Goal: Task Accomplishment & Management: Complete application form

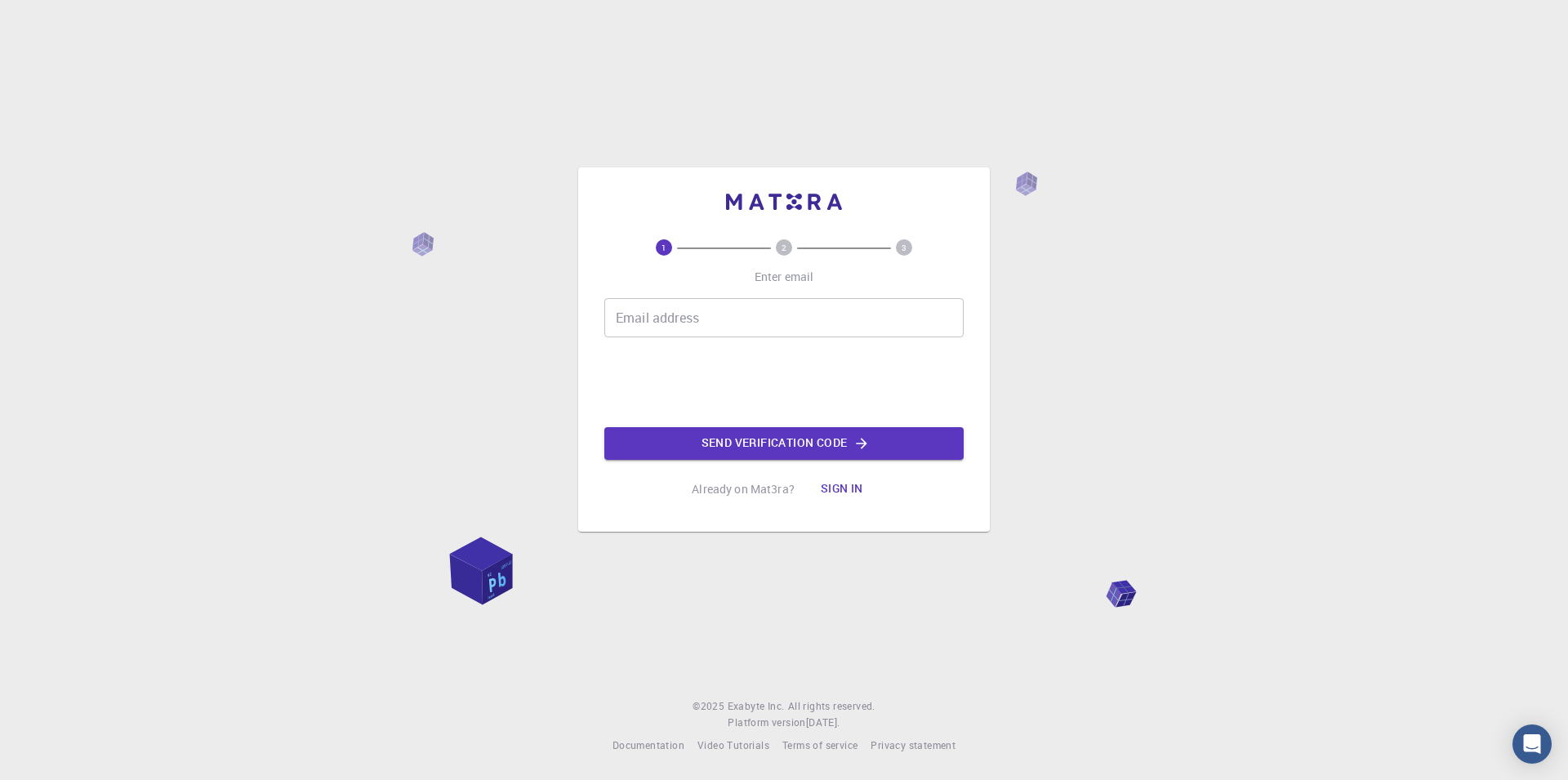
click at [809, 339] on div "Email address Email address Send verification code" at bounding box center [784, 379] width 359 height 162
click at [817, 308] on input "Email address" at bounding box center [784, 318] width 359 height 39
type input "[EMAIL_ADDRESS][DOMAIN_NAME]"
click at [881, 430] on button "Send verification code" at bounding box center [784, 443] width 359 height 33
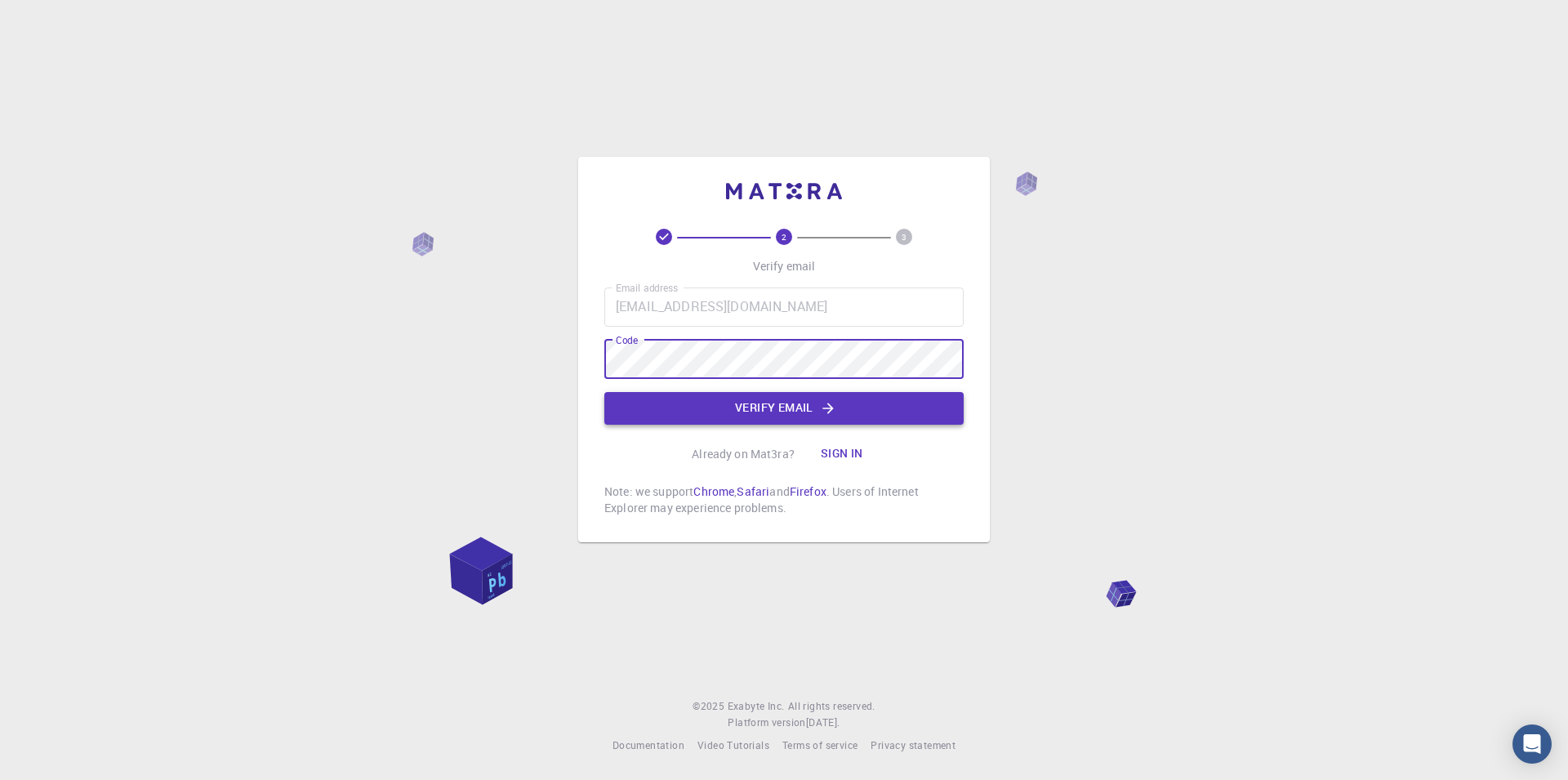
click at [831, 400] on icon "button" at bounding box center [829, 408] width 17 height 17
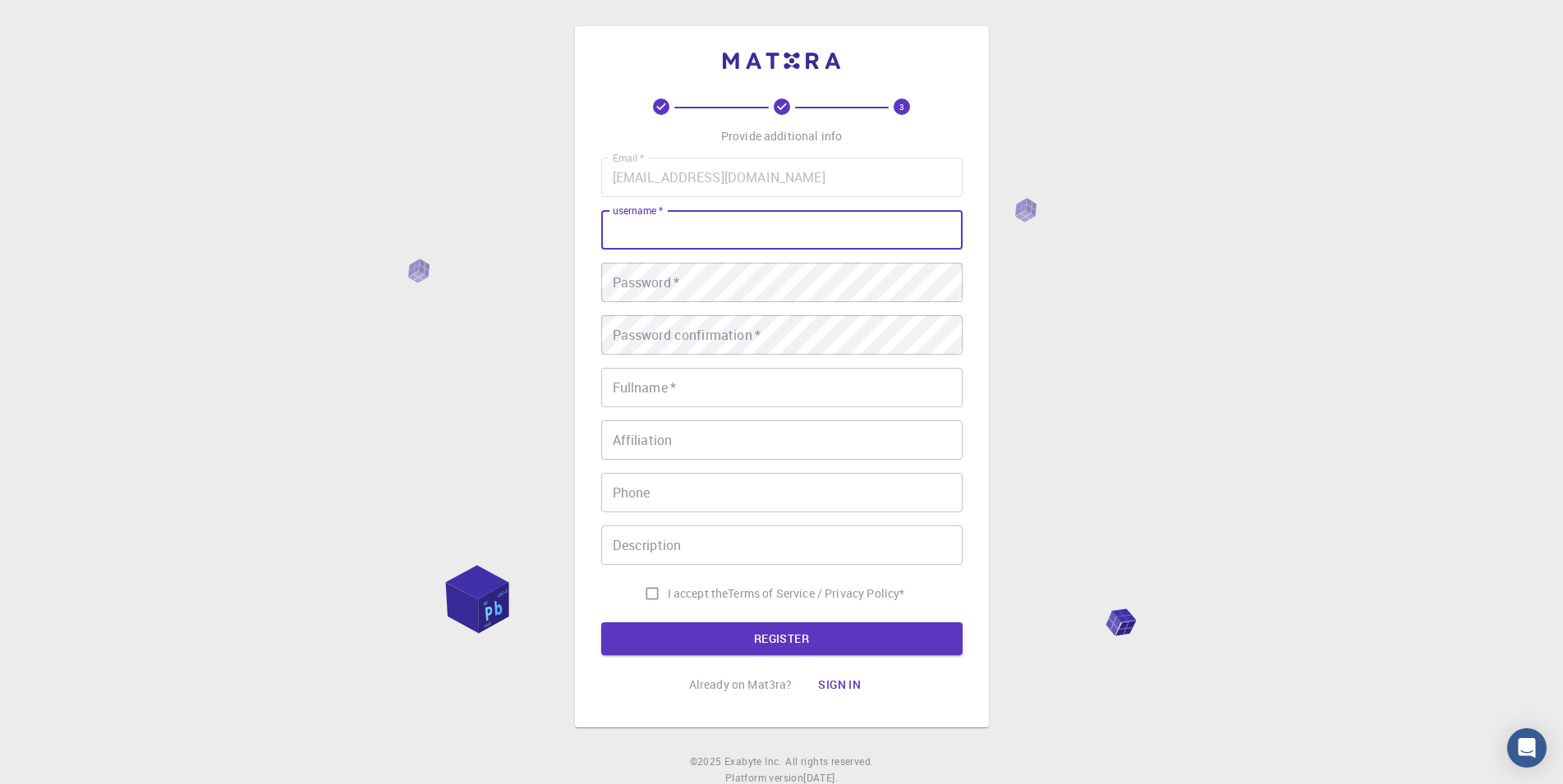
click at [775, 246] on input "username   *" at bounding box center [782, 230] width 361 height 39
type input "ش"
type input "[PERSON_NAME]"
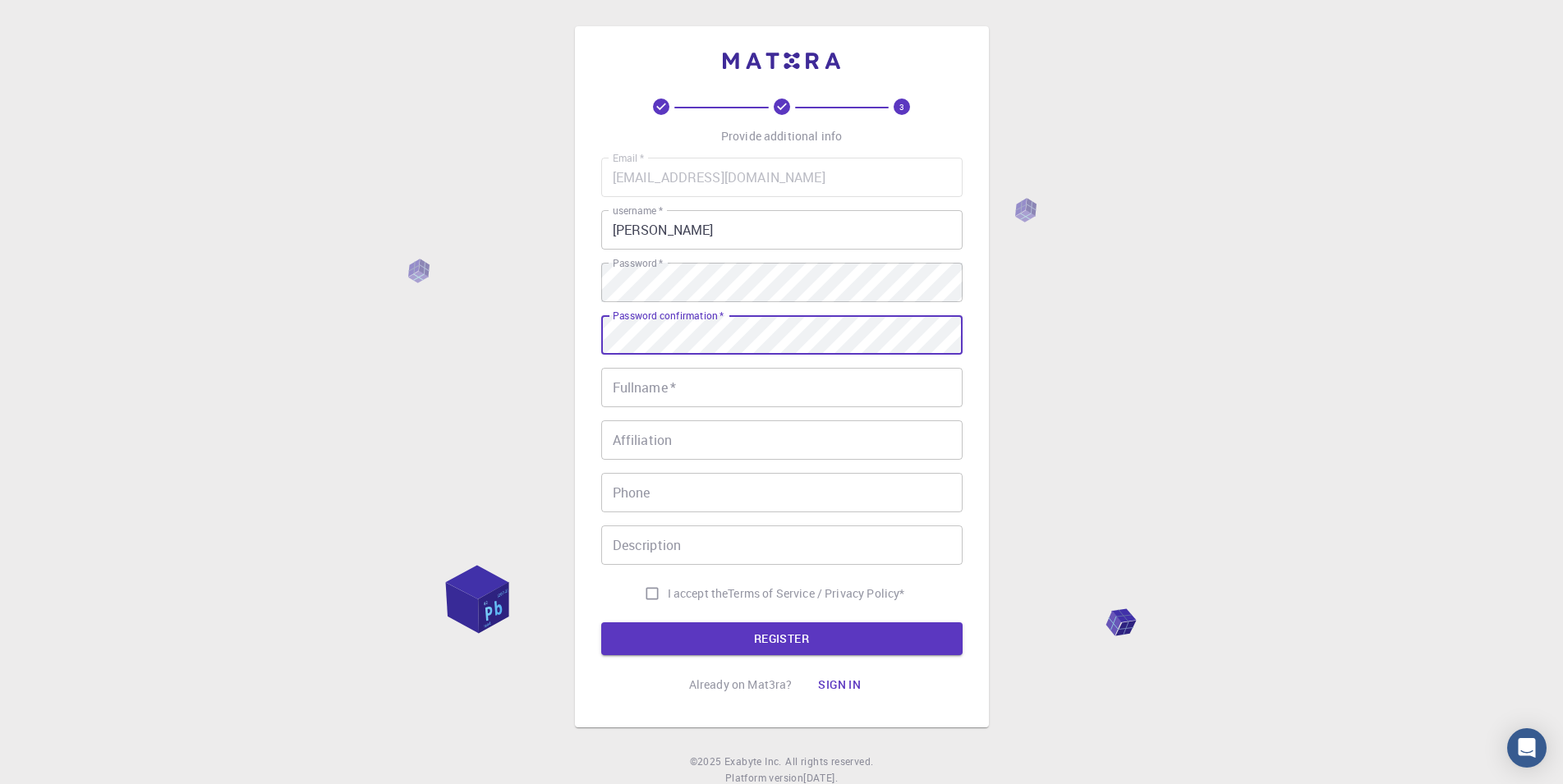
click at [601, 622] on button "REGISTER" at bounding box center [782, 638] width 361 height 33
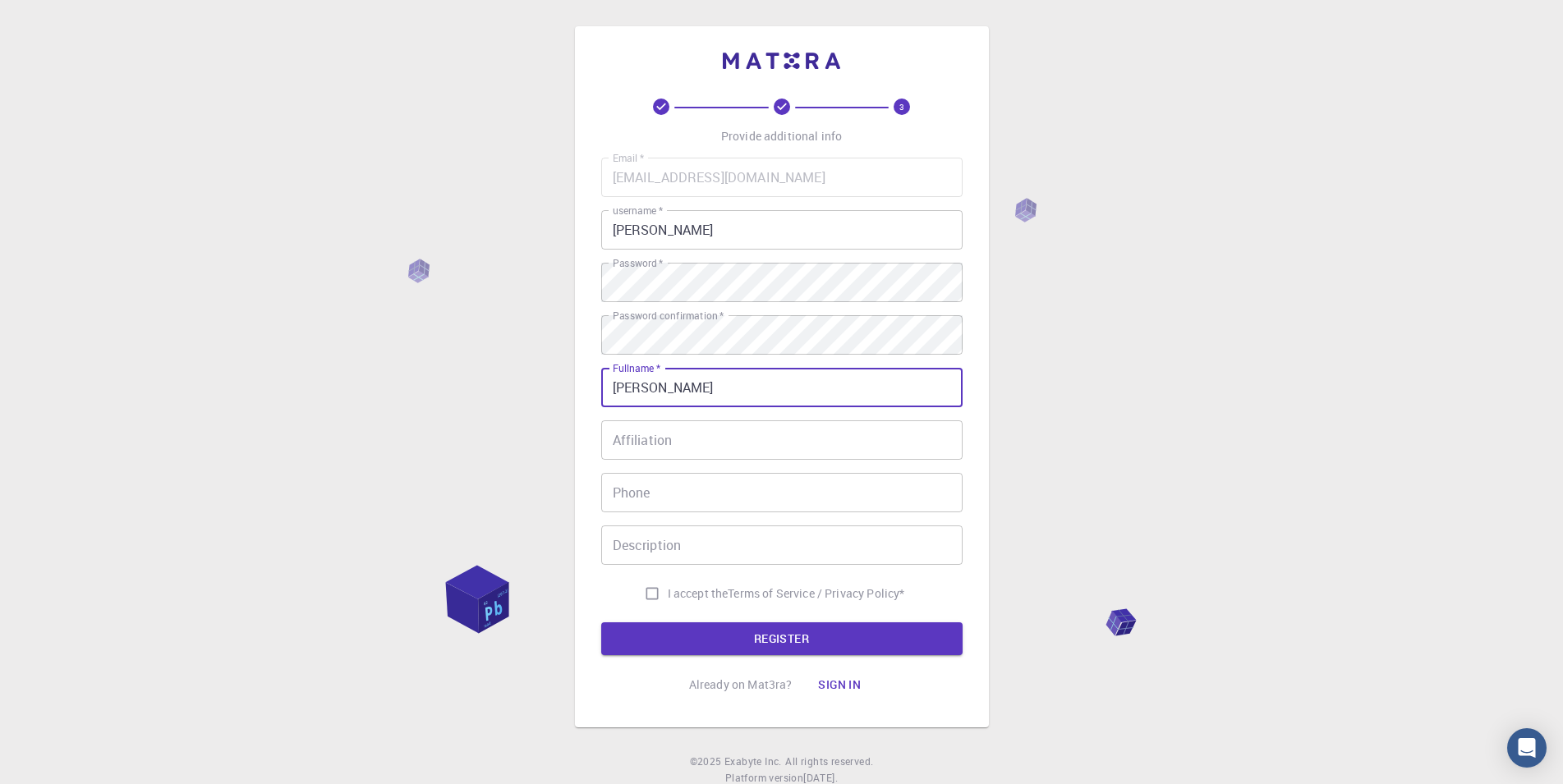
type input "[PERSON_NAME]"
click at [833, 439] on input "Affiliation" at bounding box center [782, 440] width 361 height 39
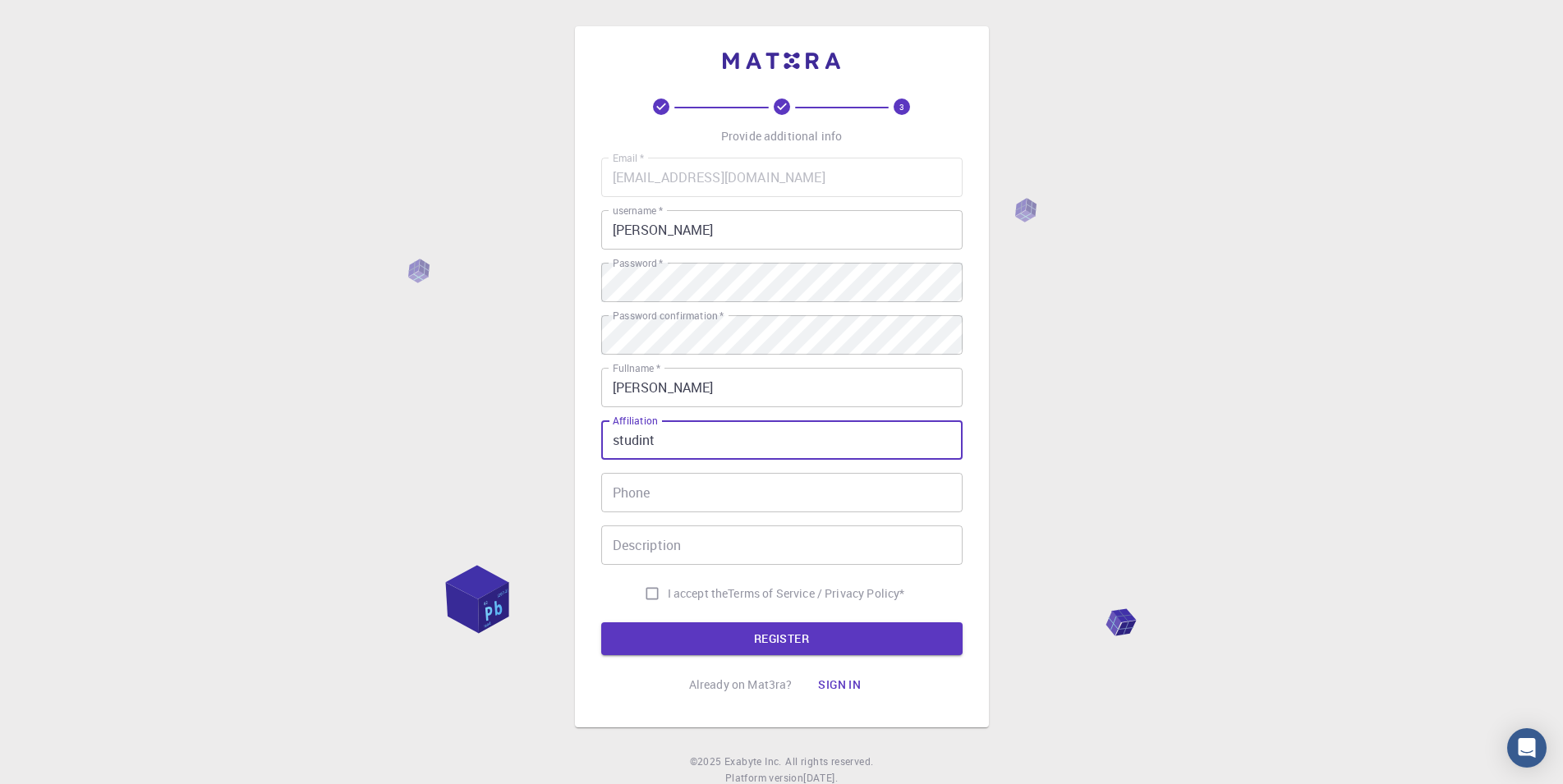
type input "studint"
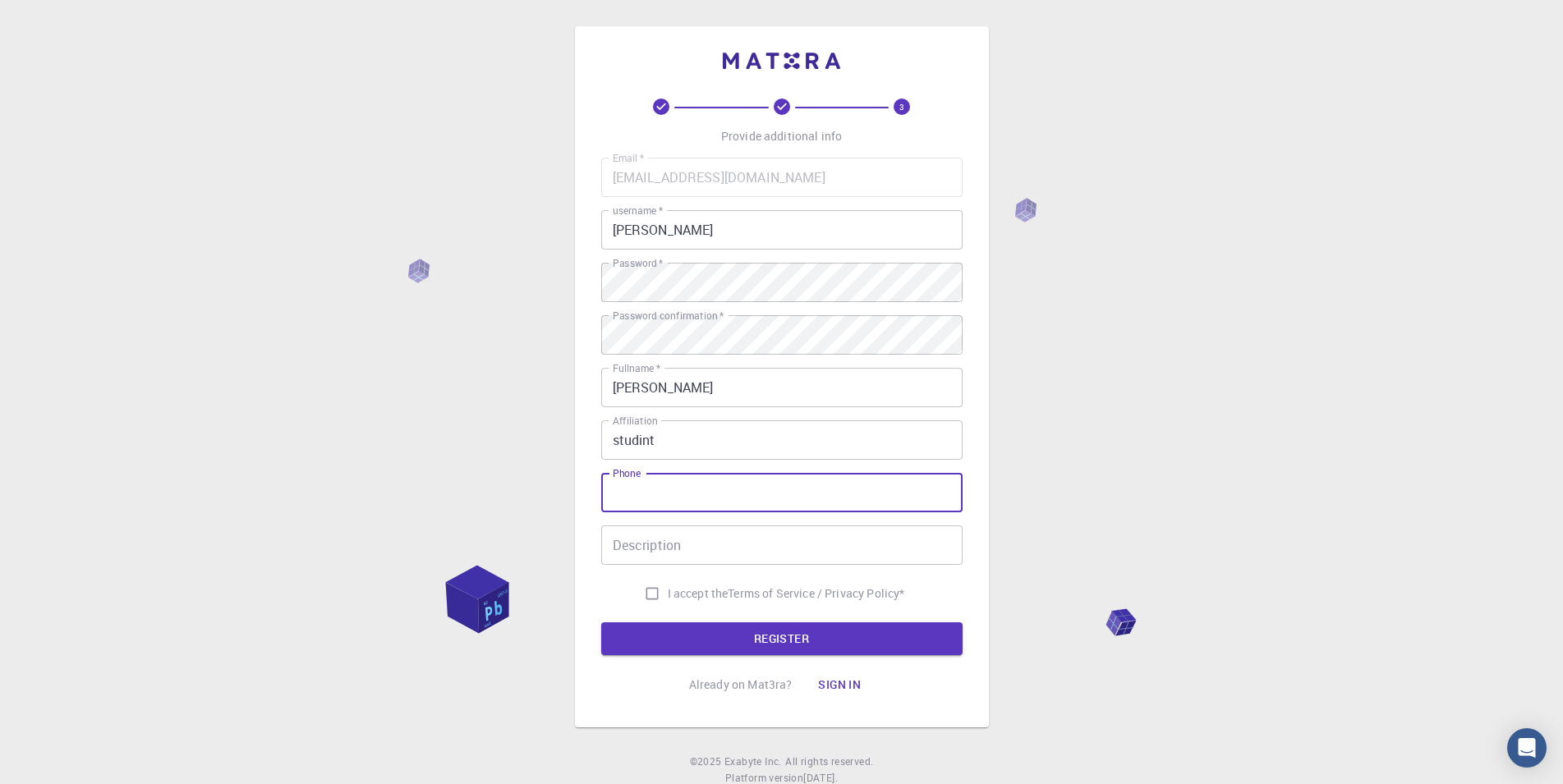
click at [652, 502] on input "Phone" at bounding box center [782, 492] width 361 height 39
type input "0111100015"
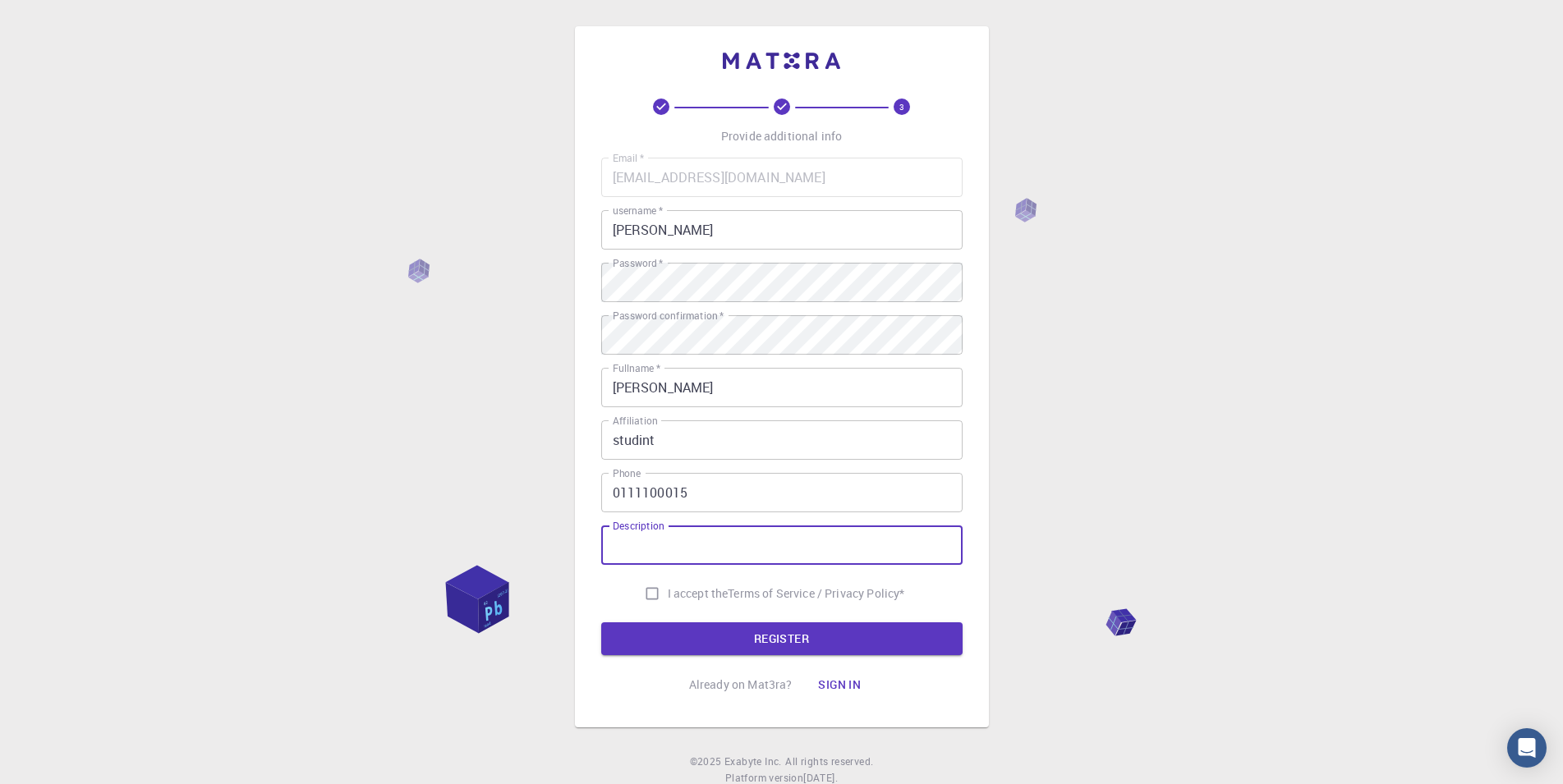
click at [827, 548] on input "Description" at bounding box center [782, 545] width 361 height 39
type input "dfgh"
click at [656, 596] on input "I accept the Terms of Service / Privacy Policy *" at bounding box center [652, 592] width 31 height 31
checkbox input "true"
click at [709, 633] on button "REGISTER" at bounding box center [782, 638] width 361 height 33
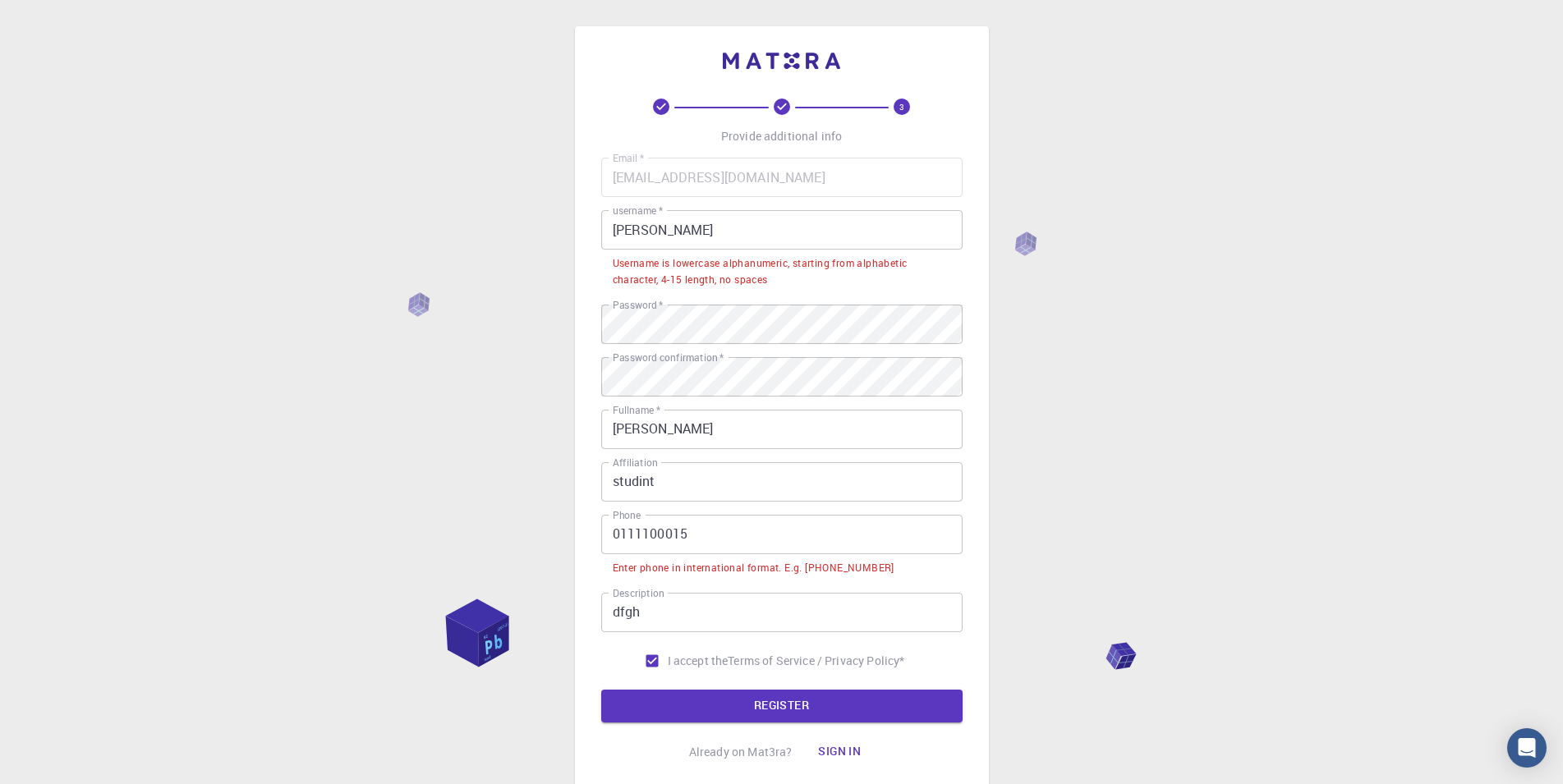
click at [699, 531] on input "0111100015" at bounding box center [782, 535] width 361 height 39
drag, startPoint x: 699, startPoint y: 531, endPoint x: 662, endPoint y: 533, distance: 37.1
click at [662, 533] on input "0111100015" at bounding box center [782, 535] width 361 height 39
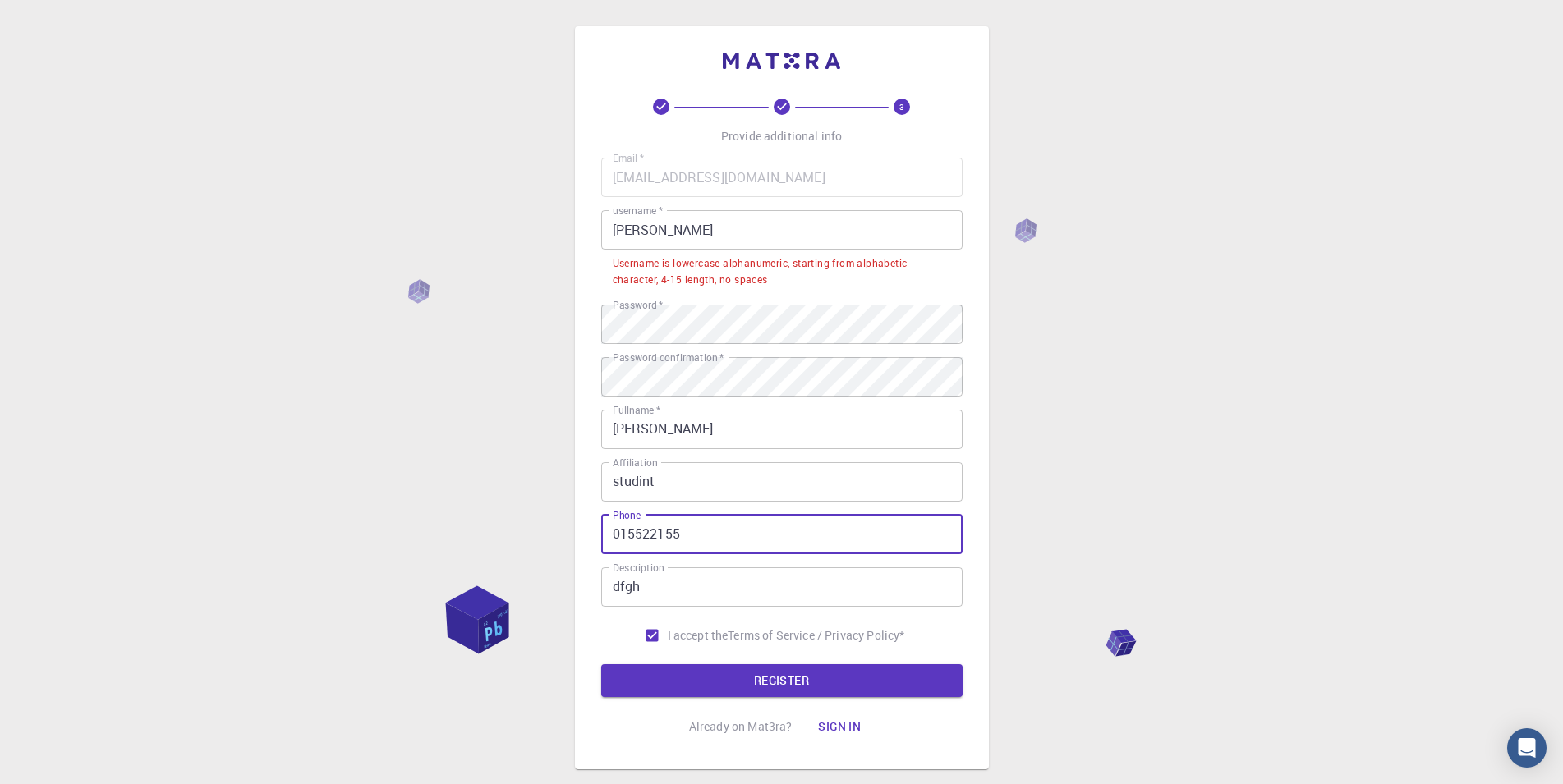
type input "0155221552"
drag, startPoint x: 728, startPoint y: 525, endPoint x: 594, endPoint y: 554, distance: 137.1
click at [594, 554] on div "3 Provide additional info Email   * [EMAIL_ADDRESS][DOMAIN_NAME] Email   * user…" at bounding box center [782, 397] width 414 height 743
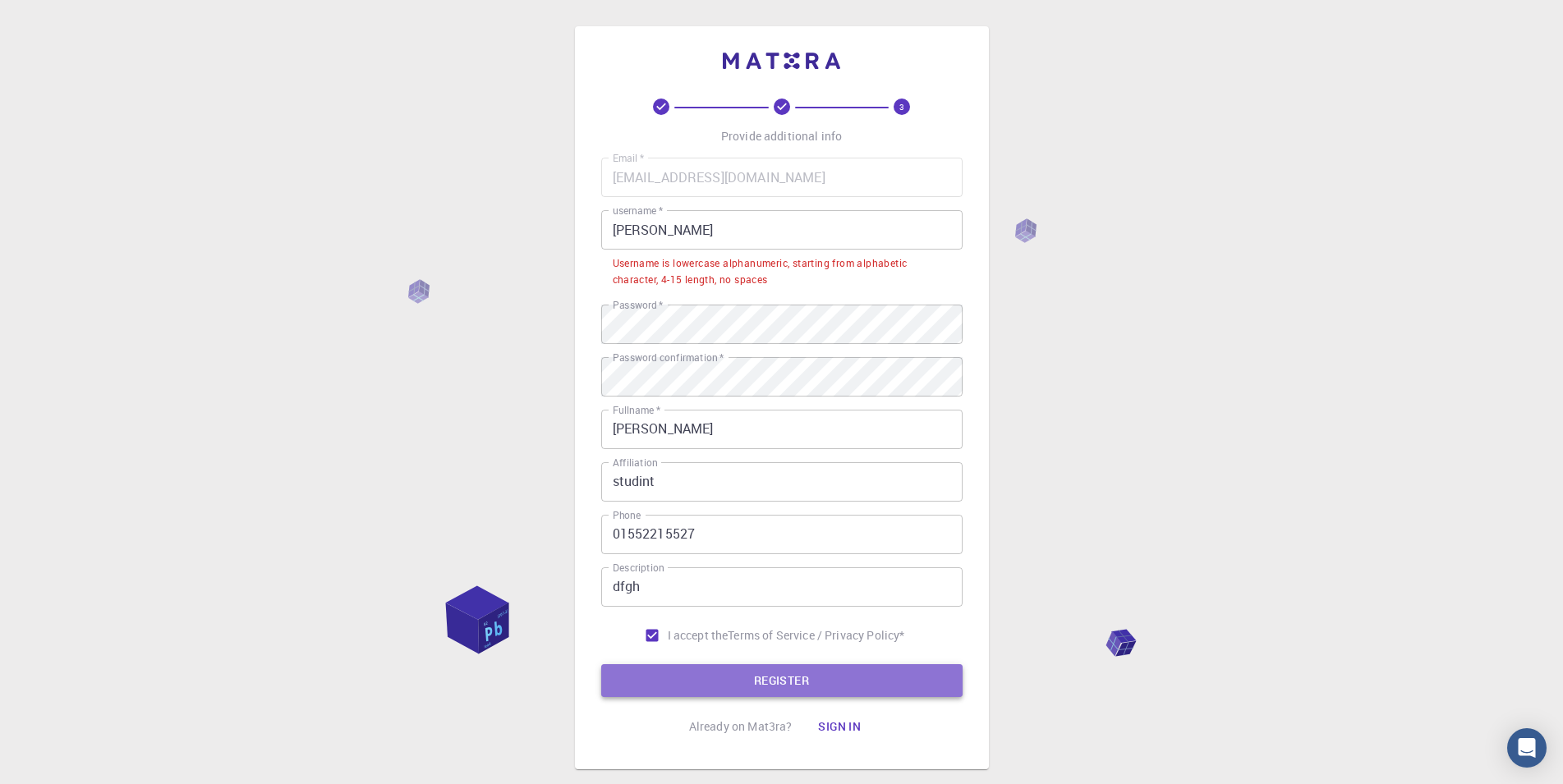
click at [786, 680] on button "REGISTER" at bounding box center [782, 680] width 361 height 33
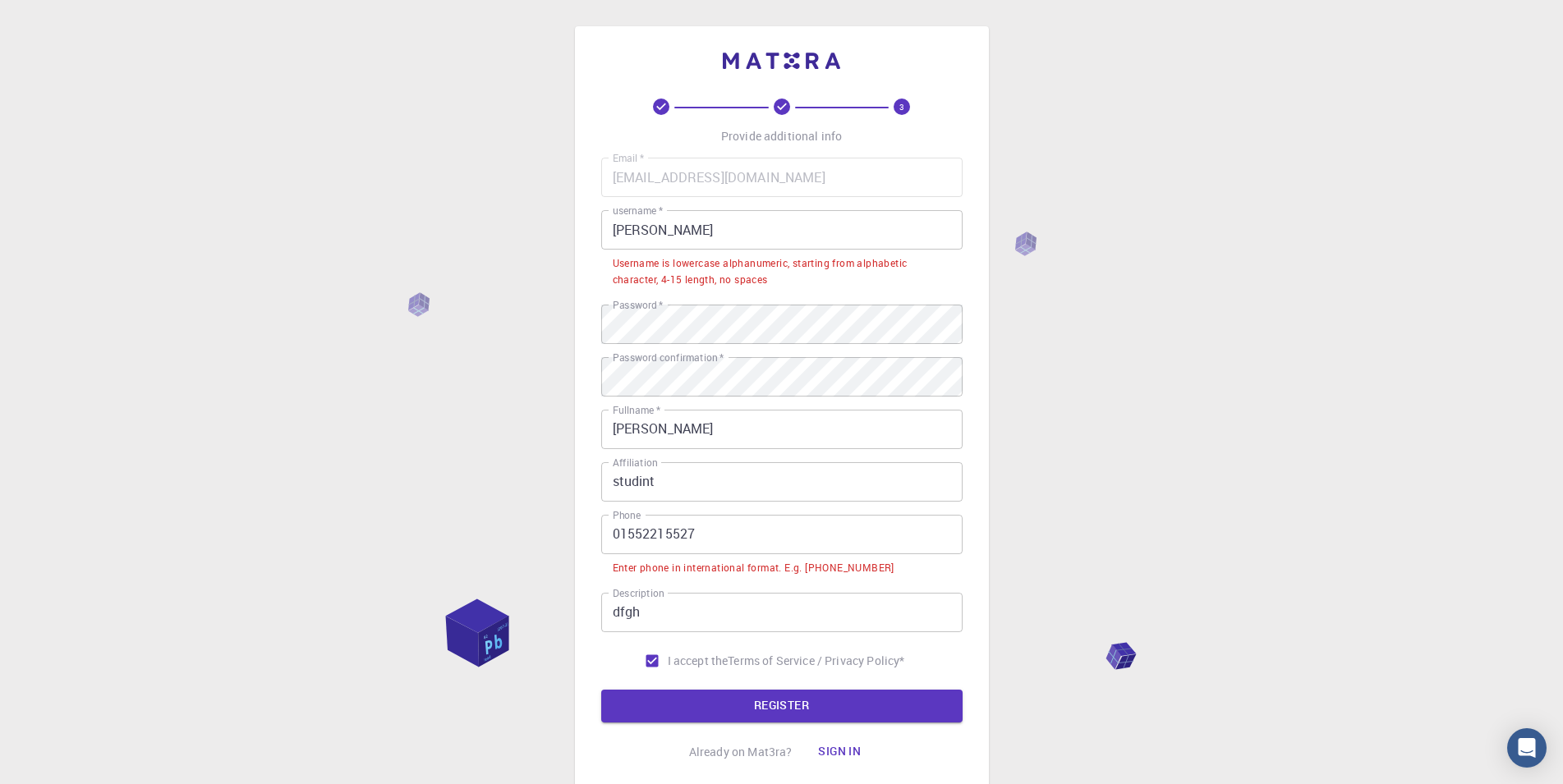
click at [793, 572] on div "Enter phone in international format. E.g. [PHONE_NUMBER]" at bounding box center [753, 568] width 281 height 17
click at [829, 569] on div "Enter phone in international format. E.g. [PHONE_NUMBER]" at bounding box center [753, 568] width 281 height 17
click at [609, 538] on input "01552215527" at bounding box center [782, 535] width 361 height 39
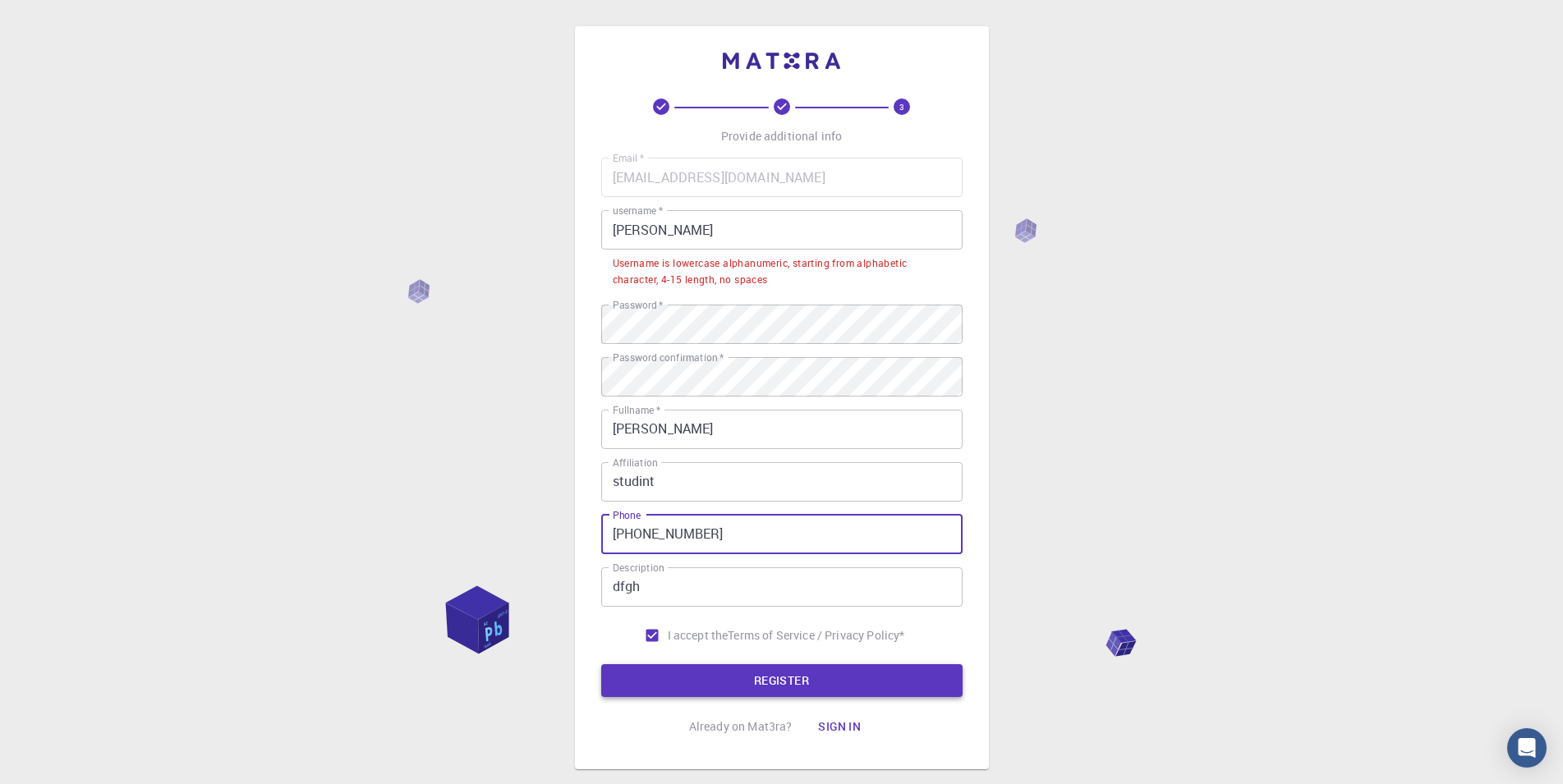
type input "[PHONE_NUMBER]"
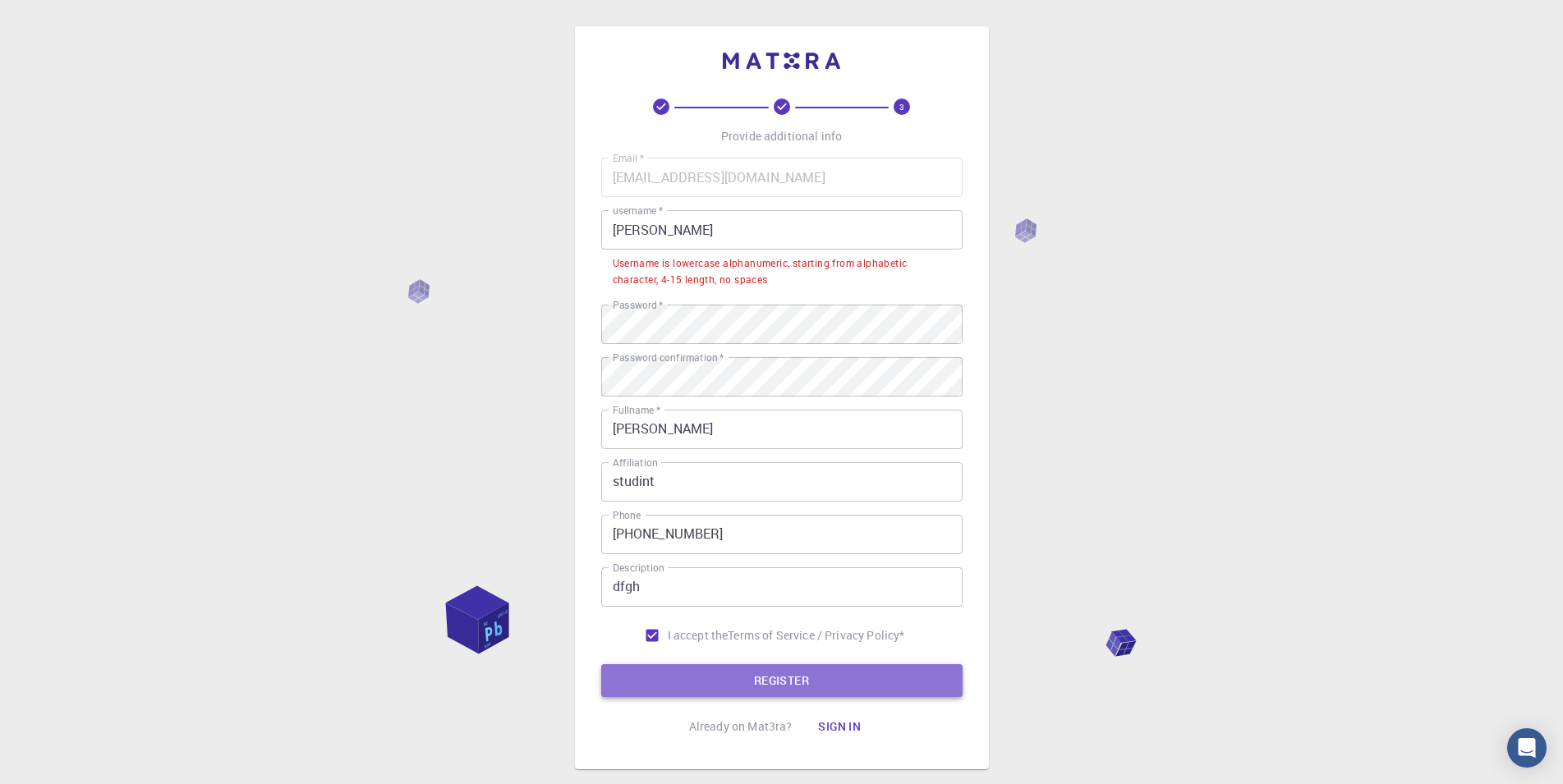
click at [794, 682] on button "REGISTER" at bounding box center [782, 680] width 361 height 33
click at [674, 239] on input "[PERSON_NAME]" at bounding box center [782, 230] width 361 height 39
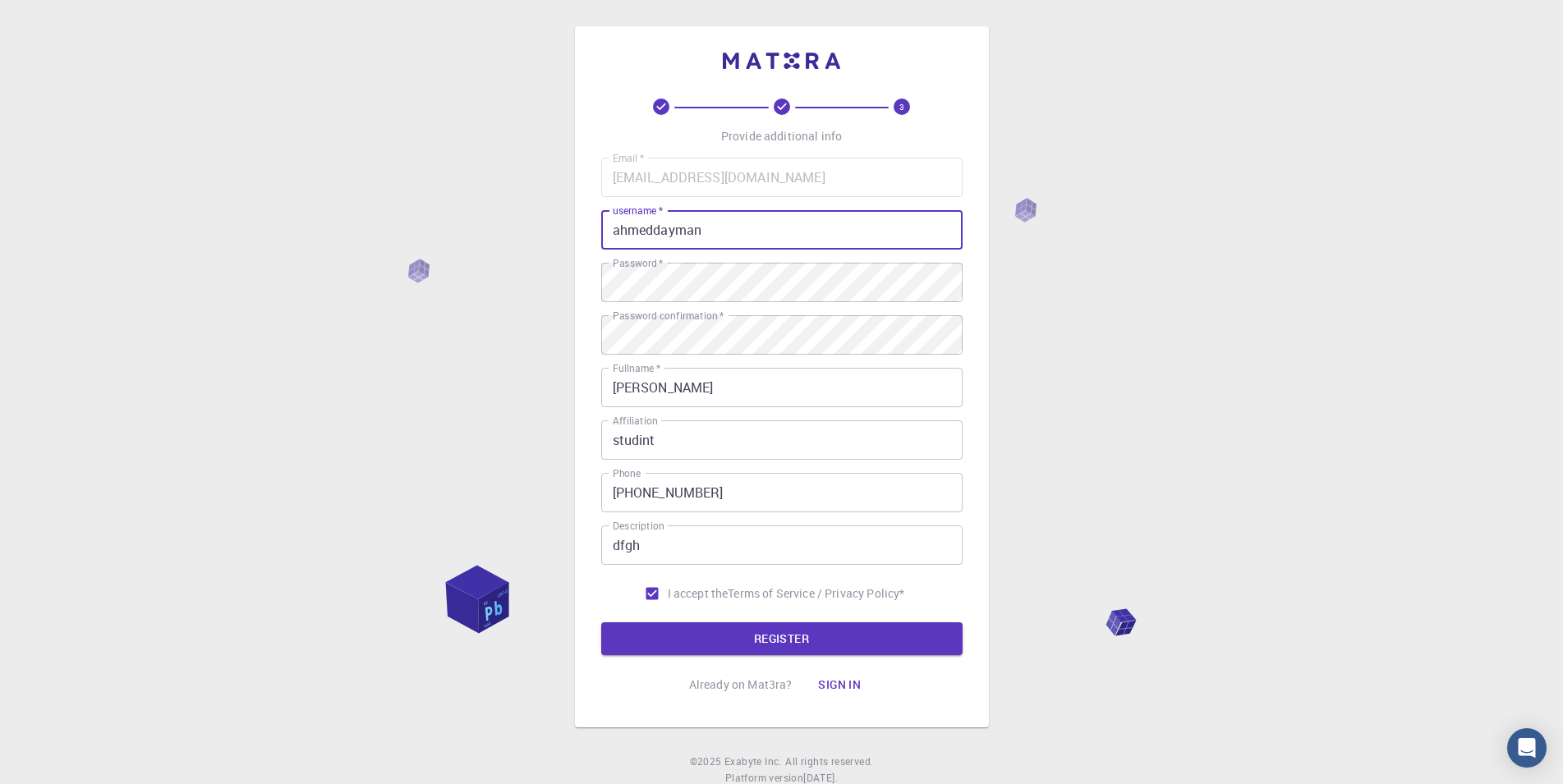
type input "ahmeddayman"
click at [601, 622] on button "REGISTER" at bounding box center [782, 638] width 361 height 33
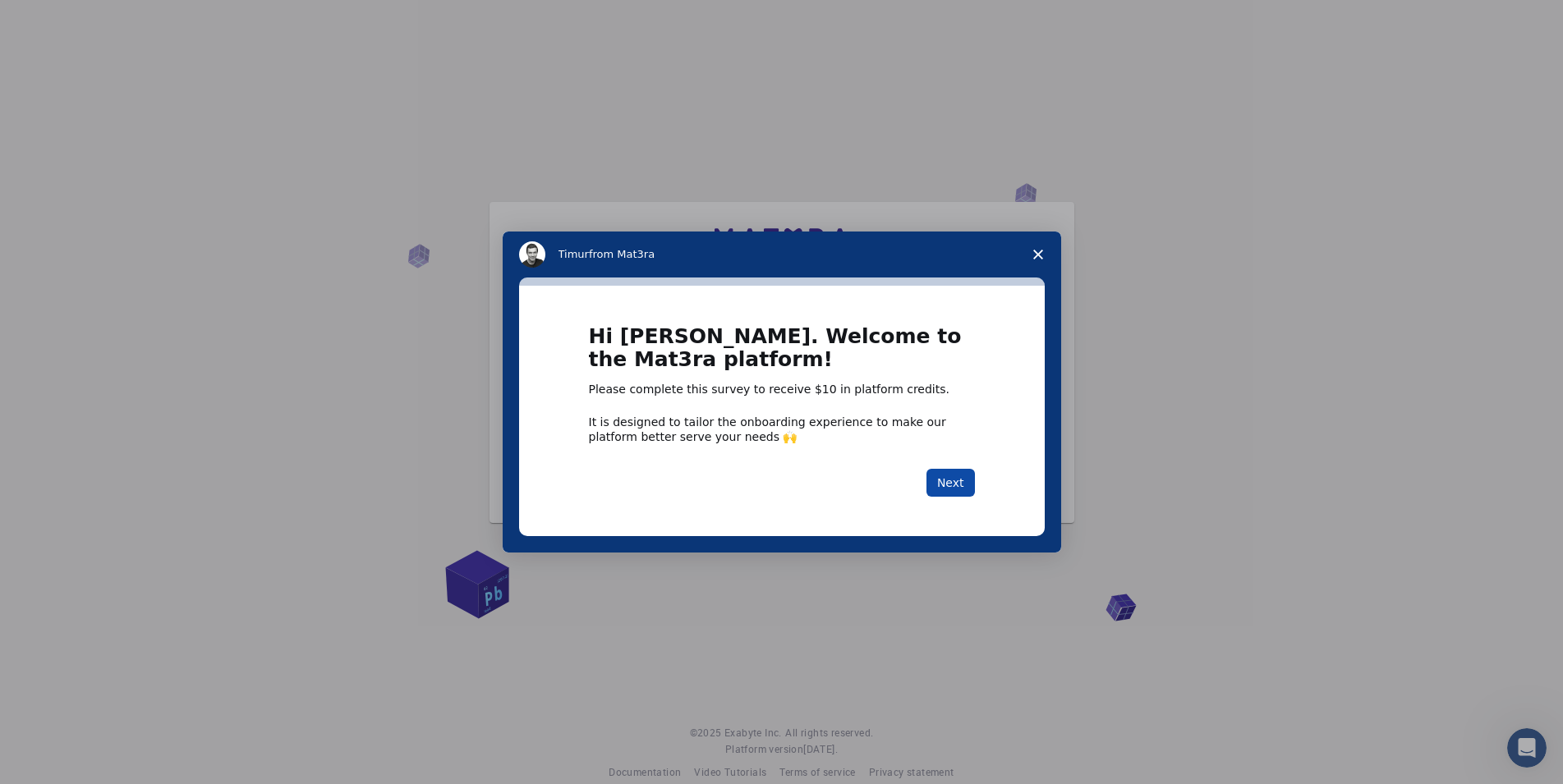
click at [942, 476] on button "Next" at bounding box center [951, 483] width 49 height 28
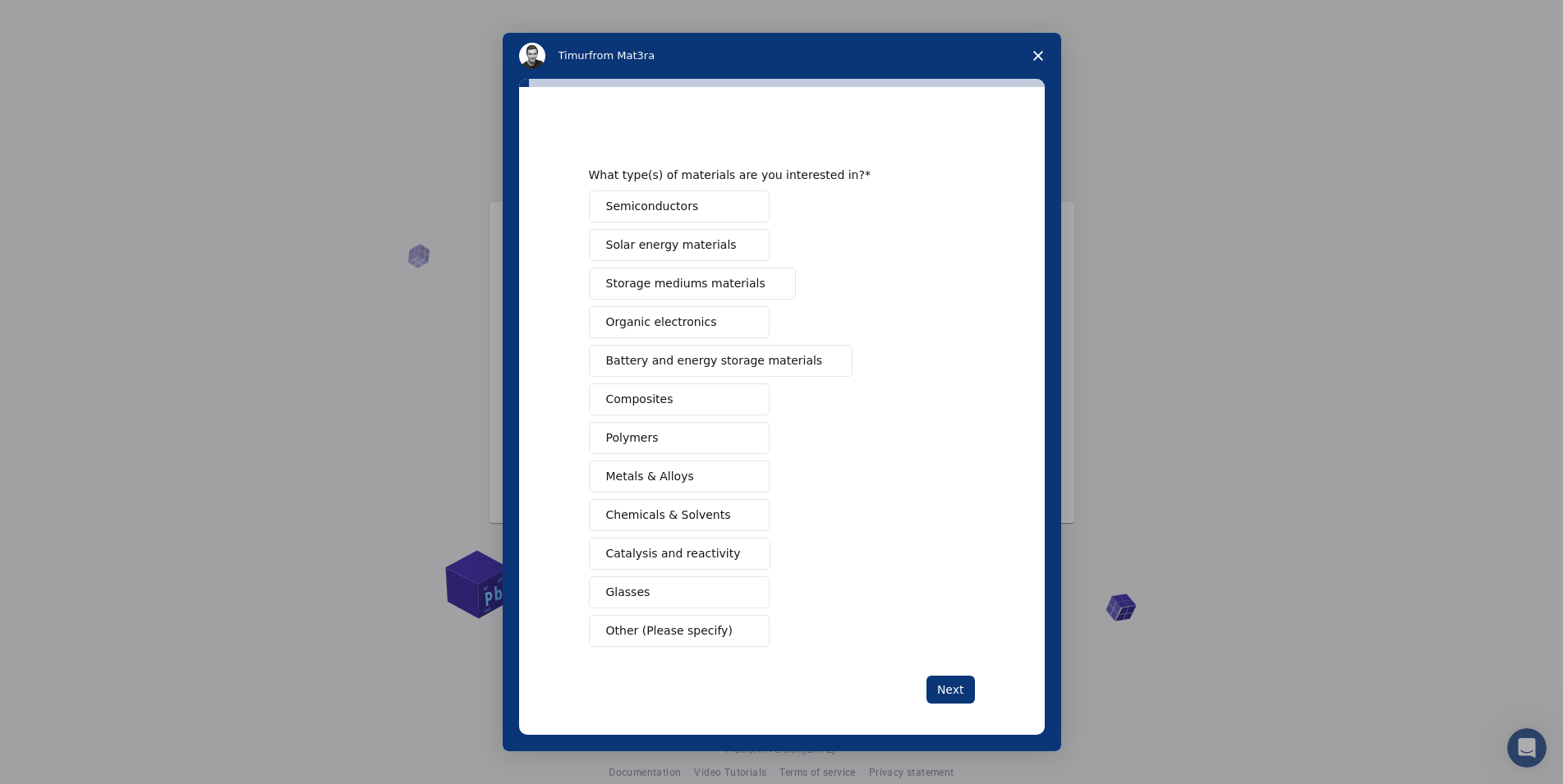
click at [652, 243] on span "Solar energy materials" at bounding box center [671, 245] width 131 height 17
click at [681, 216] on button "Semiconductors" at bounding box center [679, 207] width 180 height 32
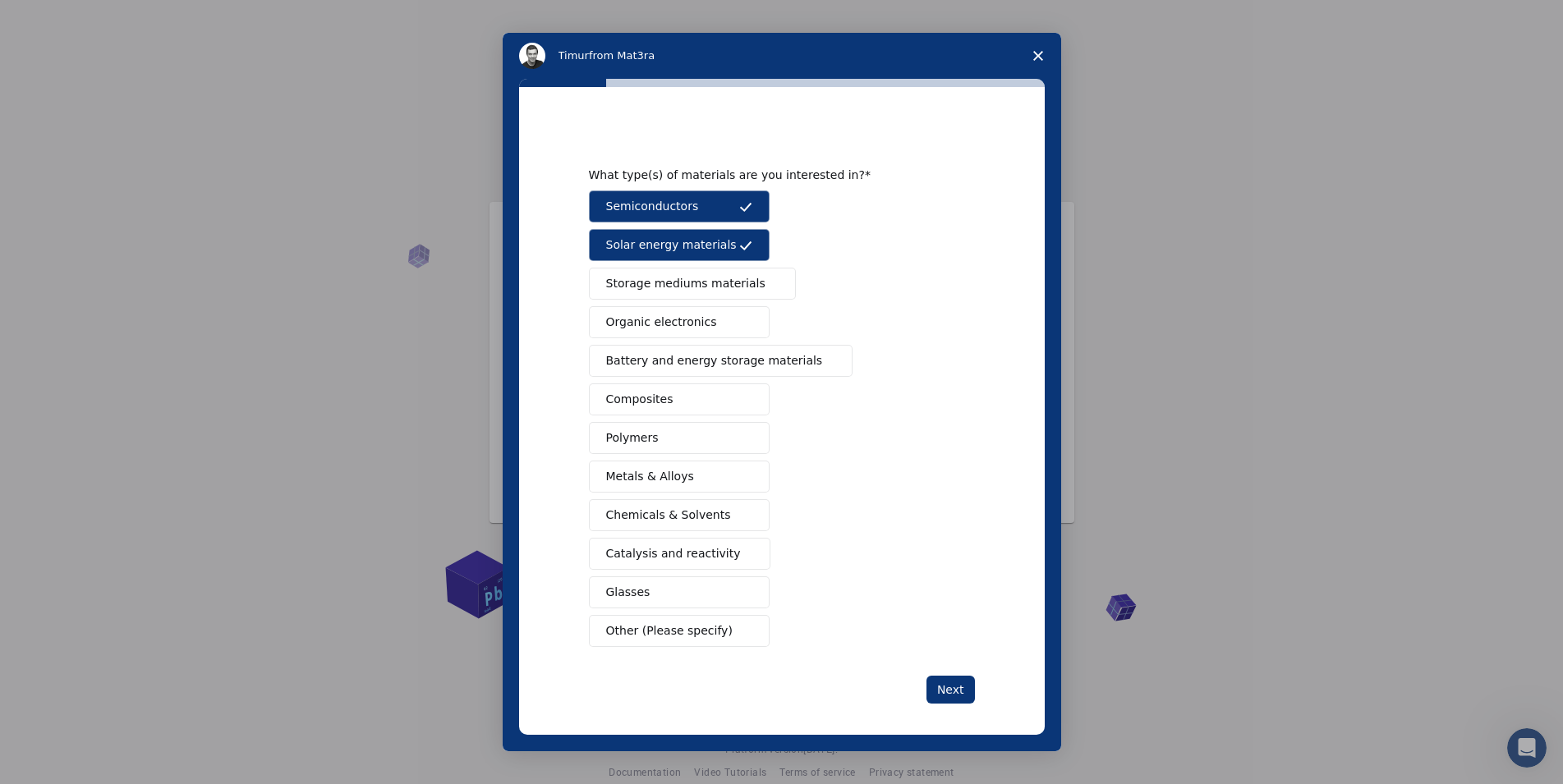
click at [712, 274] on button "Storage mediums materials" at bounding box center [692, 283] width 207 height 32
click at [699, 329] on button "Organic electronics" at bounding box center [679, 322] width 180 height 32
click at [696, 374] on button "Battery and energy storage materials" at bounding box center [721, 361] width 265 height 32
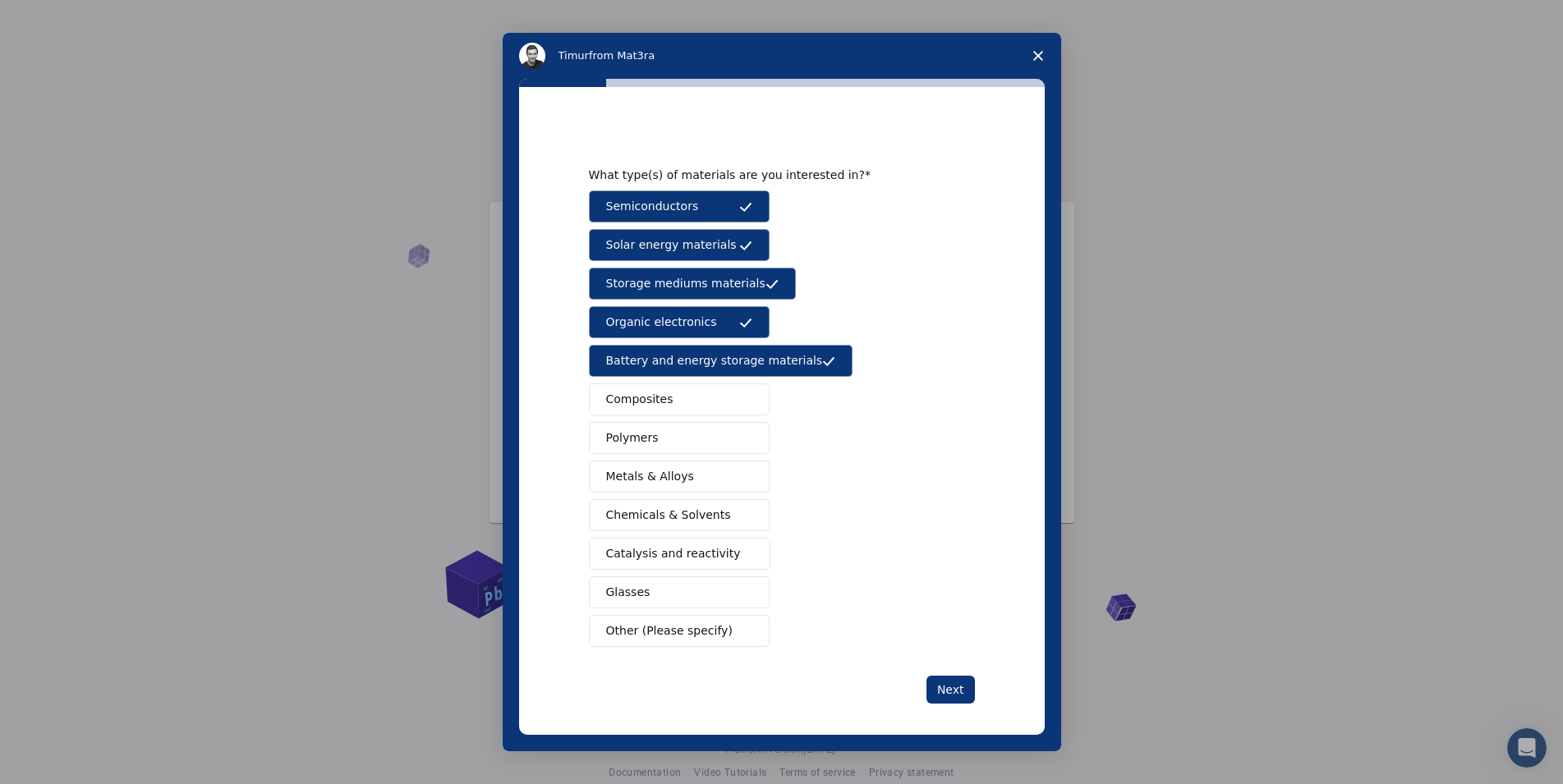
click at [683, 481] on button "Metals & Alloys" at bounding box center [679, 477] width 180 height 32
click at [679, 591] on button "Glasses" at bounding box center [679, 592] width 180 height 32
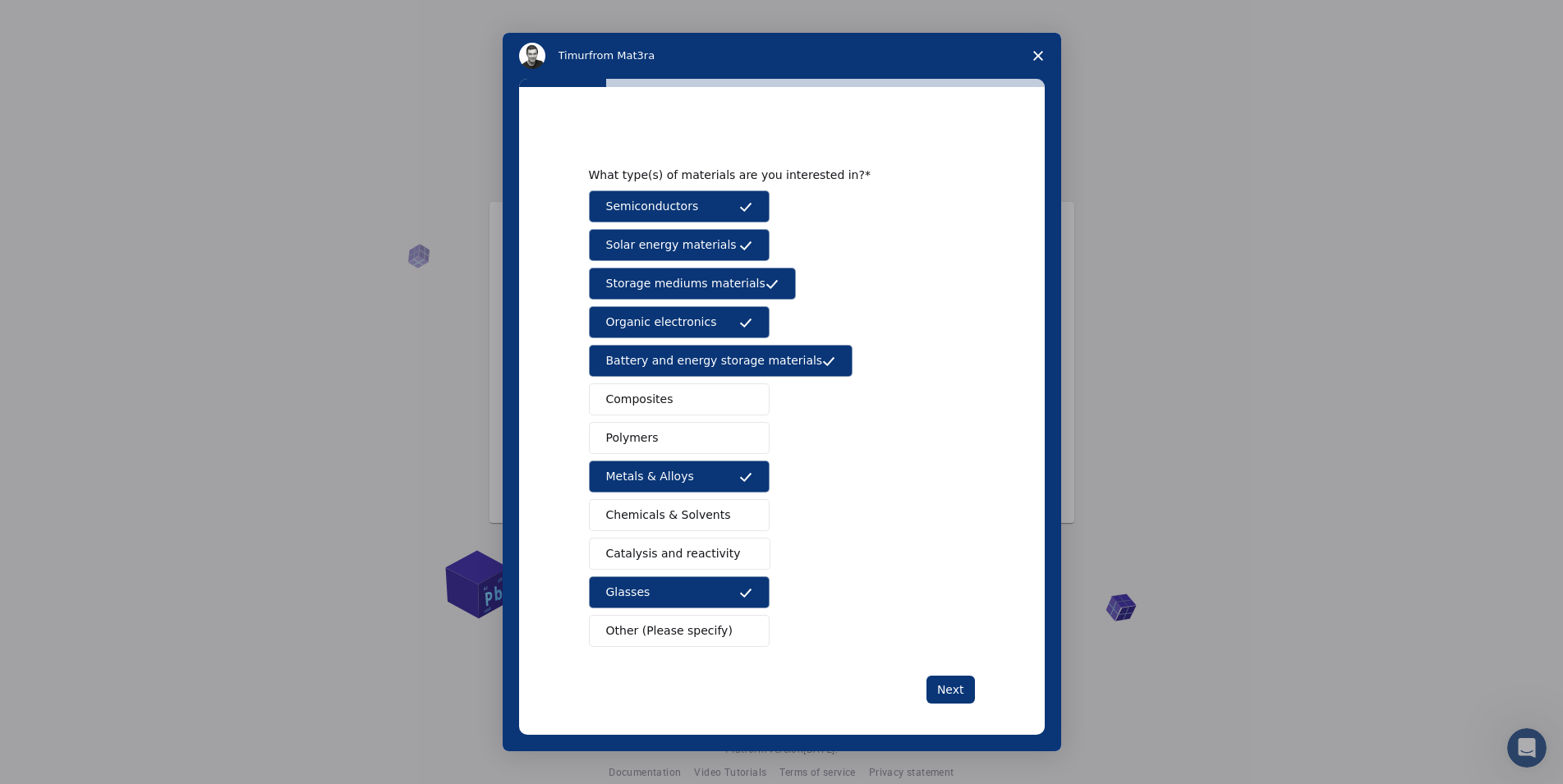
drag, startPoint x: 679, startPoint y: 557, endPoint x: 680, endPoint y: 507, distance: 50.0
click at [679, 557] on span "Catalysis and reactivity" at bounding box center [673, 553] width 135 height 17
click at [680, 506] on span "Chemicals & Solvents" at bounding box center [668, 515] width 125 height 17
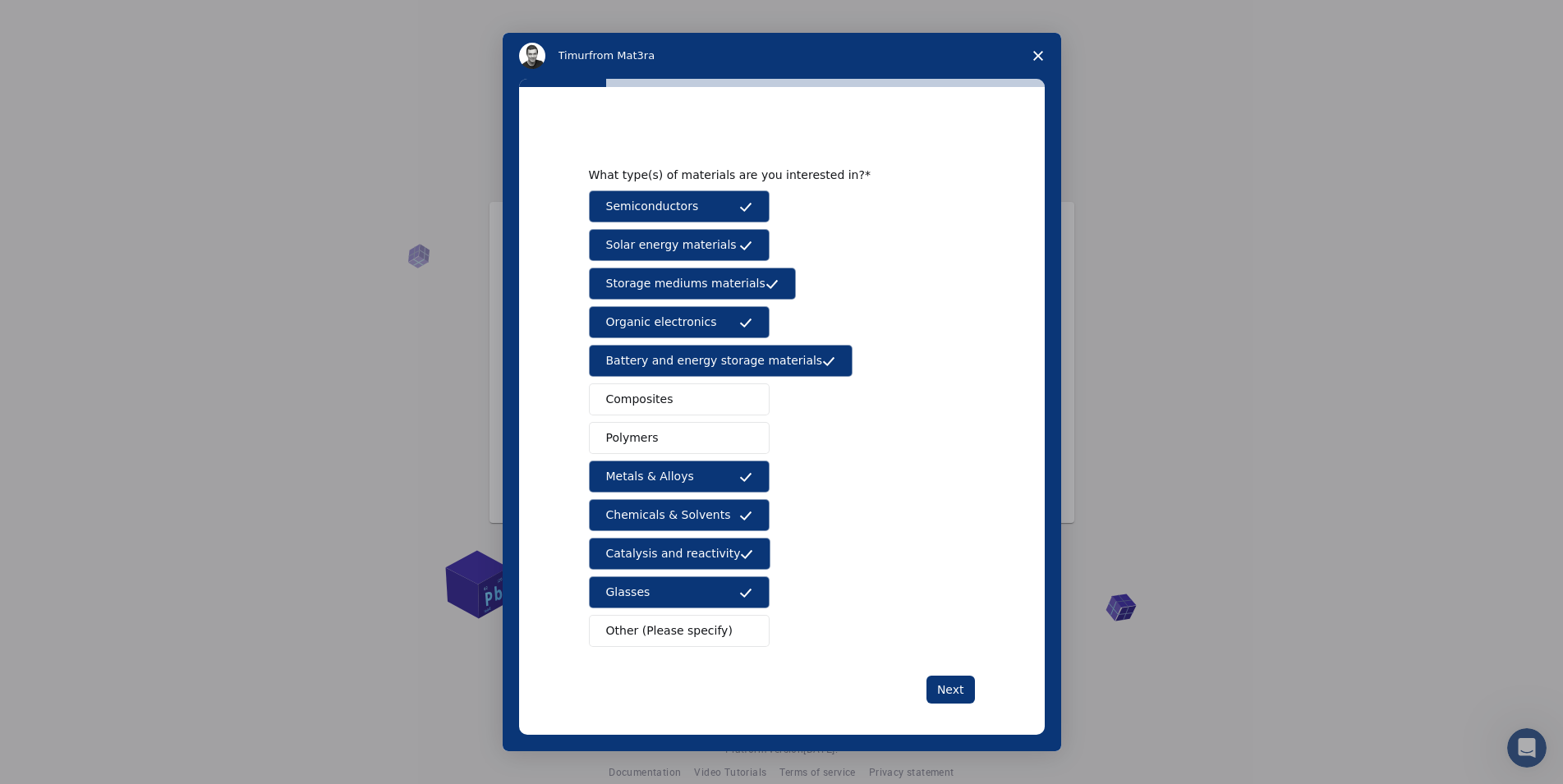
drag, startPoint x: 674, startPoint y: 461, endPoint x: 673, endPoint y: 431, distance: 30.0
click at [674, 460] on div "Semiconductors Solar energy materials Storage mediums materials Organic electro…" at bounding box center [782, 419] width 386 height 456
click at [673, 428] on button "Polymers" at bounding box center [679, 437] width 180 height 32
click at [679, 395] on button "Composites" at bounding box center [679, 399] width 180 height 32
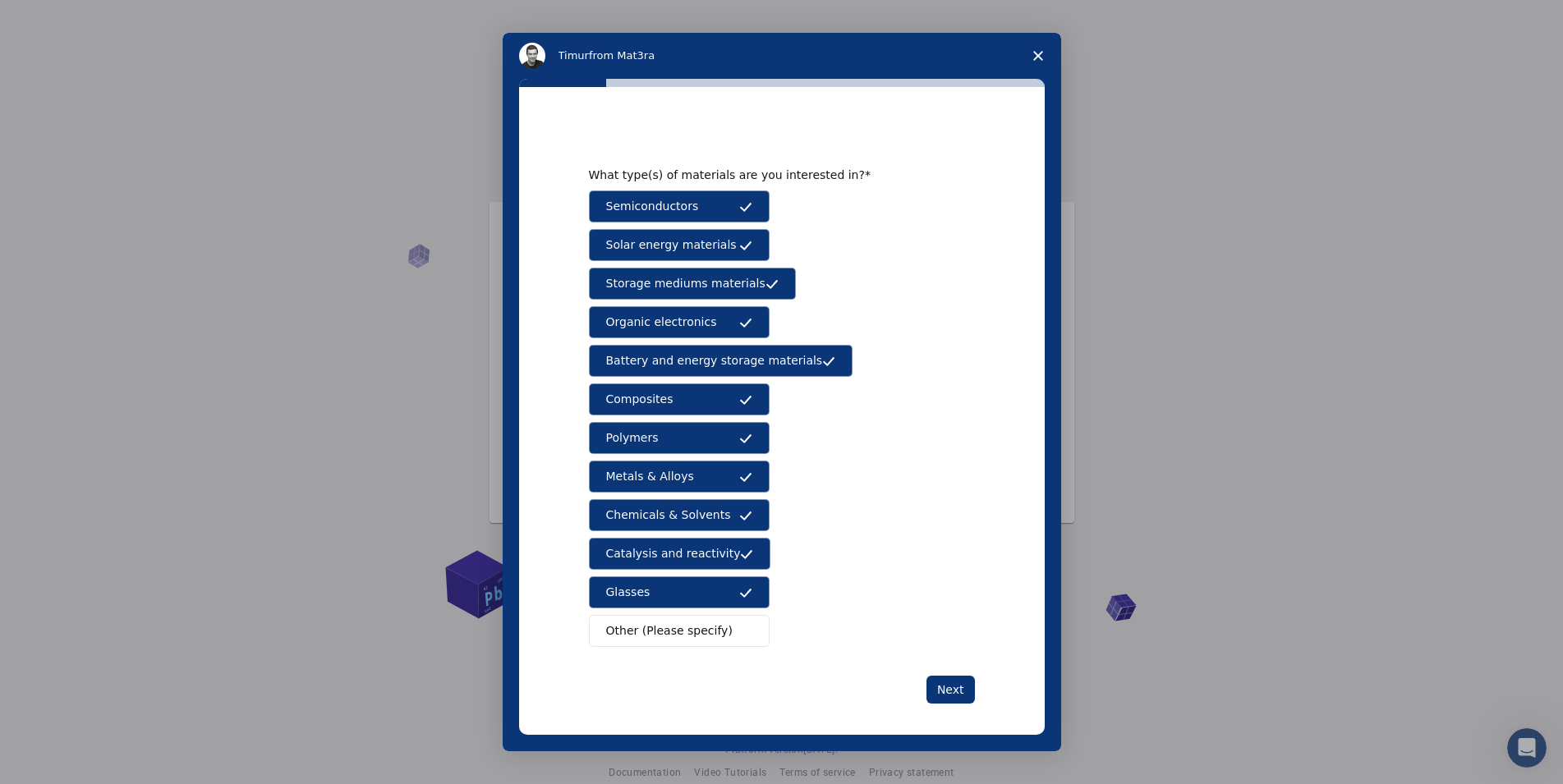
drag, startPoint x: 663, startPoint y: 638, endPoint x: 832, endPoint y: 639, distance: 169.0
click at [664, 638] on span "Other (Please specify)" at bounding box center [668, 631] width 126 height 17
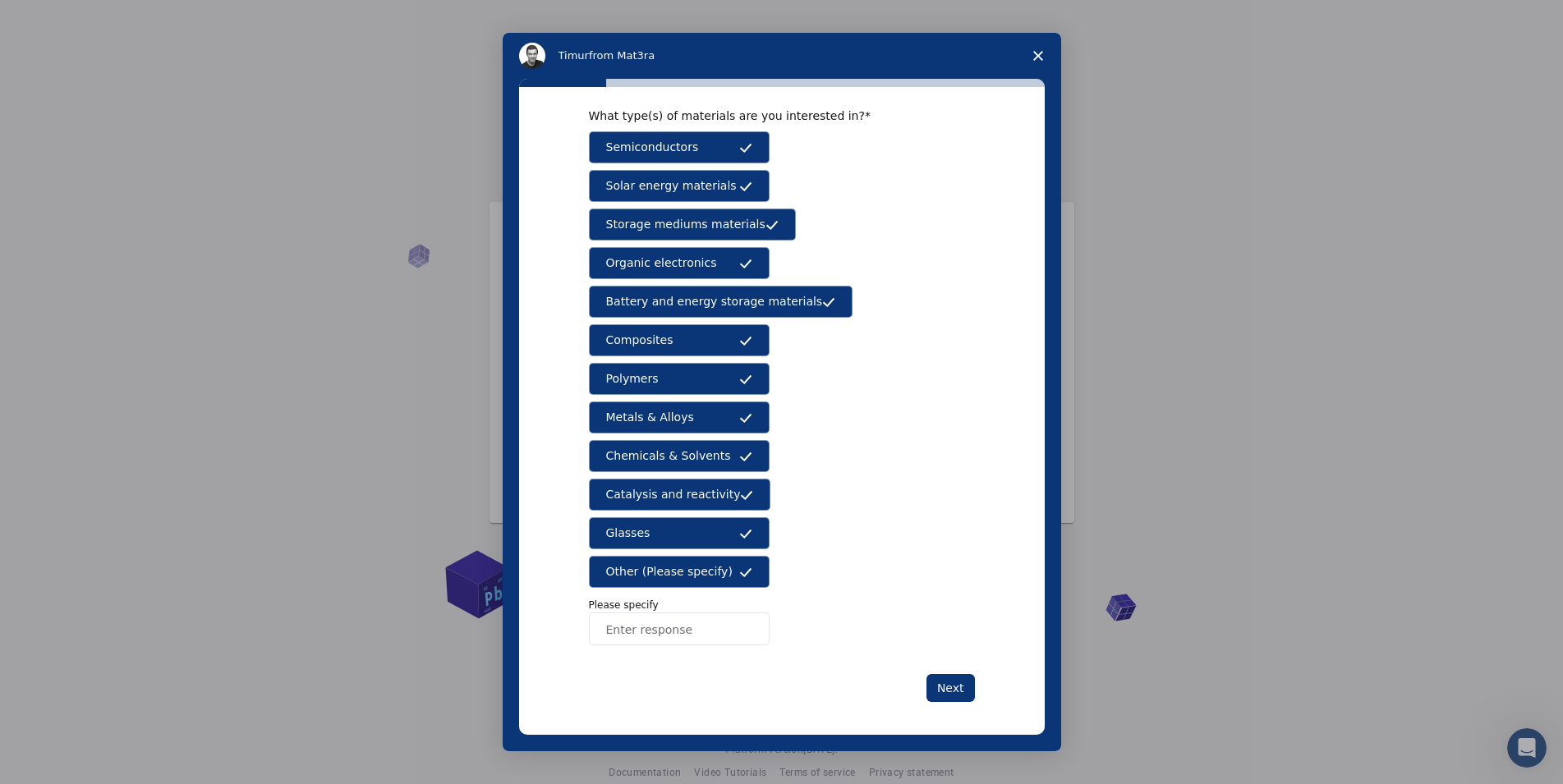
scroll to position [65, 0]
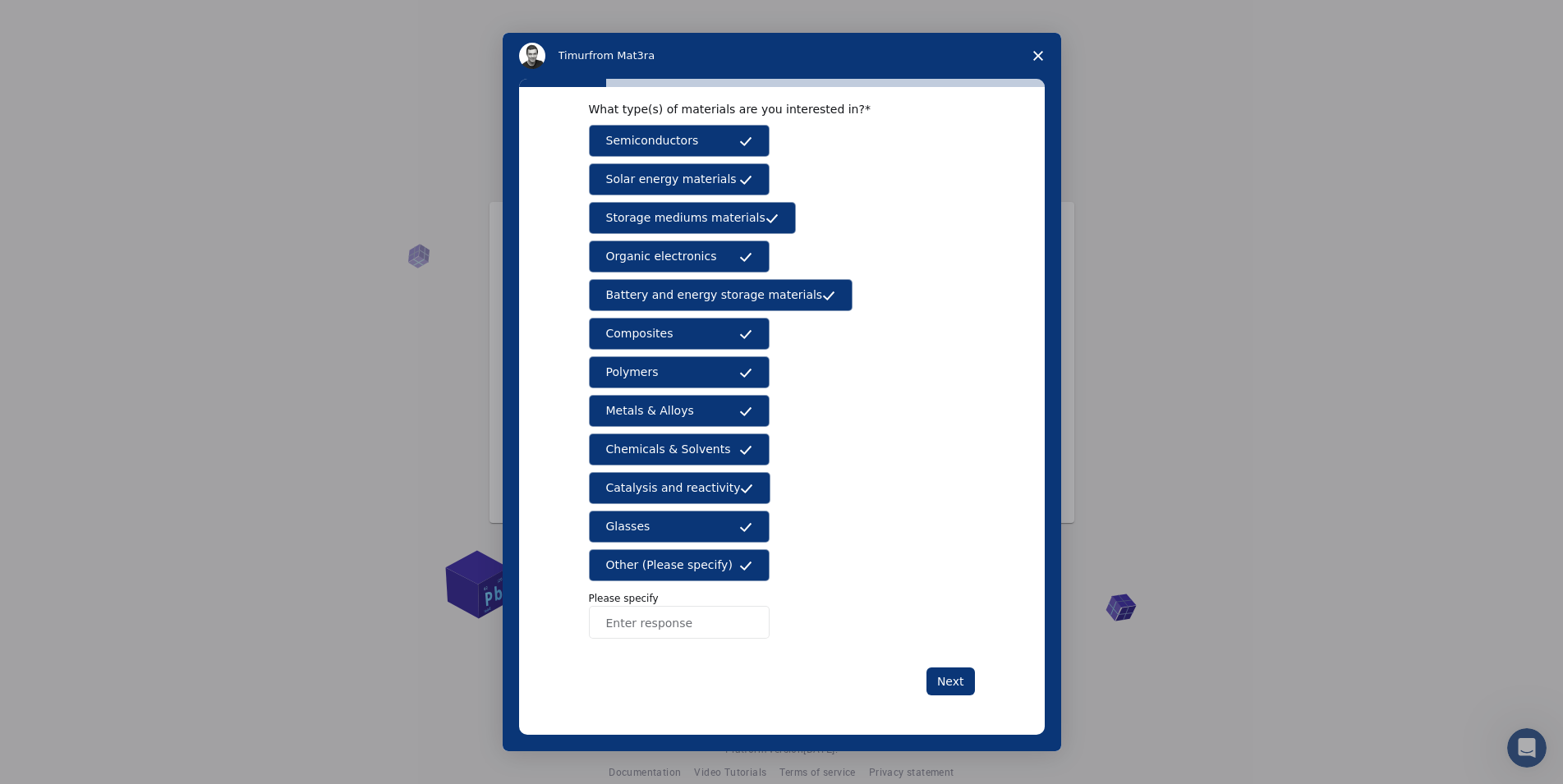
click at [689, 631] on input "Enter response" at bounding box center [679, 621] width 180 height 33
click at [946, 680] on button "Next" at bounding box center [951, 681] width 49 height 28
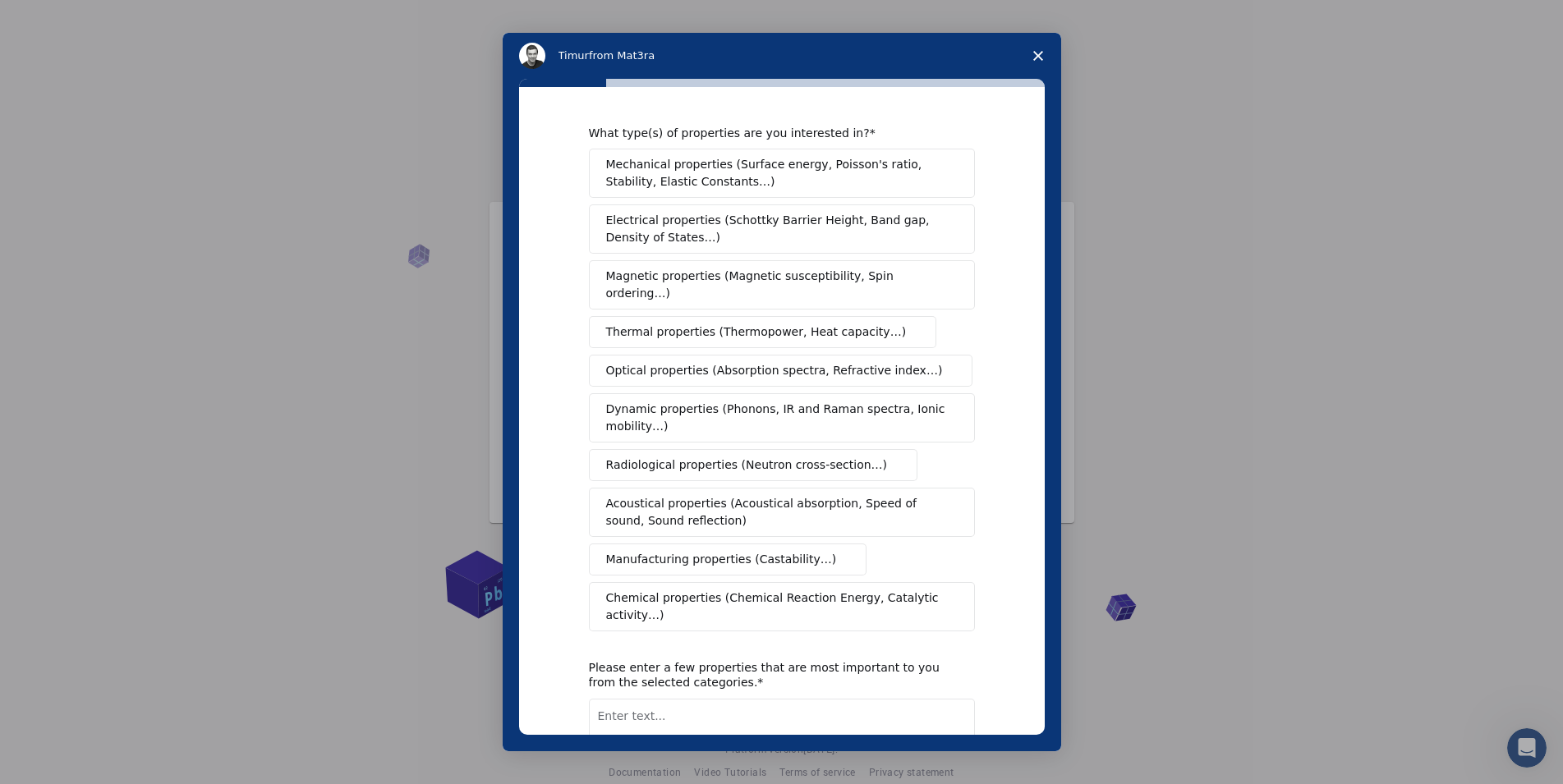
scroll to position [0, 0]
click at [727, 181] on span "Mechanical properties (Surface energy, Poisson's ratio, Stability, Elastic Cons…" at bounding box center [777, 174] width 342 height 35
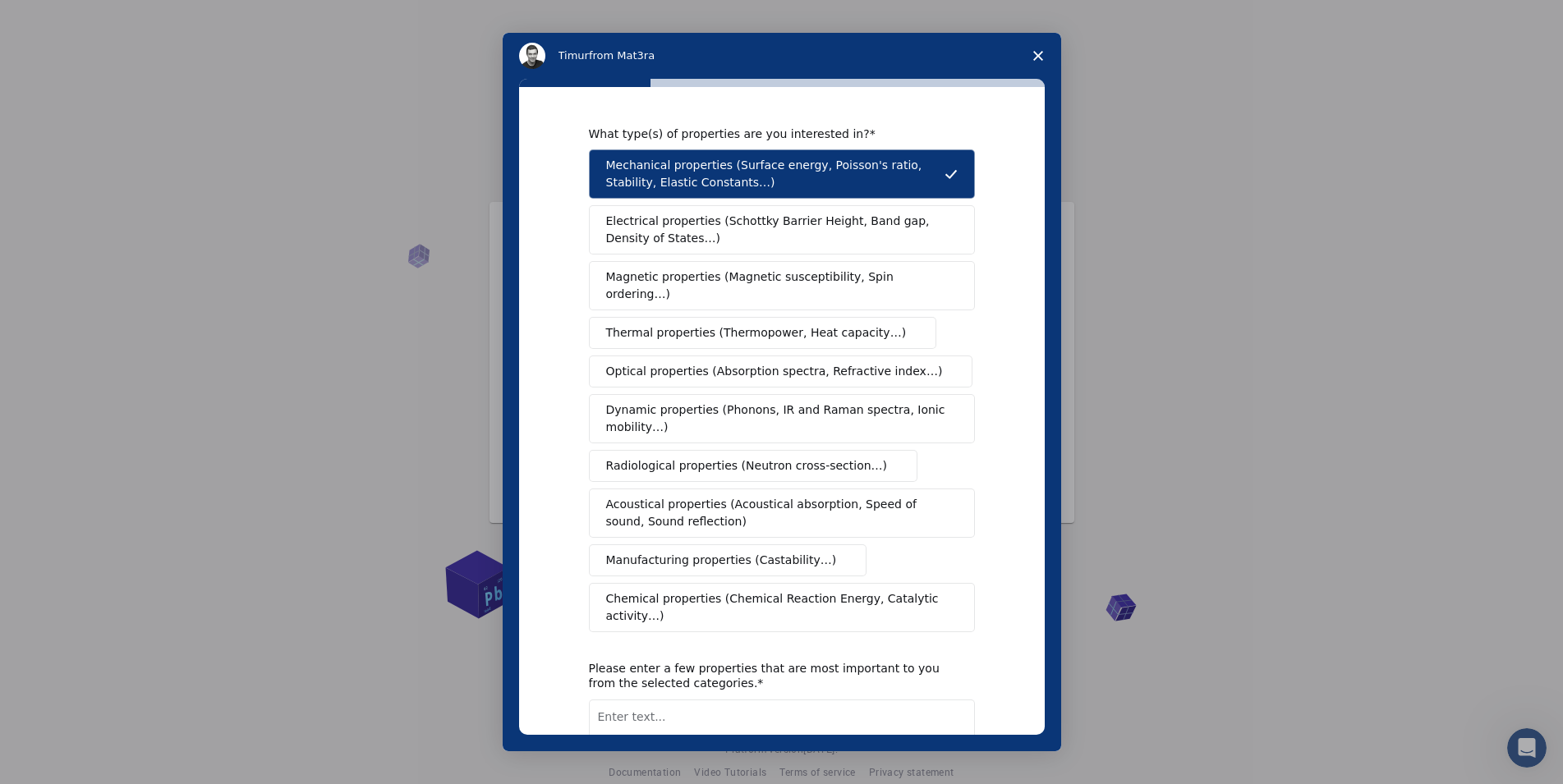
click at [771, 247] on span "Electrical properties (Schottky Barrier Height, Band gap, Density of States…)" at bounding box center [776, 230] width 341 height 35
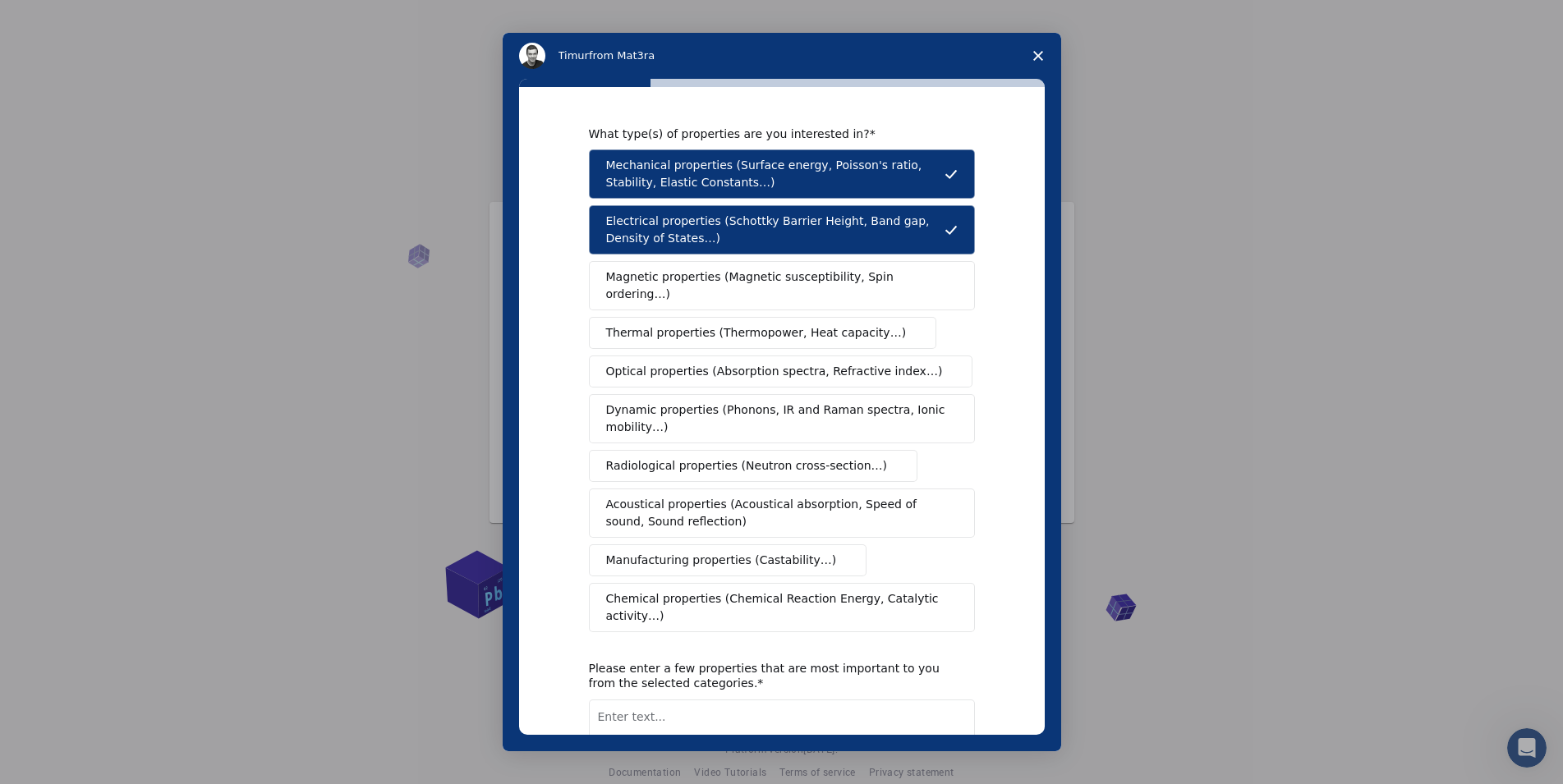
click at [761, 292] on button "Magnetic properties (Magnetic susceptibility, Spin ordering…)" at bounding box center [782, 285] width 386 height 50
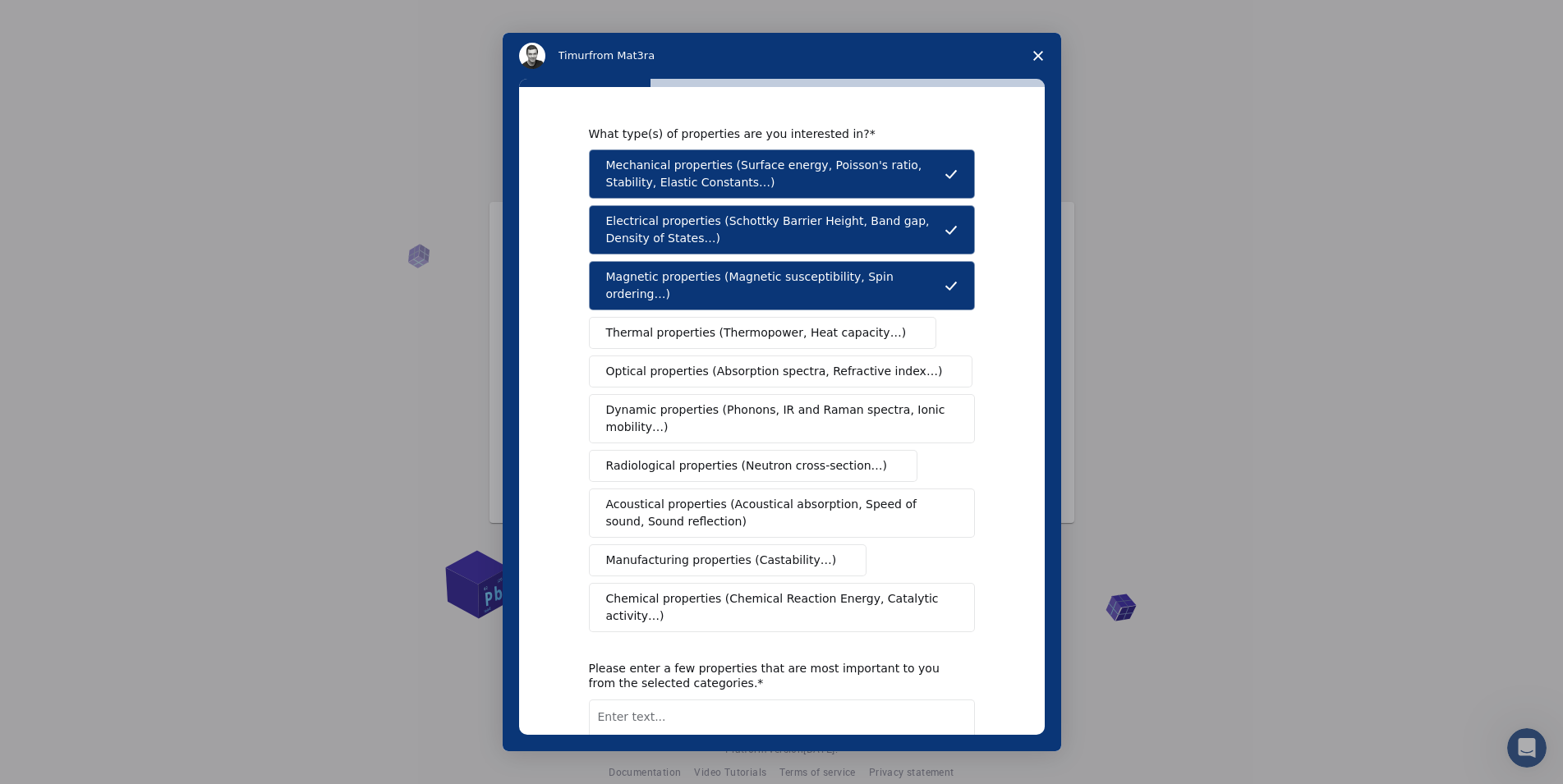
click at [760, 355] on button "Optical properties (Absorption spectra, Refractive index…)" at bounding box center [781, 371] width 384 height 32
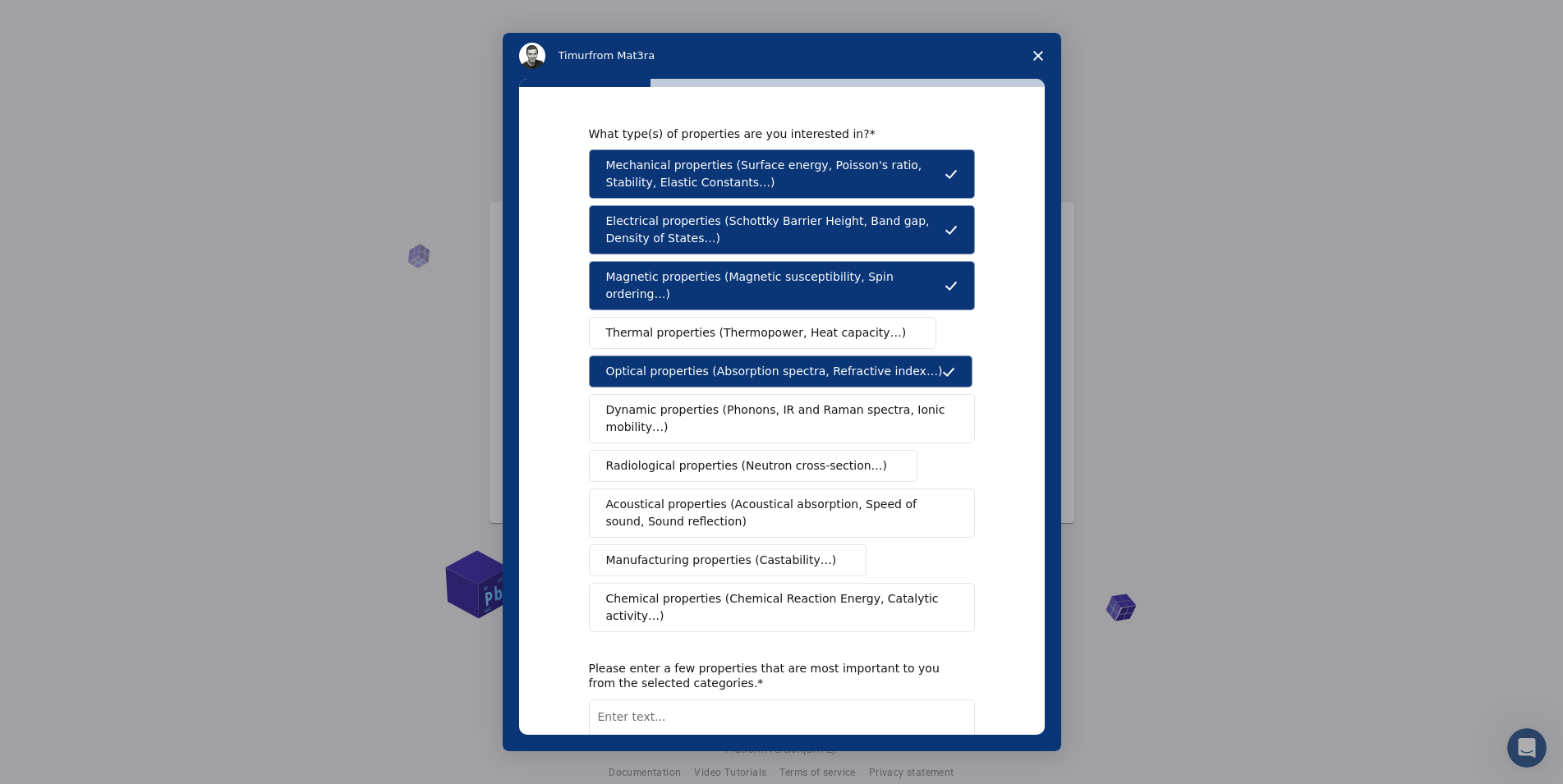
click at [755, 394] on button "Dynamic properties (Phonons, IR and Raman spectra, Ionic mobility…)" at bounding box center [782, 419] width 386 height 50
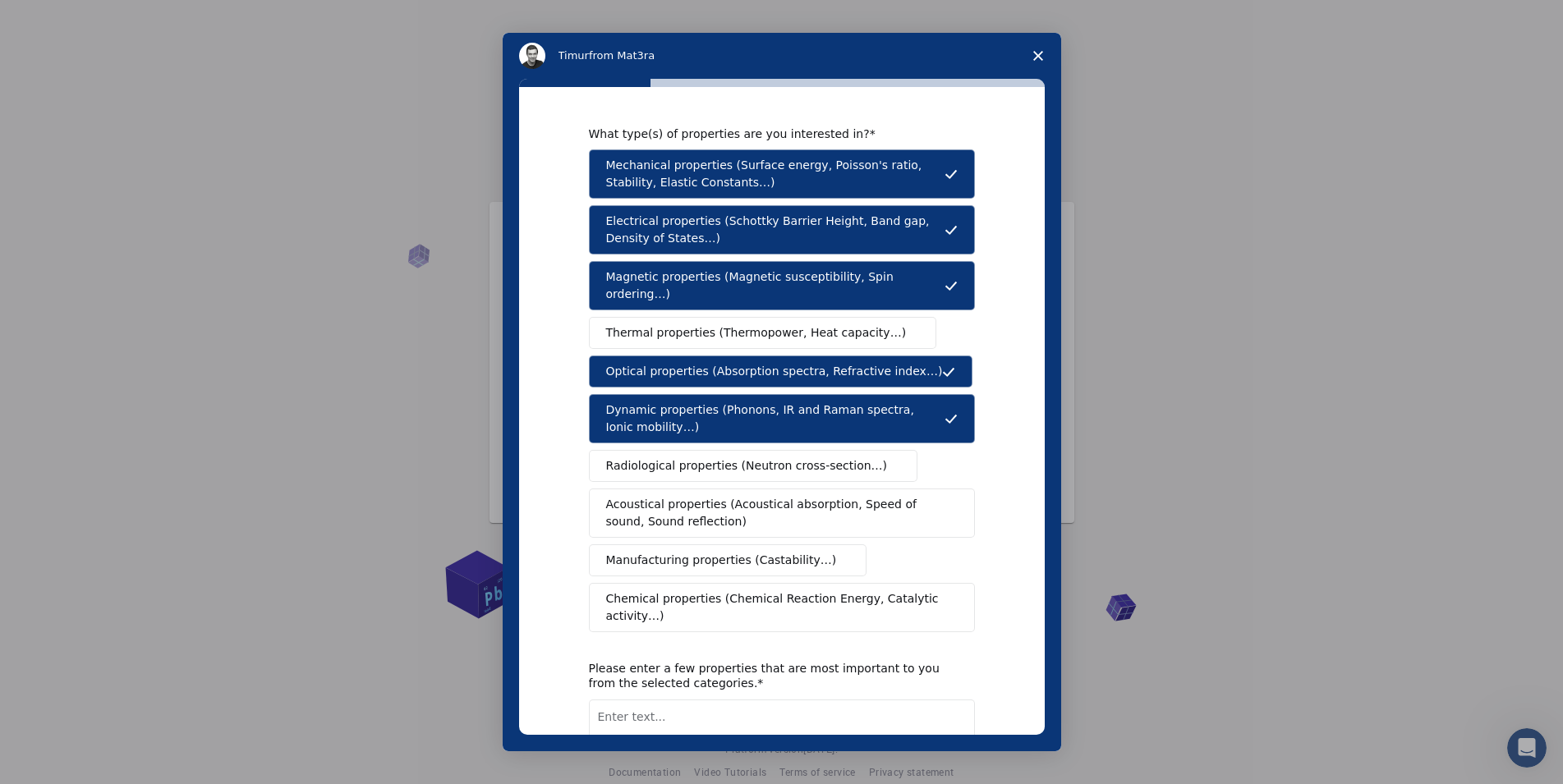
click at [758, 457] on span "Radiological properties (Neutron cross-section…)" at bounding box center [746, 465] width 281 height 17
click at [739, 501] on span "Acoustical properties (Acoustical absorption, Speed of sound, Sound reflection)" at bounding box center [776, 513] width 341 height 35
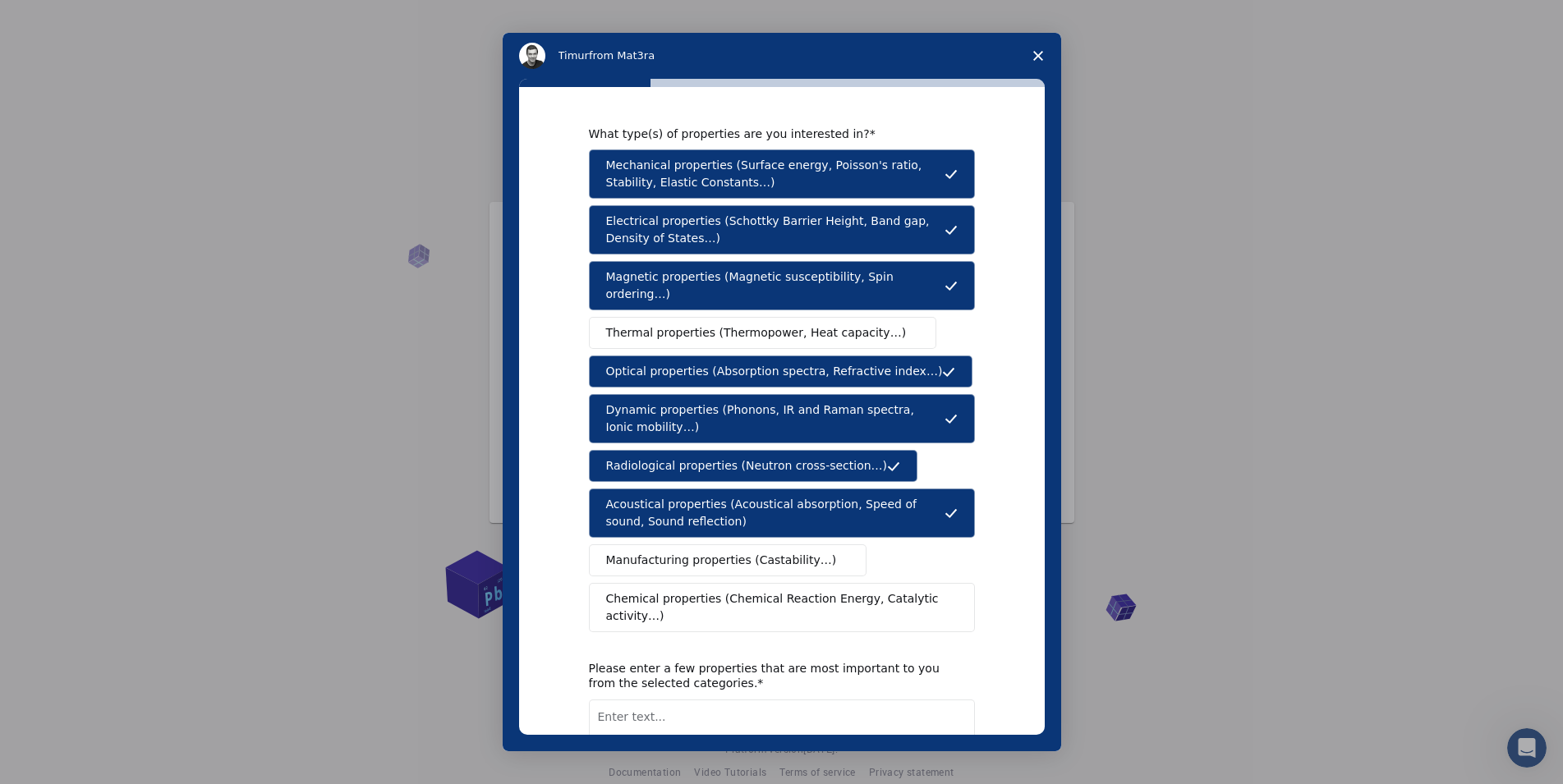
click at [730, 551] on span "Manufacturing properties (Castability…)" at bounding box center [721, 560] width 231 height 17
click at [717, 597] on button "Chemical properties (Chemical Reaction Energy, Catalytic activity…)" at bounding box center [782, 607] width 386 height 50
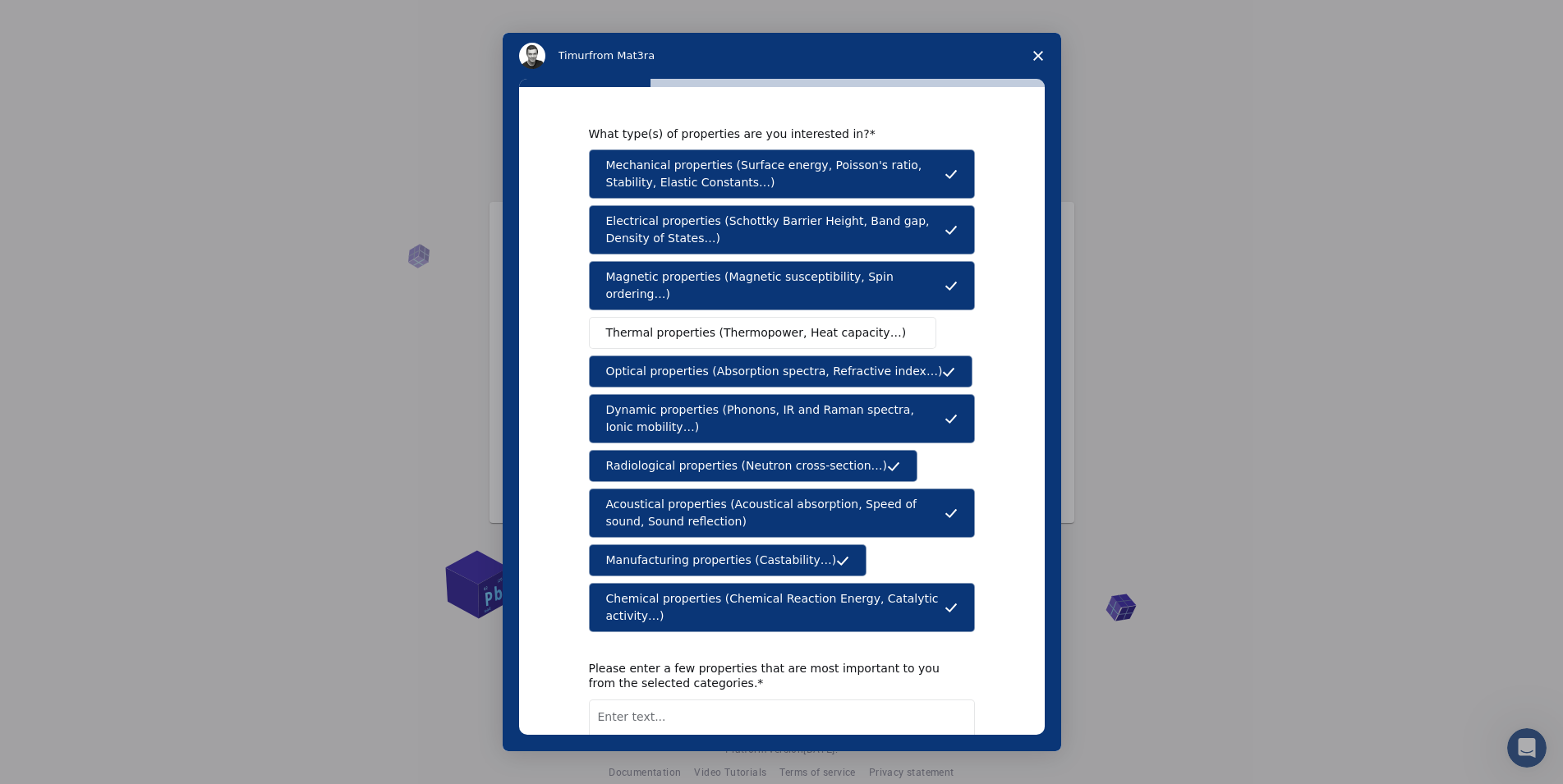
click at [655, 324] on span "Thermal properties (Thermopower, Heat capacity…)" at bounding box center [755, 333] width 300 height 17
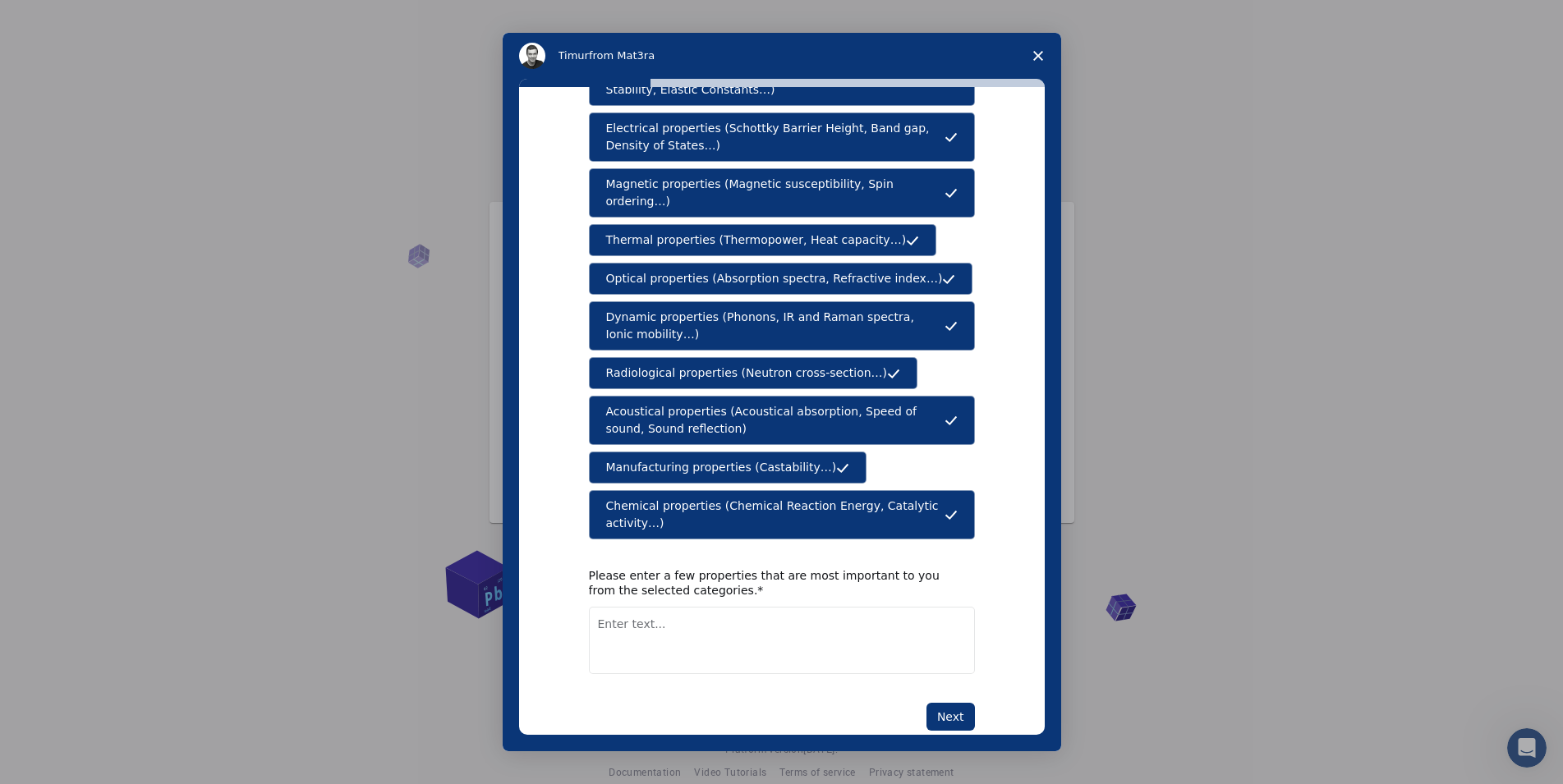
scroll to position [93, 0]
drag, startPoint x: 950, startPoint y: 661, endPoint x: 952, endPoint y: 681, distance: 20.1
click at [949, 661] on div "What type(s) of properties are you interested in? Mechanical properties (Surfac…" at bounding box center [782, 381] width 386 height 697
click at [953, 702] on button "Next" at bounding box center [951, 716] width 49 height 28
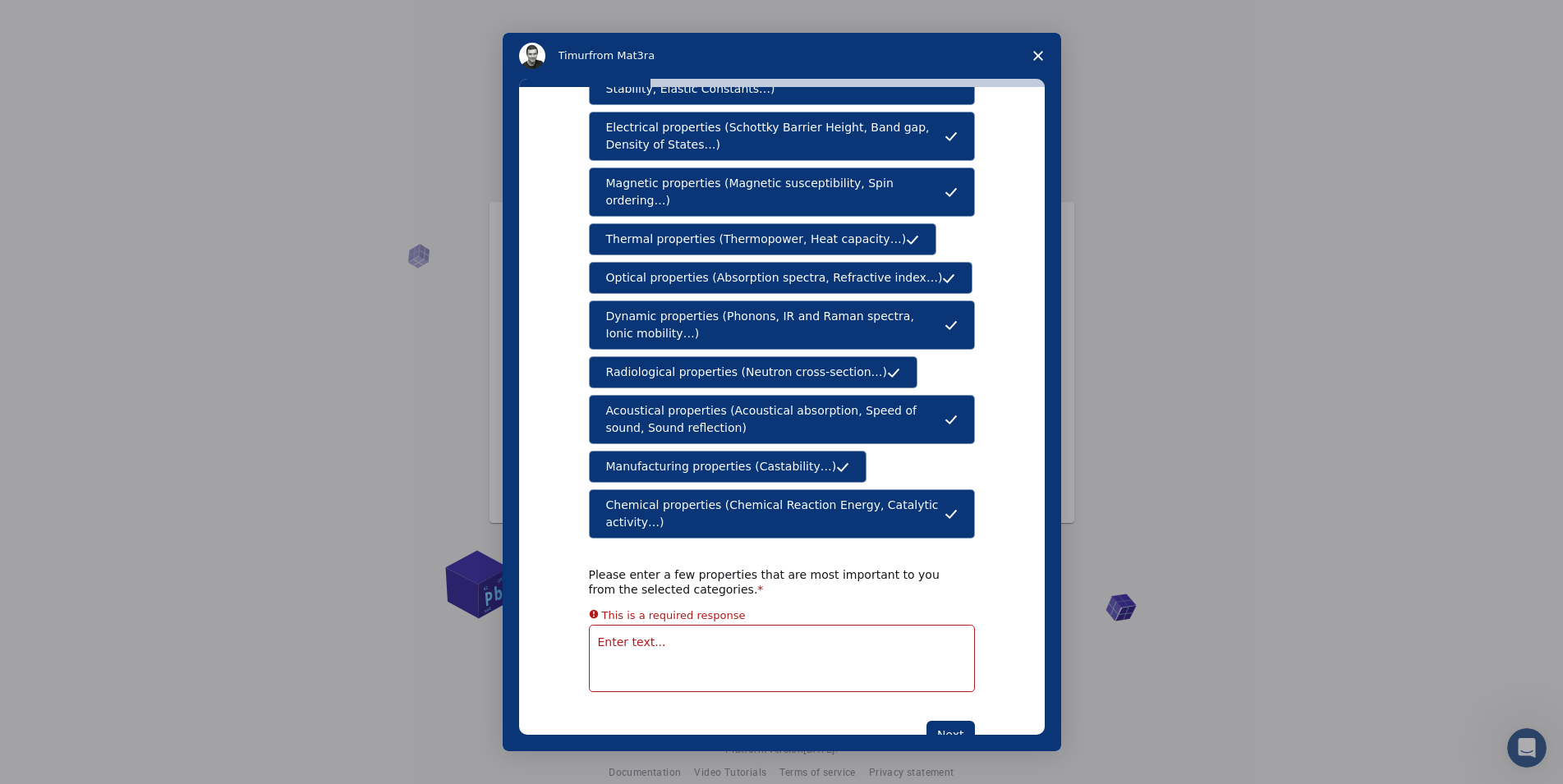
click at [859, 644] on div "What type(s) of properties are you interested in? Mechanical properties (Surfac…" at bounding box center [782, 391] width 386 height 716
type textarea "5ty"
click at [946, 702] on button "Next" at bounding box center [951, 716] width 49 height 28
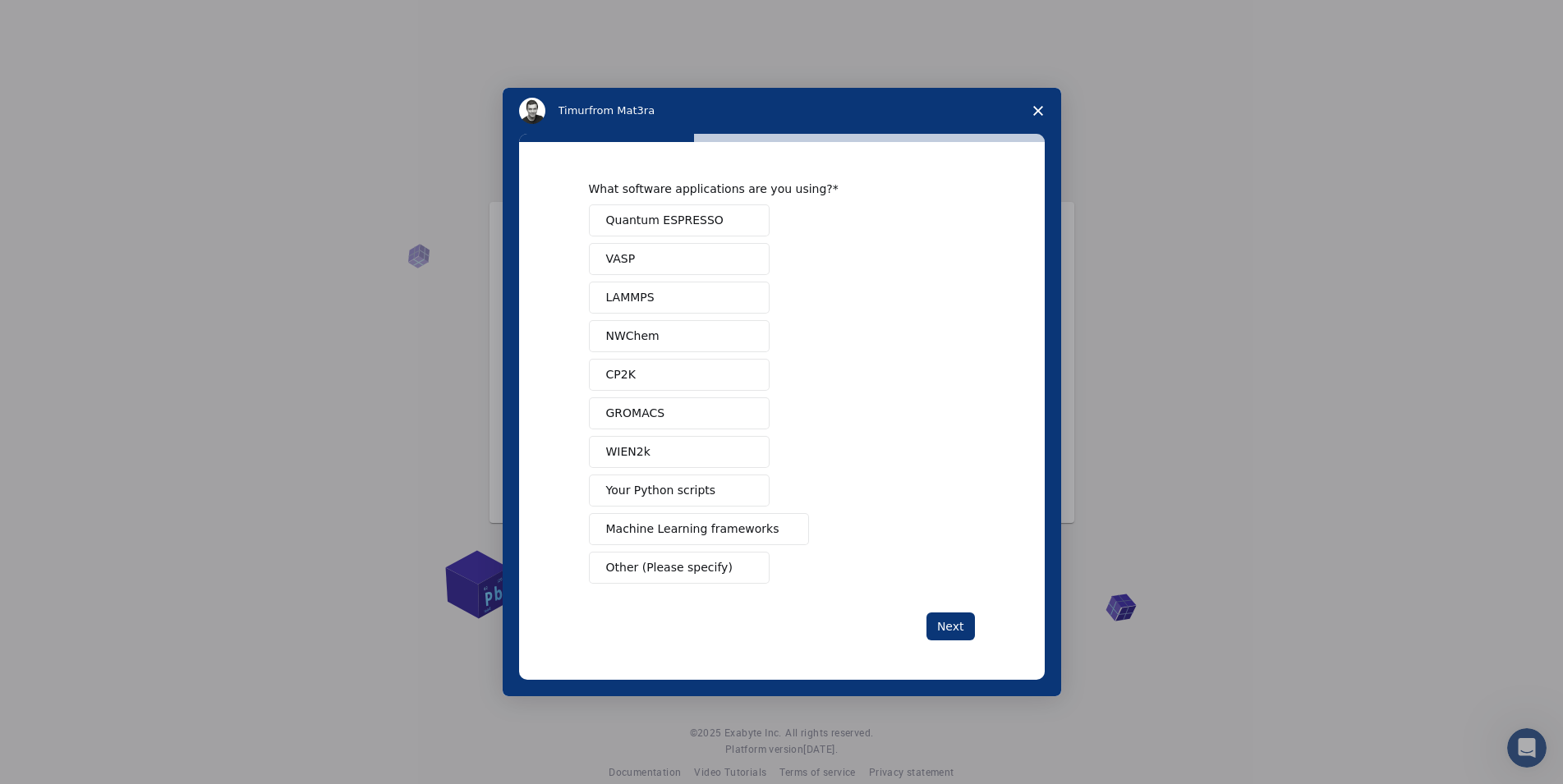
scroll to position [0, 0]
click at [667, 263] on button "VASP" at bounding box center [679, 259] width 180 height 32
click at [674, 291] on button "LAMMPS" at bounding box center [679, 297] width 180 height 32
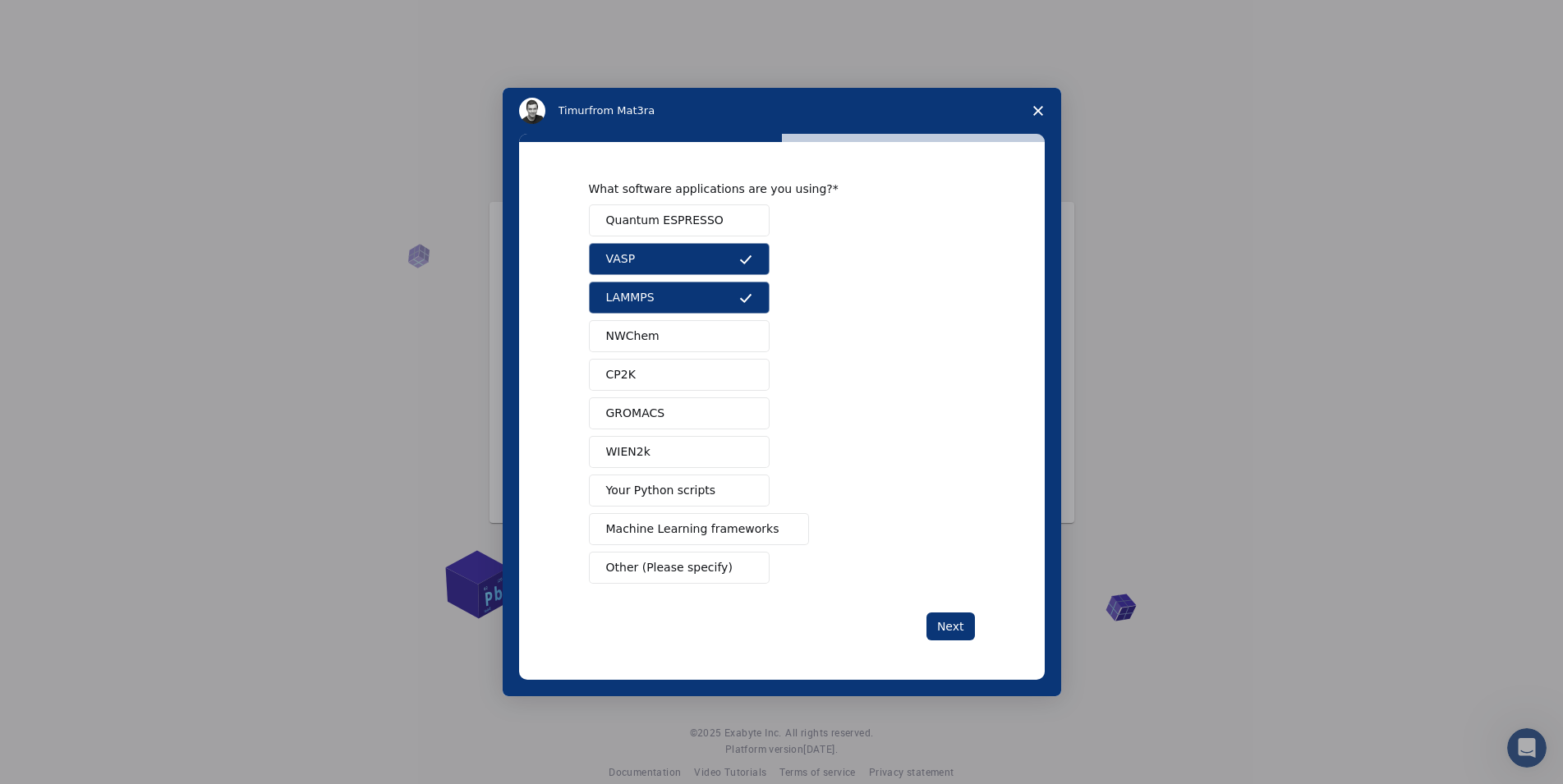
click at [685, 212] on span "Quantum ESPRESSO" at bounding box center [665, 221] width 118 height 17
click at [654, 333] on span "NWChem" at bounding box center [632, 335] width 53 height 17
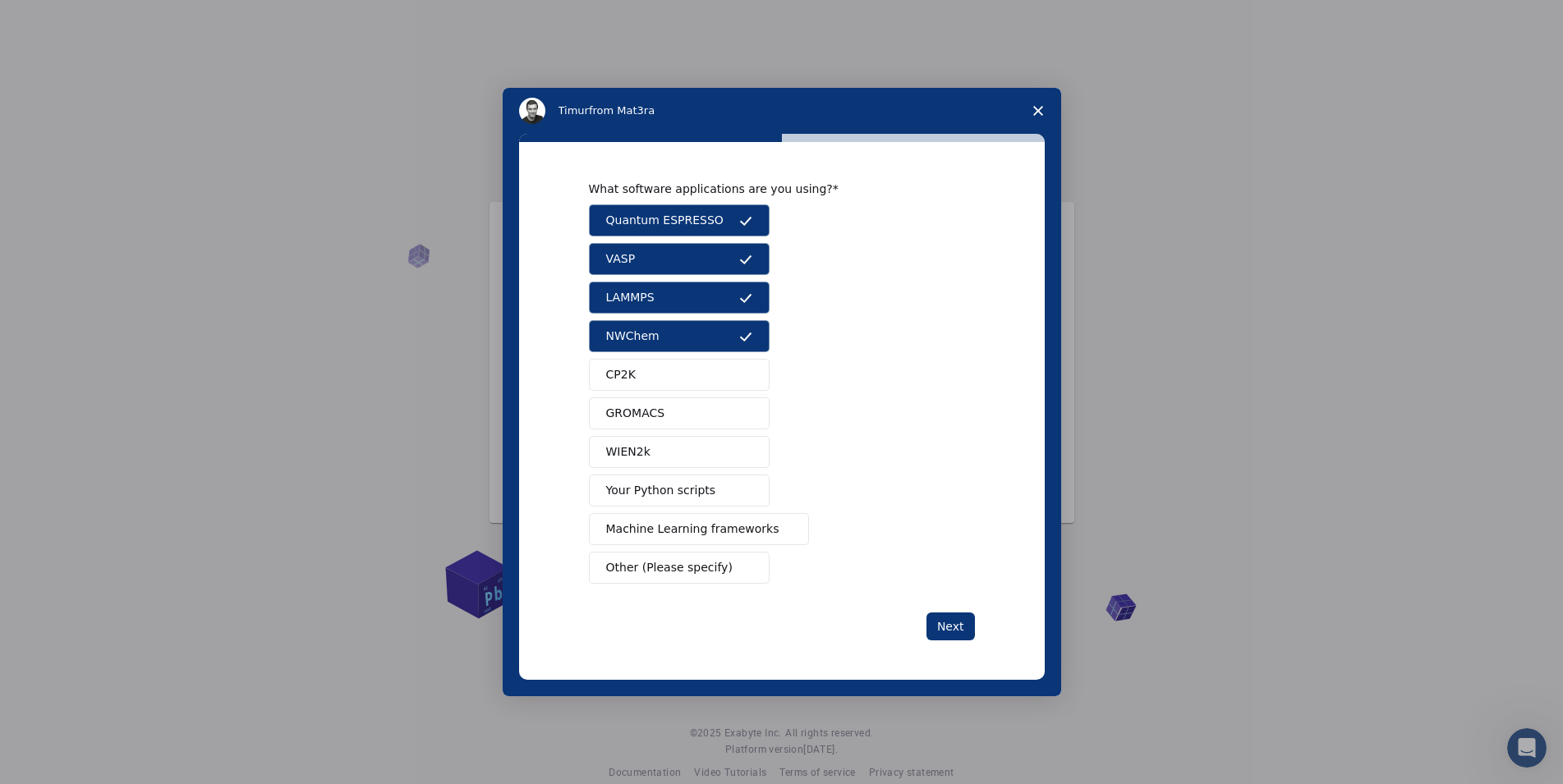
click at [650, 386] on button "CP2K" at bounding box center [679, 375] width 180 height 32
click at [647, 429] on button "GROMACS" at bounding box center [679, 413] width 180 height 32
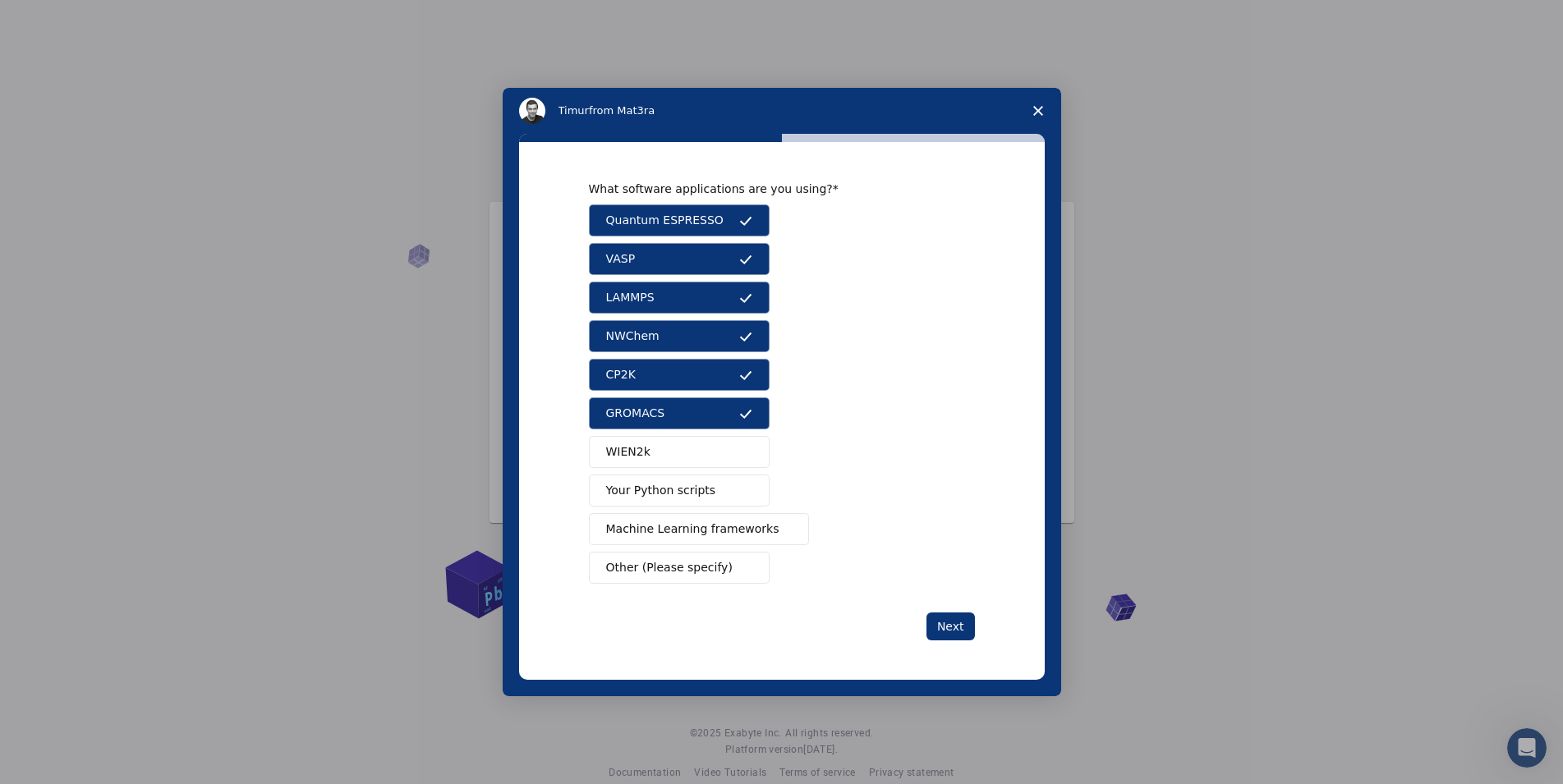
click at [644, 480] on button "Your Python scripts" at bounding box center [679, 491] width 180 height 32
drag, startPoint x: 639, startPoint y: 517, endPoint x: 638, endPoint y: 552, distance: 35.0
click at [639, 518] on button "Machine Learning frameworks" at bounding box center [699, 529] width 221 height 32
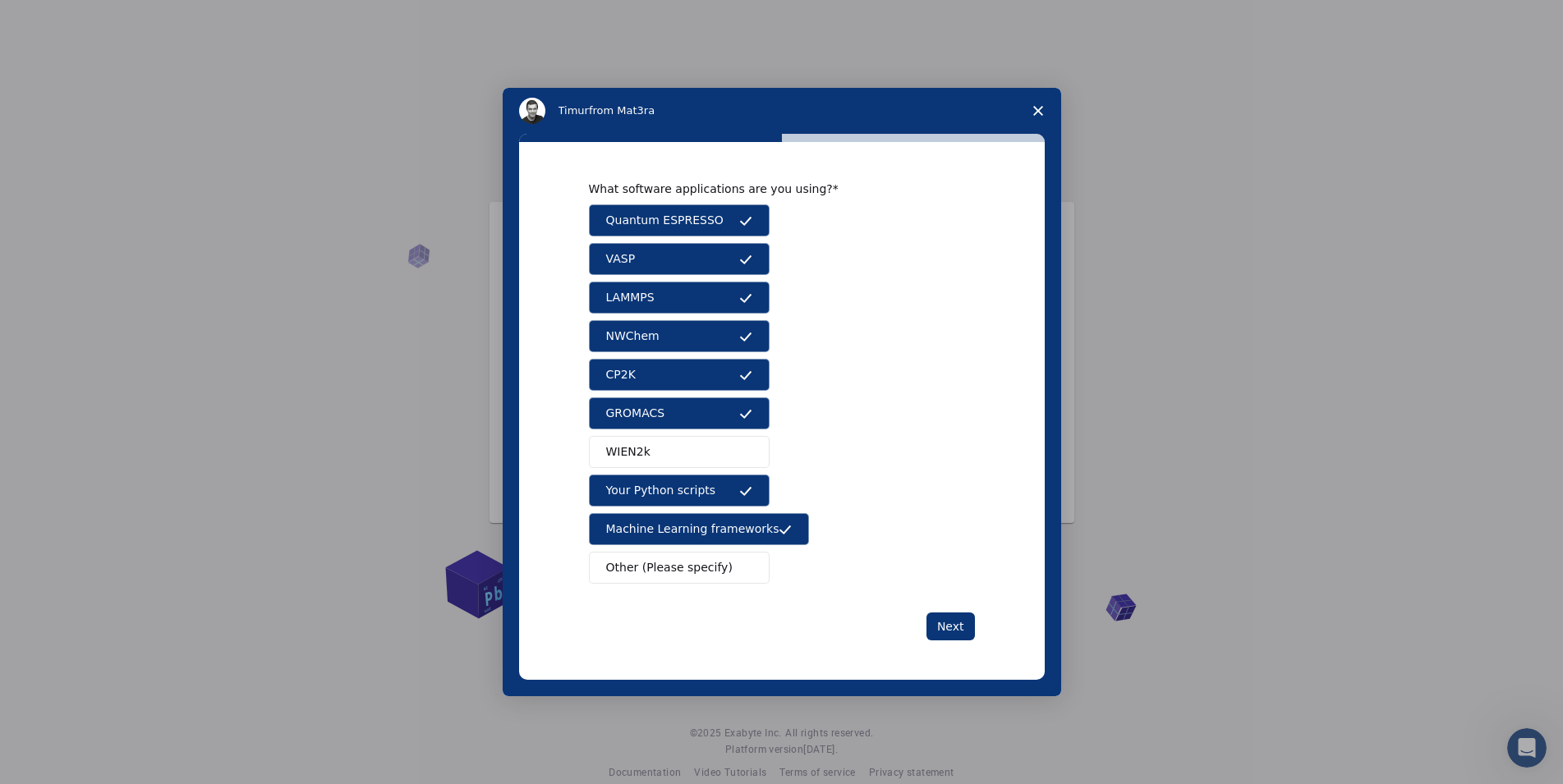
click at [640, 558] on button "Other (Please specify)" at bounding box center [679, 567] width 180 height 32
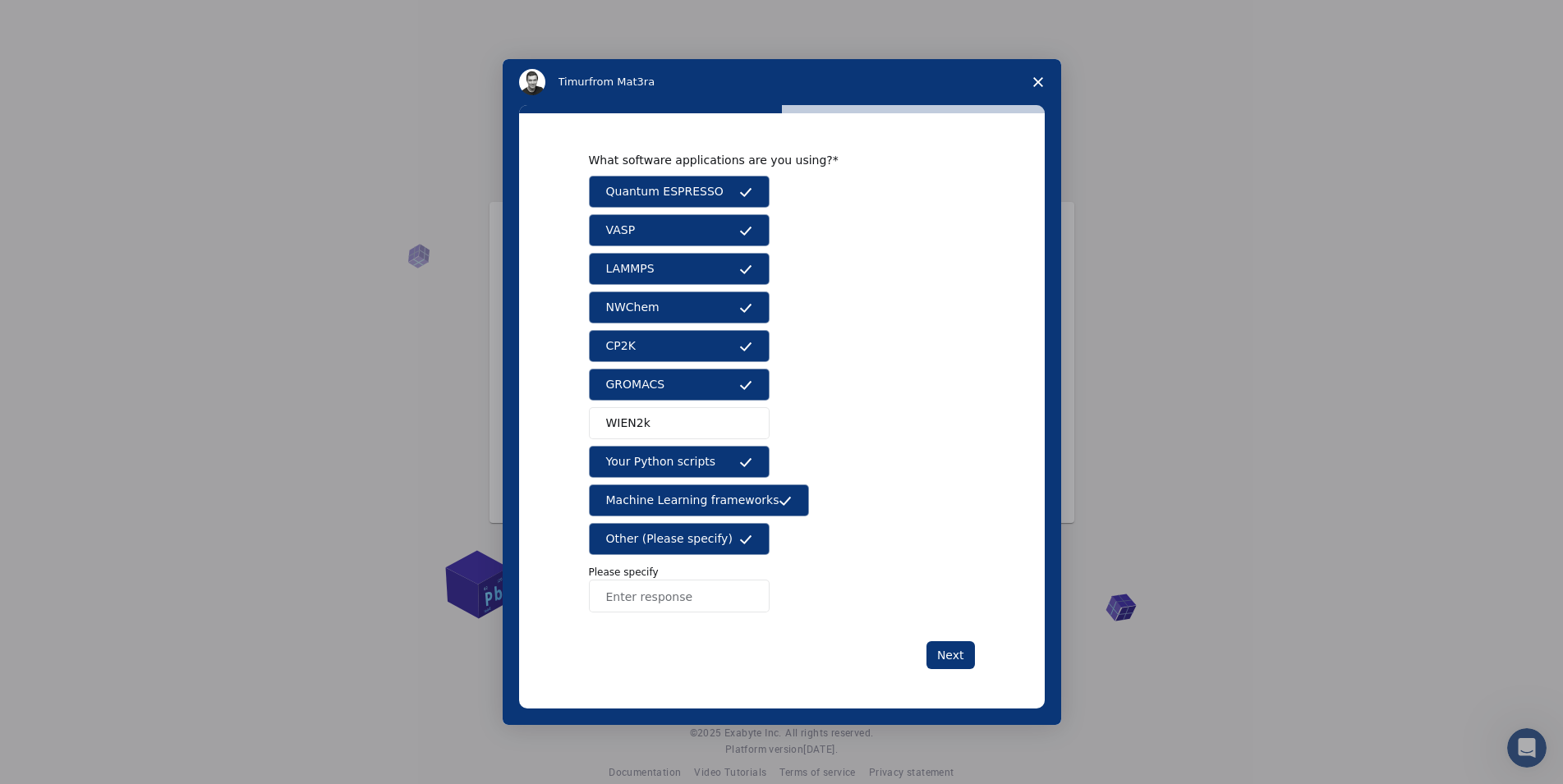
click at [652, 409] on button "WIEN2k" at bounding box center [679, 423] width 180 height 32
click at [724, 535] on button "Other (Please specify)" at bounding box center [679, 539] width 180 height 32
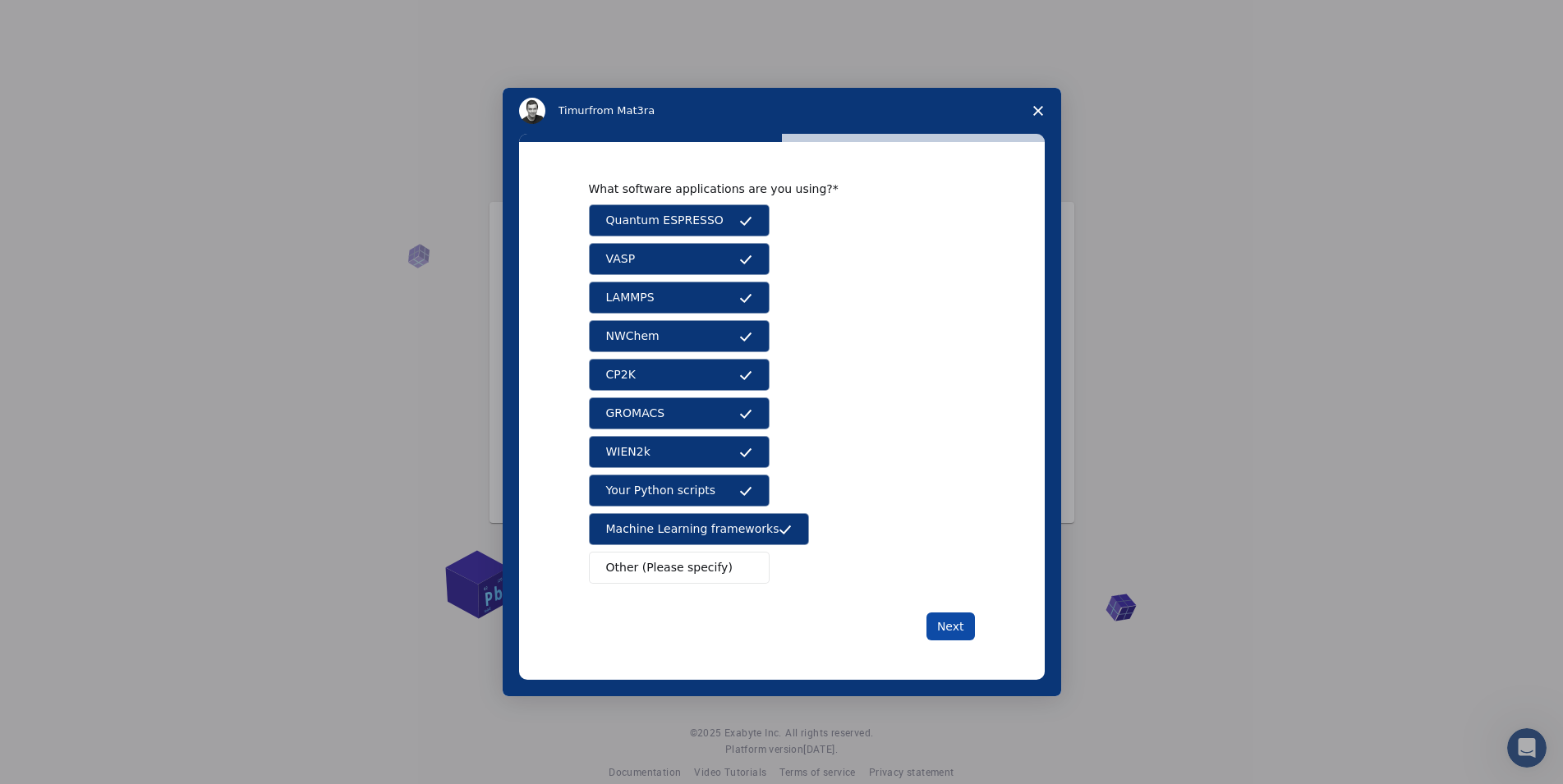
click at [941, 616] on button "Next" at bounding box center [951, 626] width 49 height 28
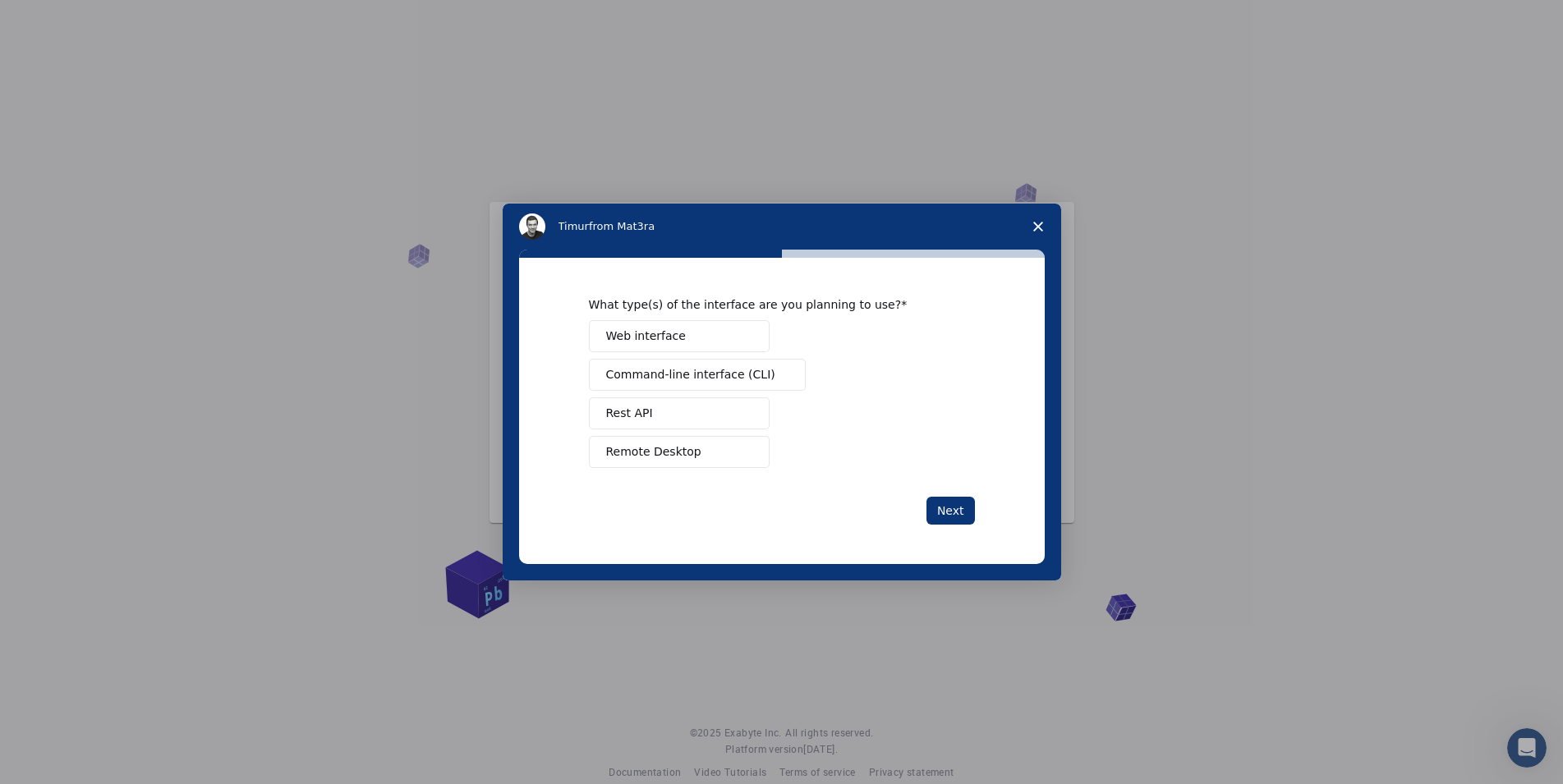
click at [676, 327] on button "Web interface" at bounding box center [679, 336] width 180 height 32
click at [695, 367] on span "Command-line interface (CLI)" at bounding box center [690, 375] width 169 height 17
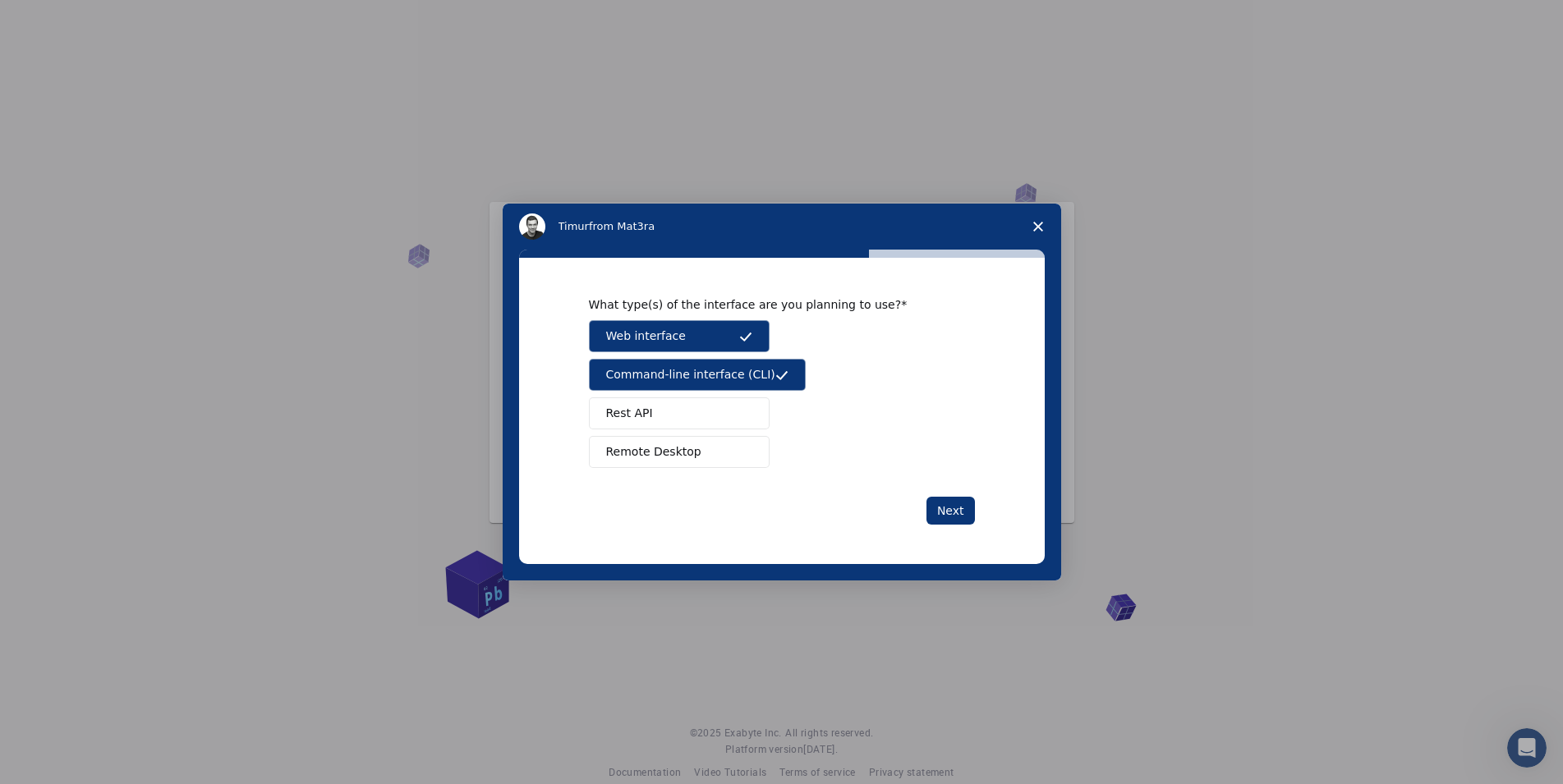
click at [677, 400] on button "Rest API" at bounding box center [679, 413] width 180 height 32
click at [675, 440] on button "Remote Desktop" at bounding box center [679, 451] width 180 height 32
click at [939, 510] on button "Next" at bounding box center [951, 510] width 49 height 28
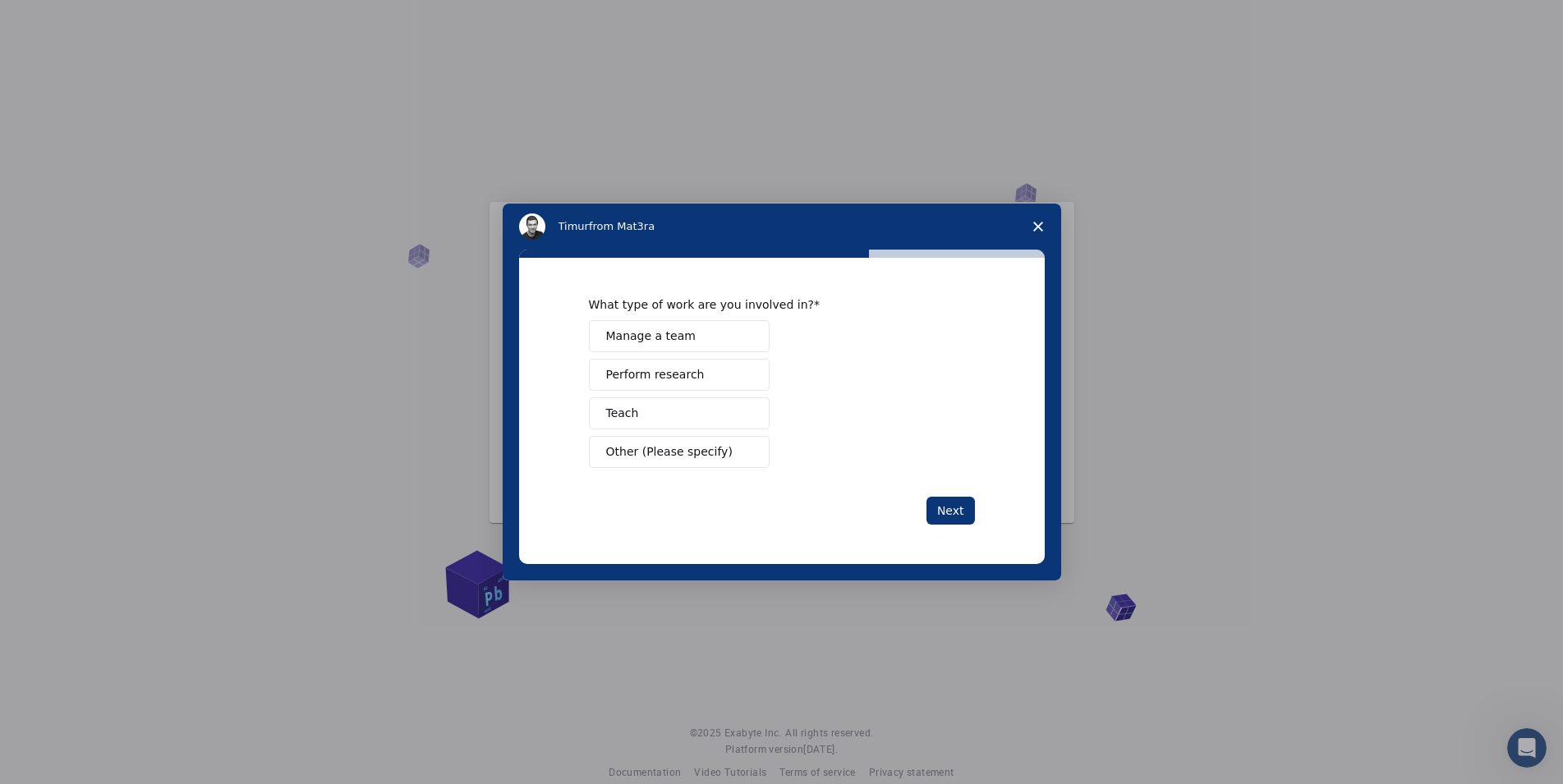
click at [698, 337] on button "Manage a team" at bounding box center [679, 336] width 180 height 32
click at [715, 375] on button "Perform research" at bounding box center [679, 375] width 180 height 32
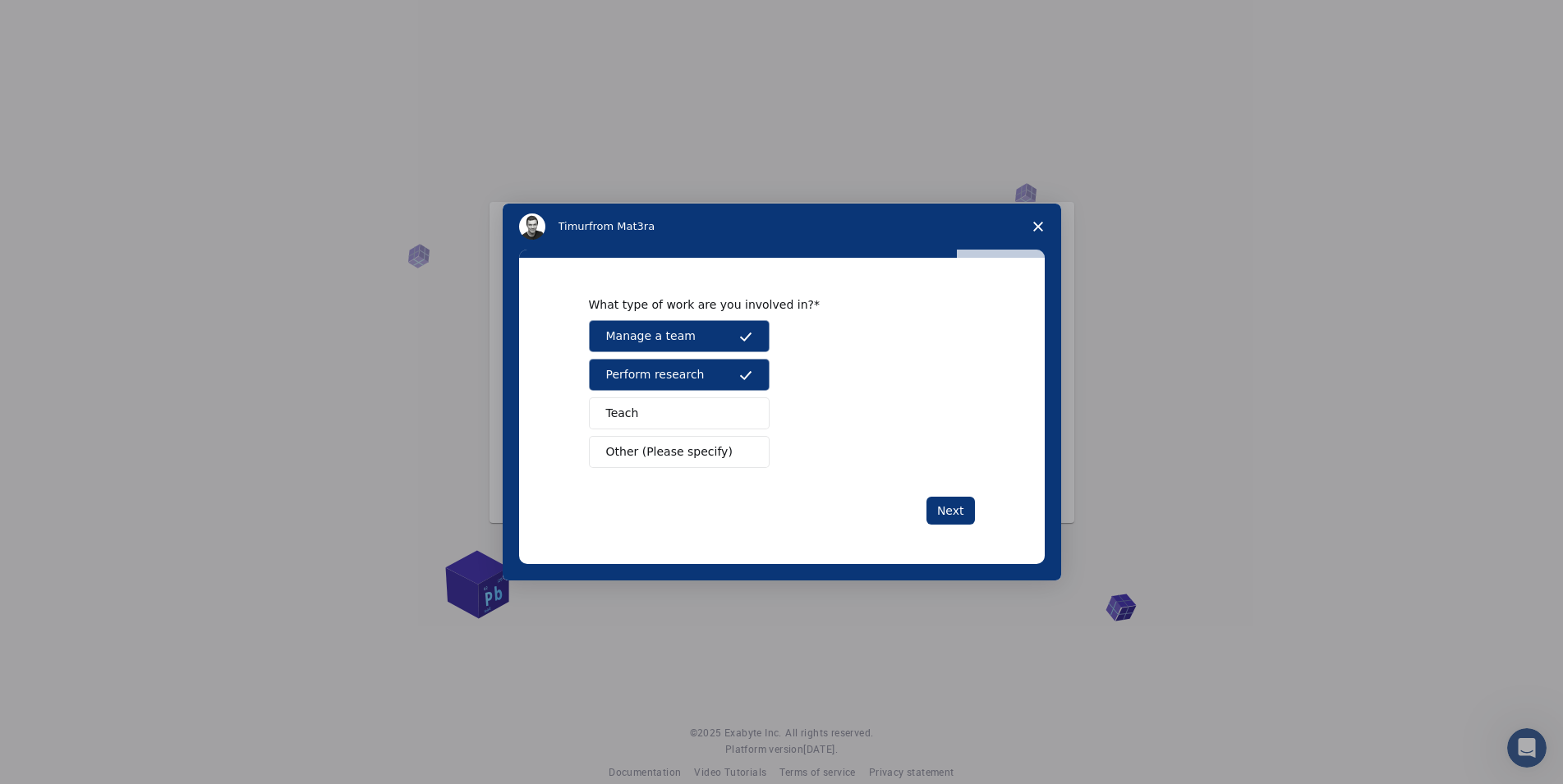
click at [706, 408] on button "Teach" at bounding box center [679, 413] width 180 height 32
click at [692, 445] on span "Other (Please specify)" at bounding box center [668, 451] width 126 height 17
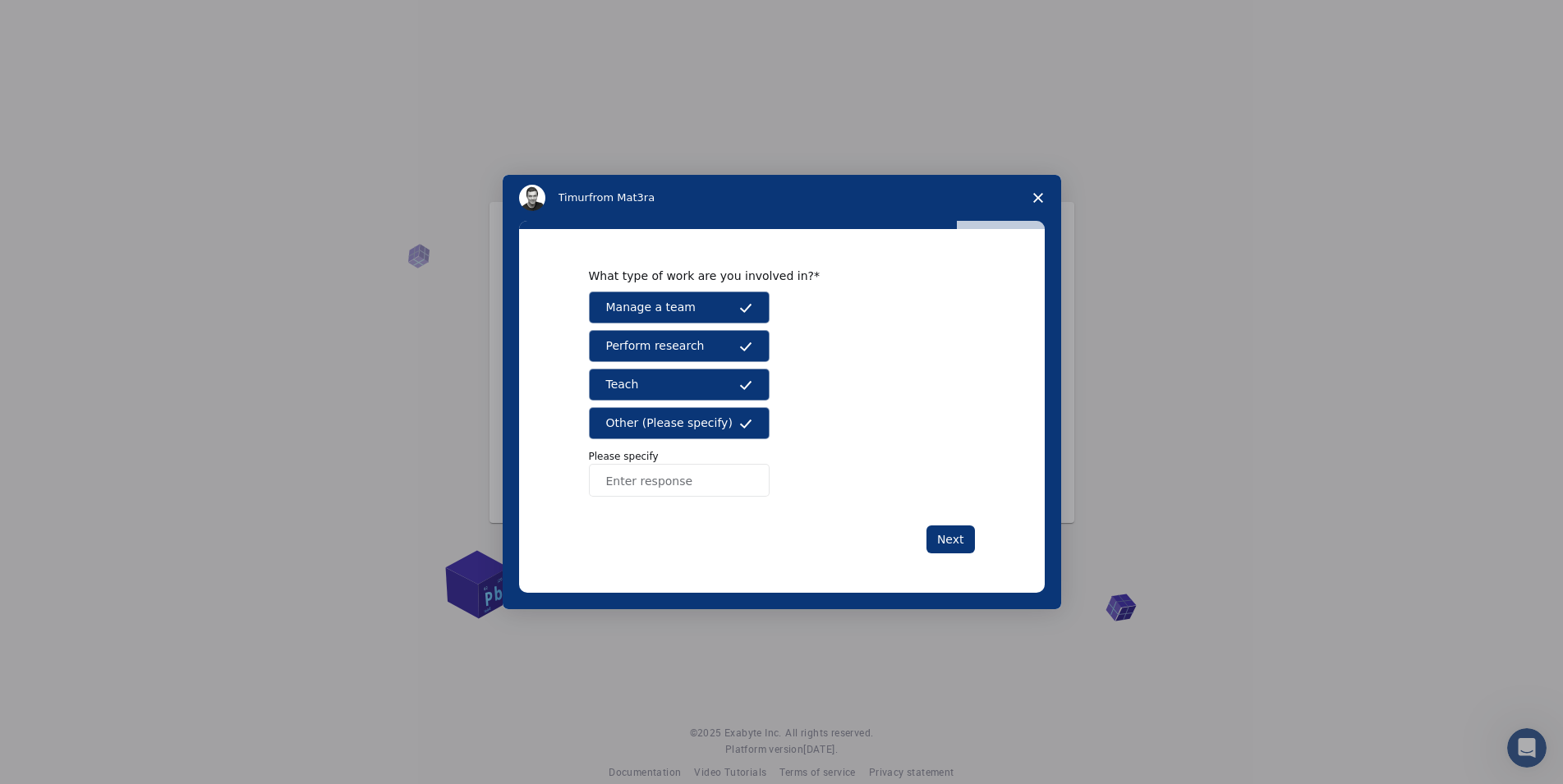
click at [692, 482] on input "Enter response" at bounding box center [679, 479] width 180 height 33
click at [725, 430] on button "Other (Please specify)" at bounding box center [679, 423] width 180 height 32
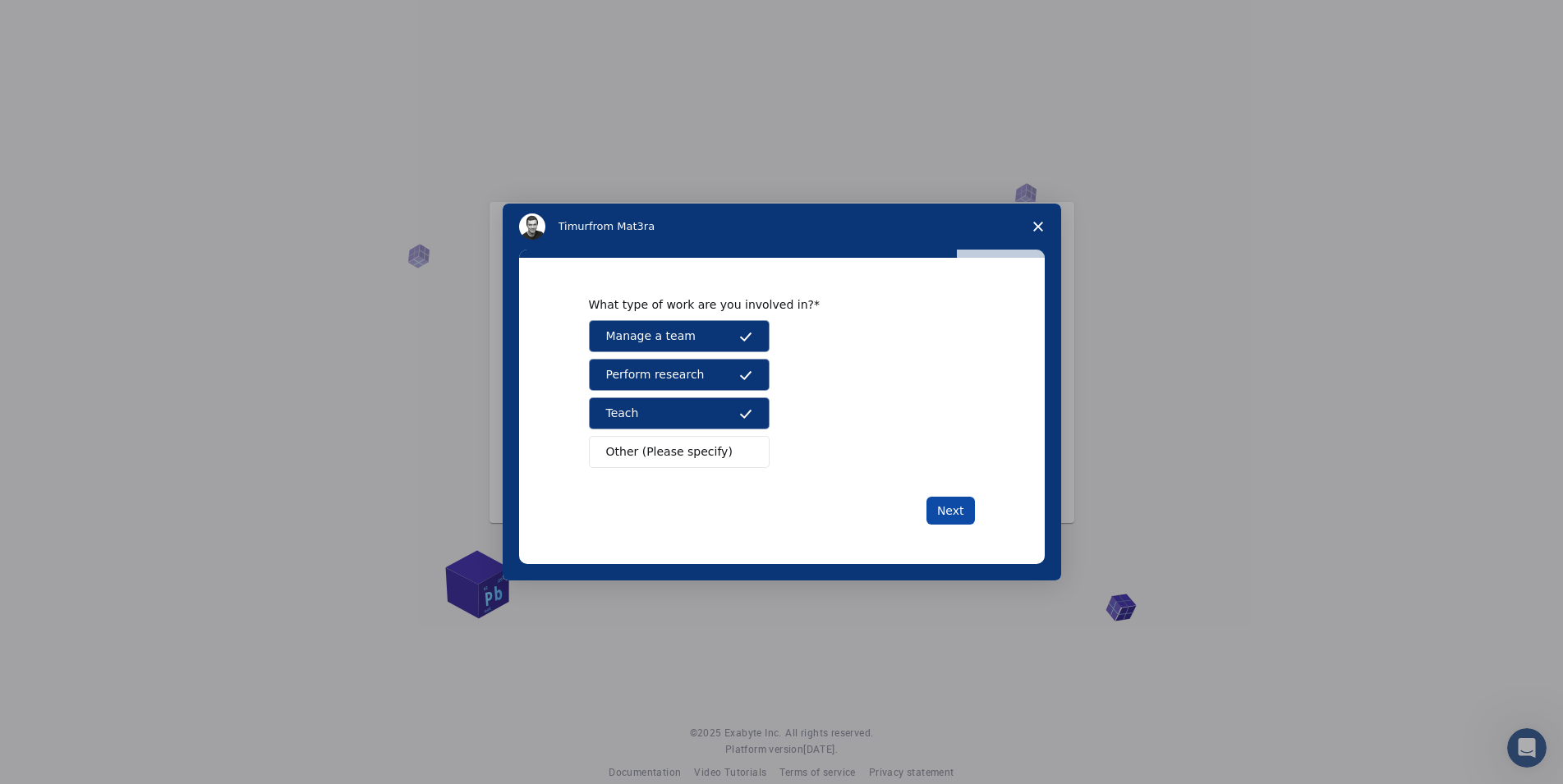
click at [939, 510] on button "Next" at bounding box center [951, 510] width 49 height 28
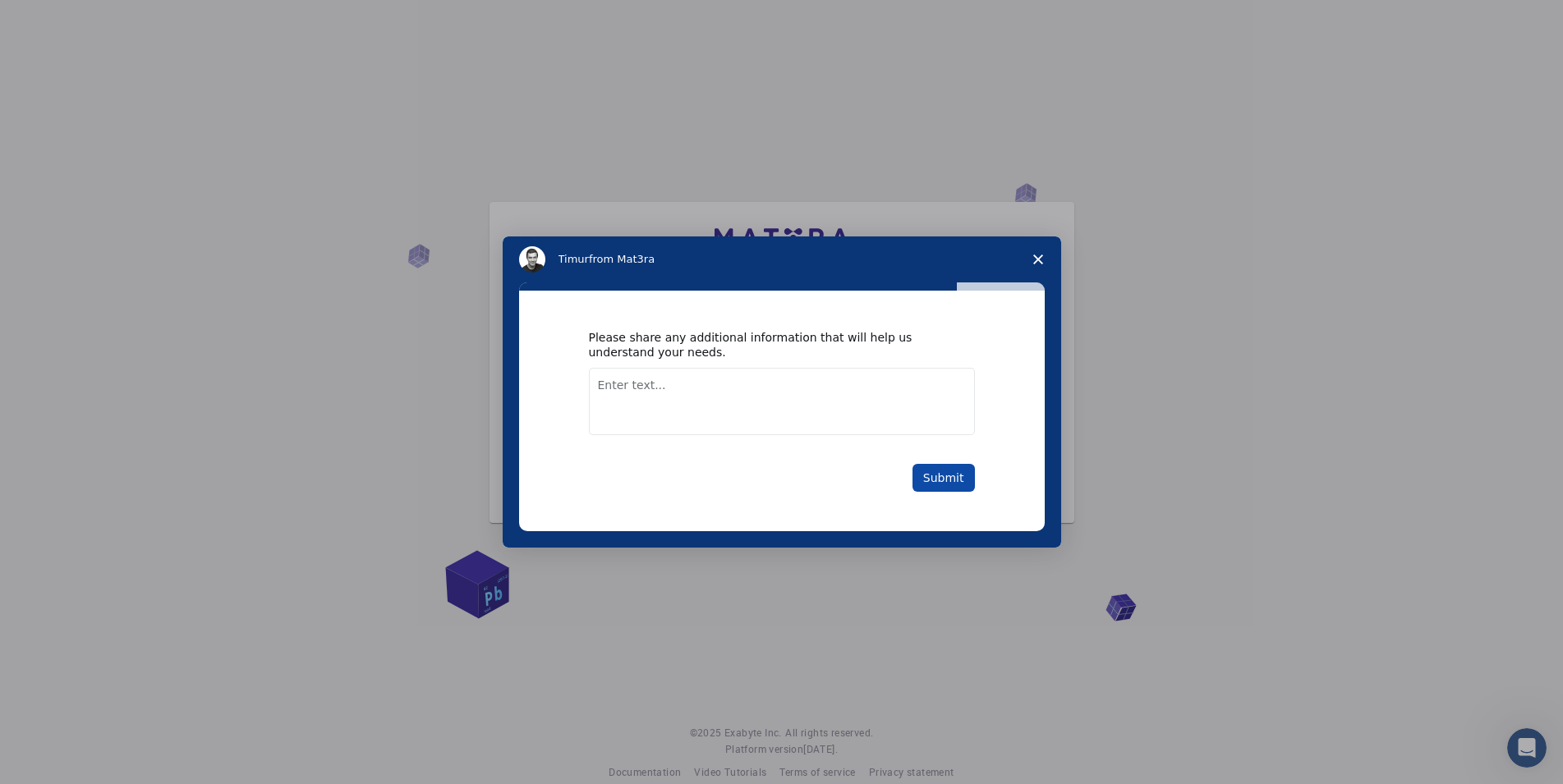
click at [944, 476] on button "Submit" at bounding box center [943, 478] width 63 height 28
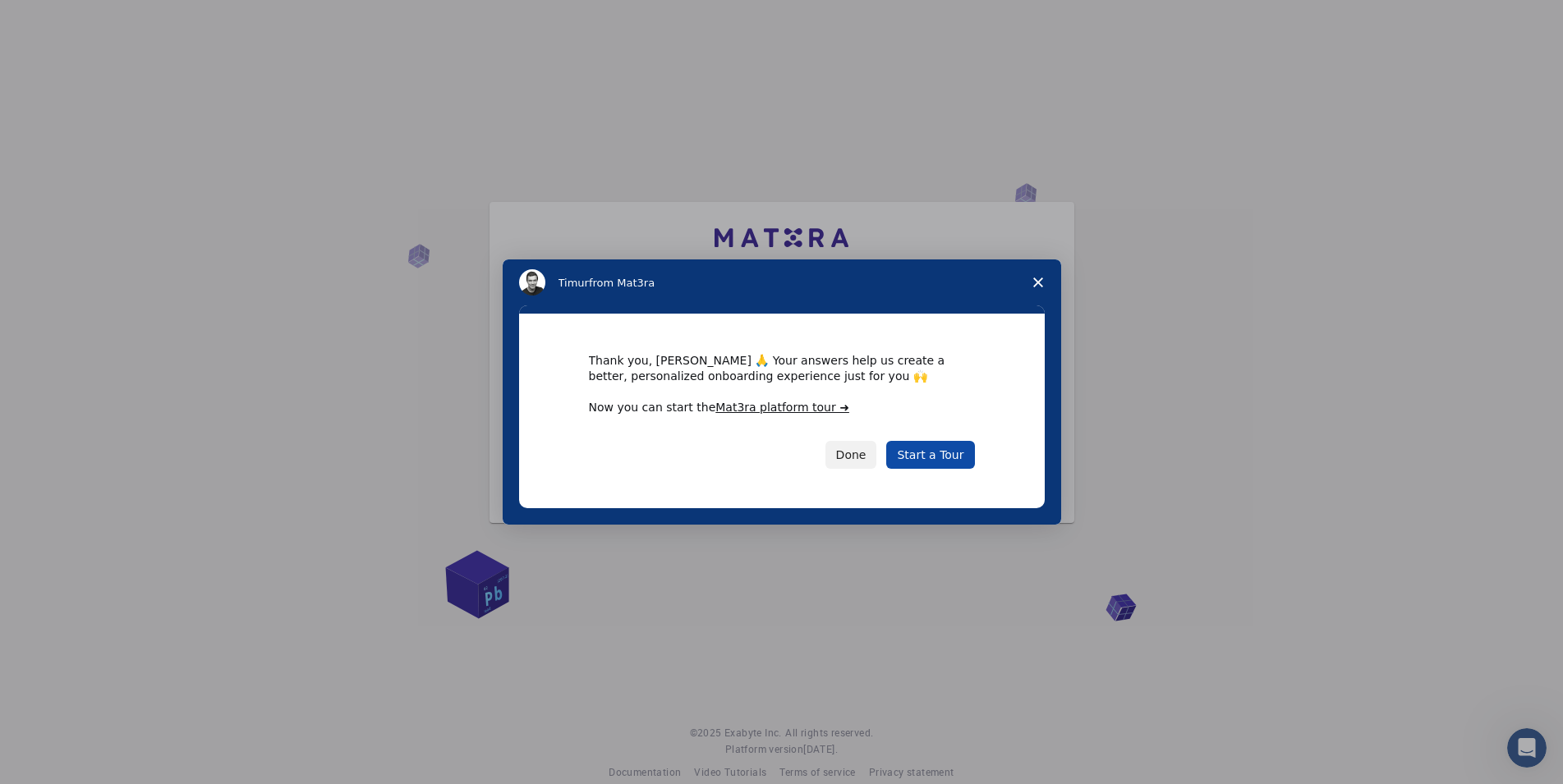
click at [925, 449] on link "Start a Tour" at bounding box center [930, 455] width 88 height 28
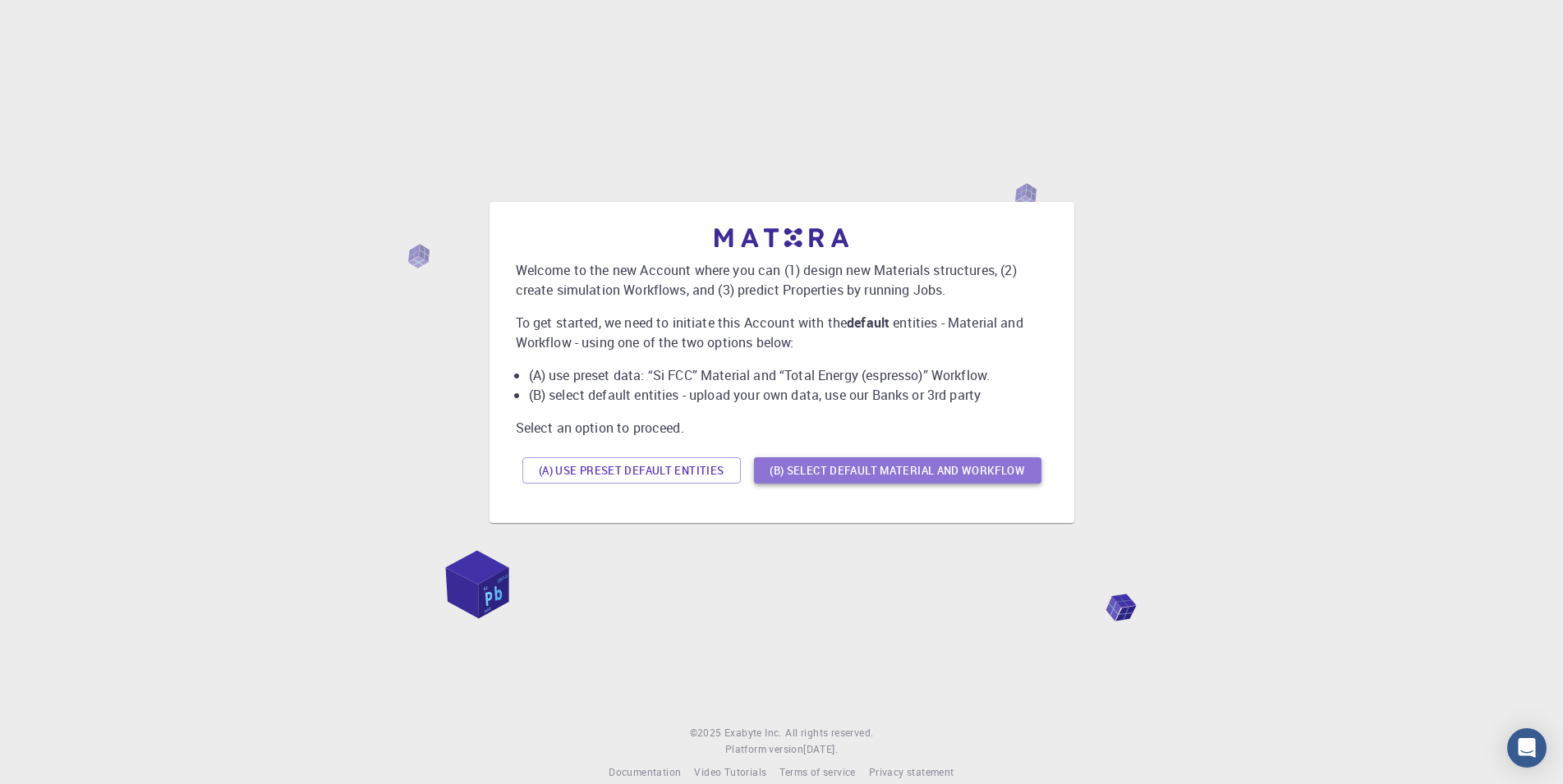
click at [864, 474] on button "(B) Select default material and workflow" at bounding box center [896, 470] width 287 height 26
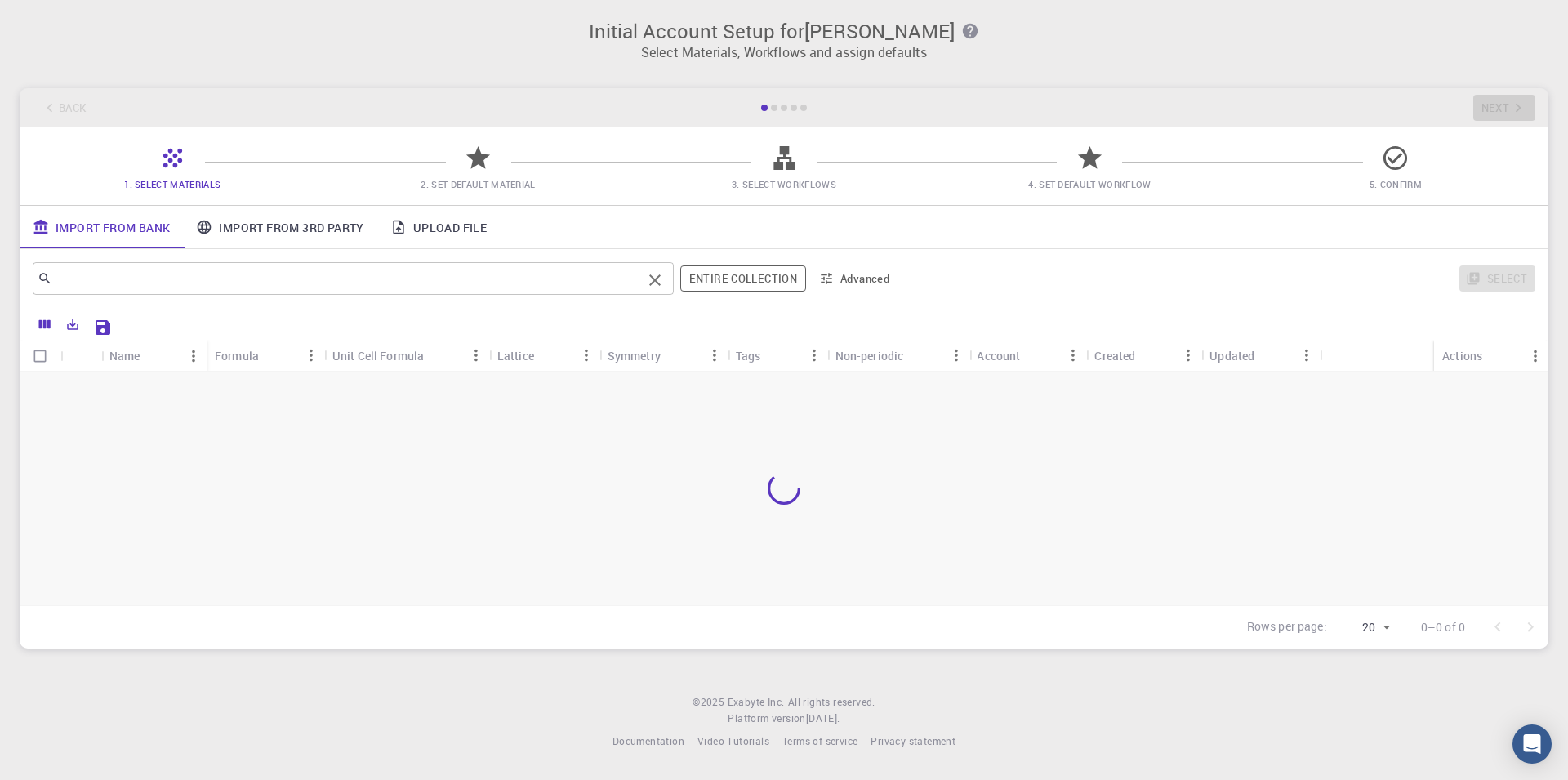
click at [642, 271] on input "text" at bounding box center [347, 278] width 590 height 23
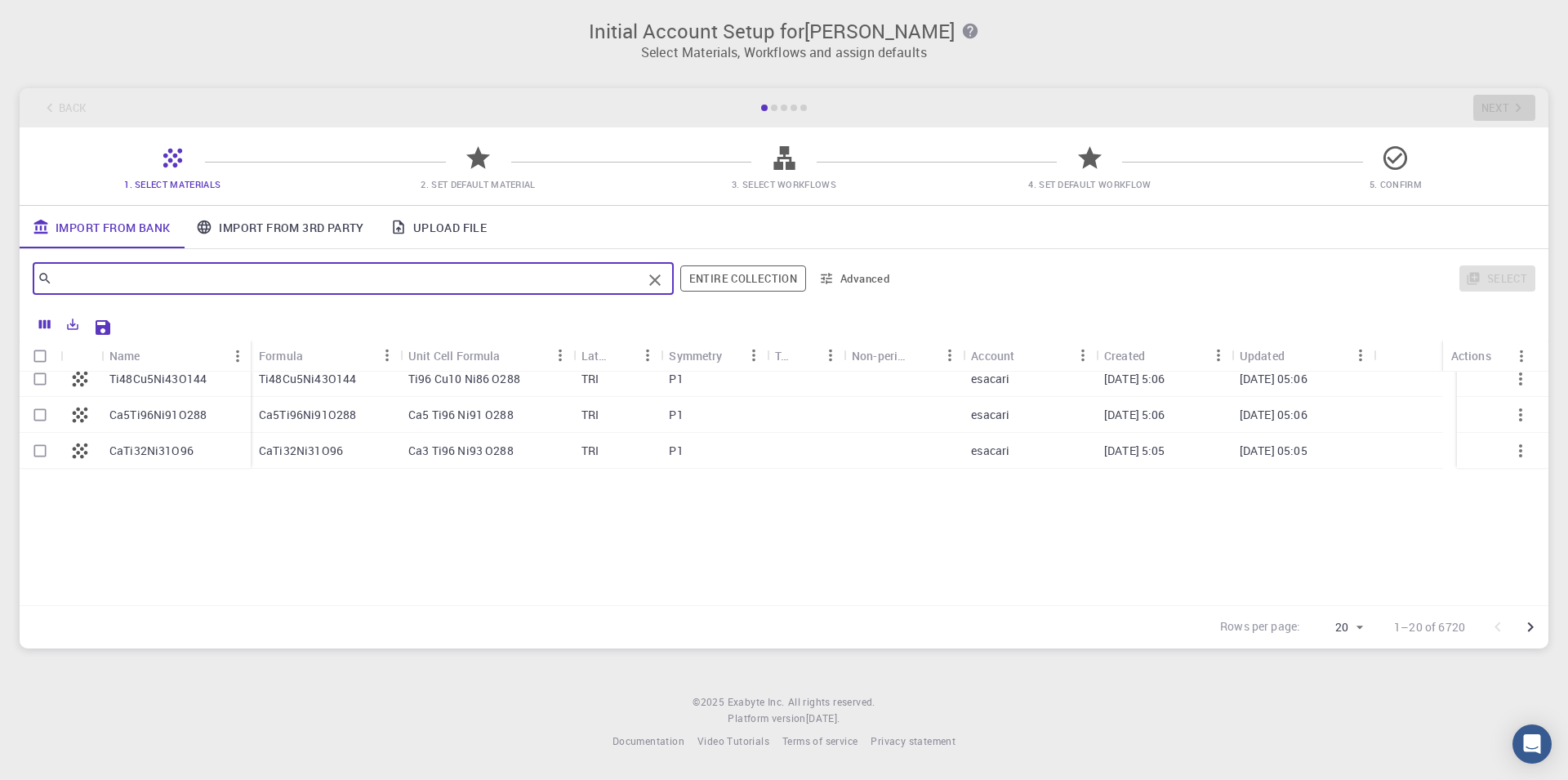
scroll to position [485, 0]
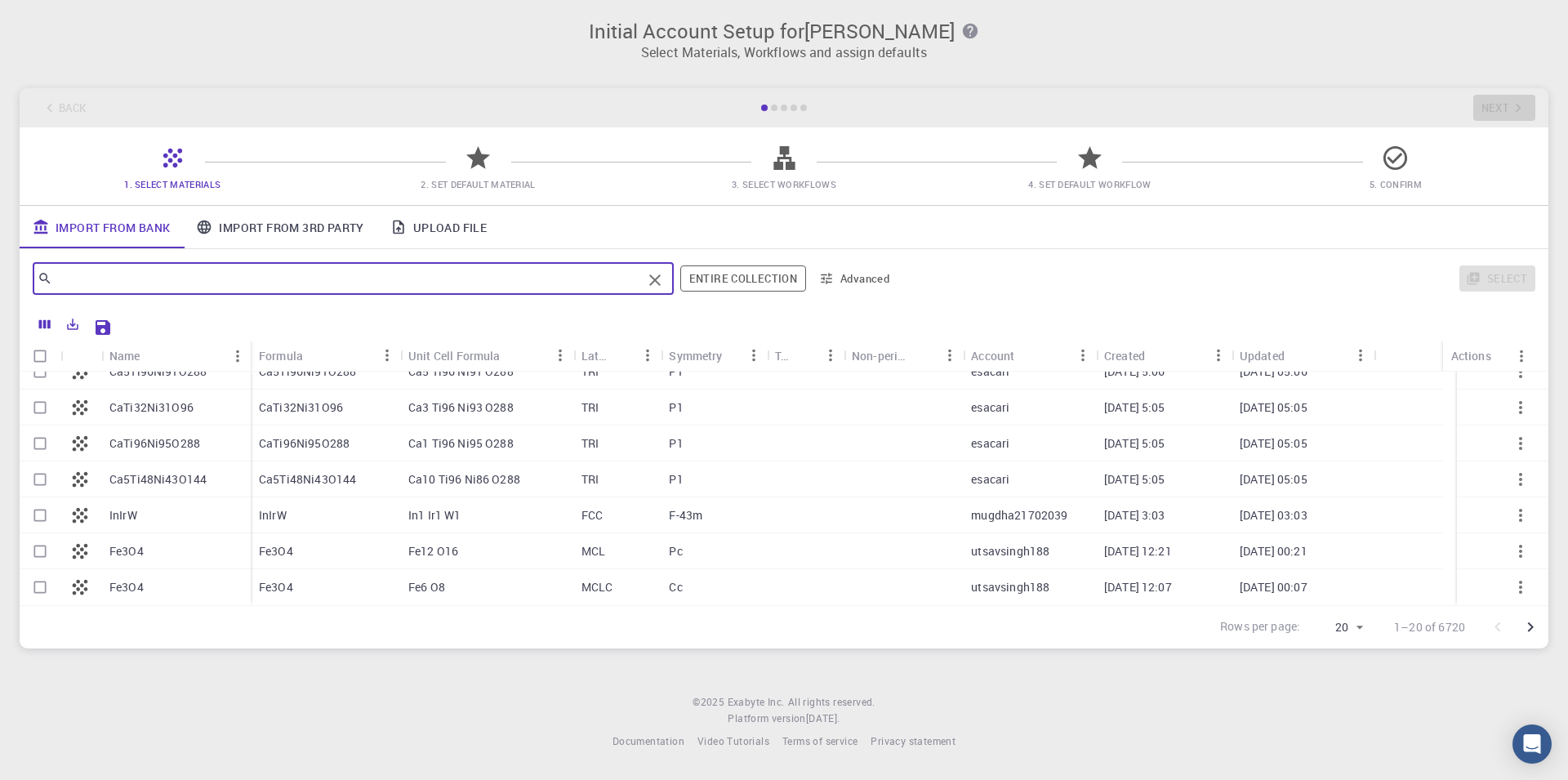
paste input "30.841387119323983, 28.890253683845188"
type input "30.841387119323983, 28.890253683845188"
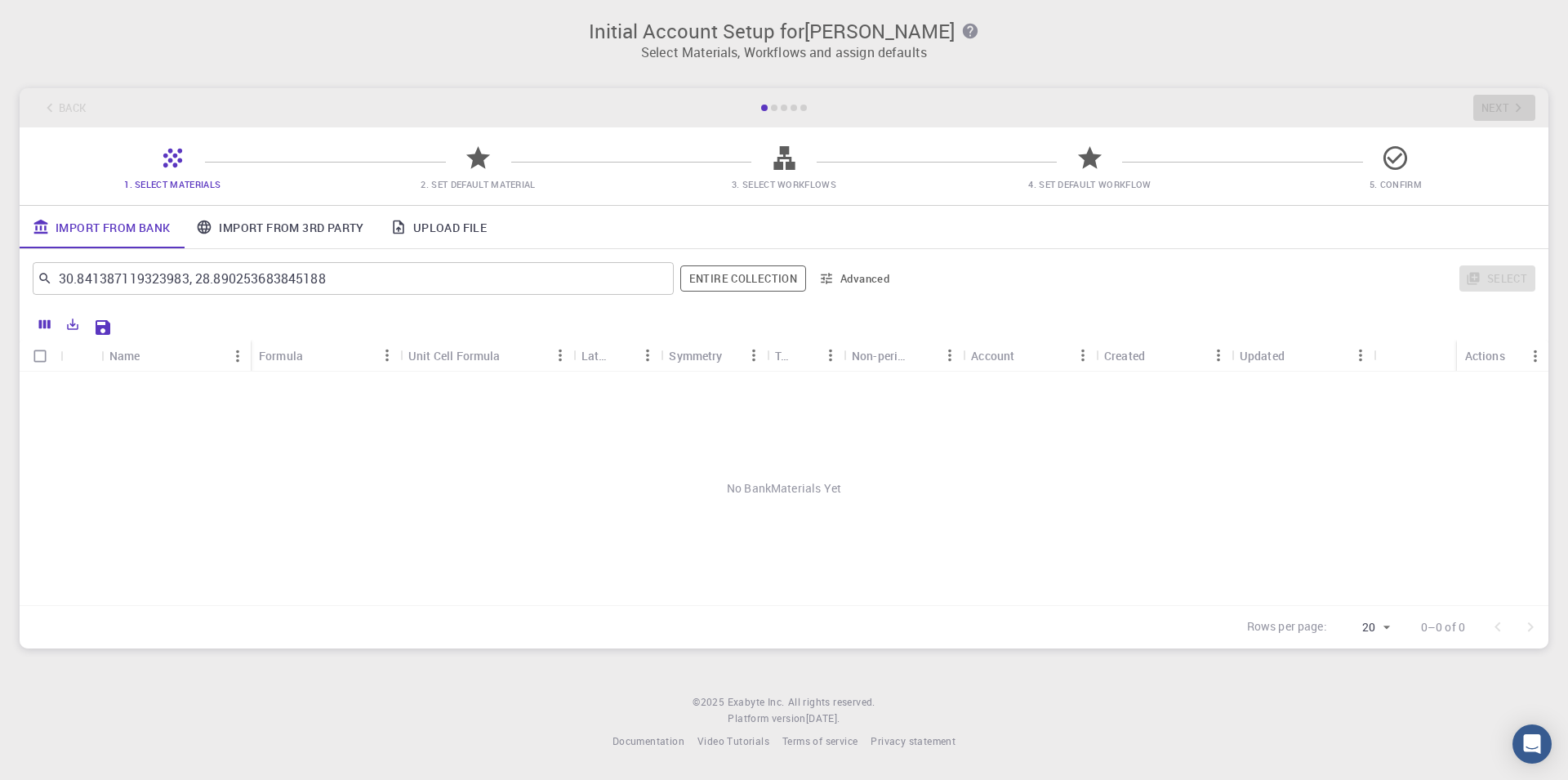
click at [479, 158] on icon at bounding box center [478, 157] width 23 height 23
click at [659, 285] on icon "Clear" at bounding box center [655, 280] width 20 height 20
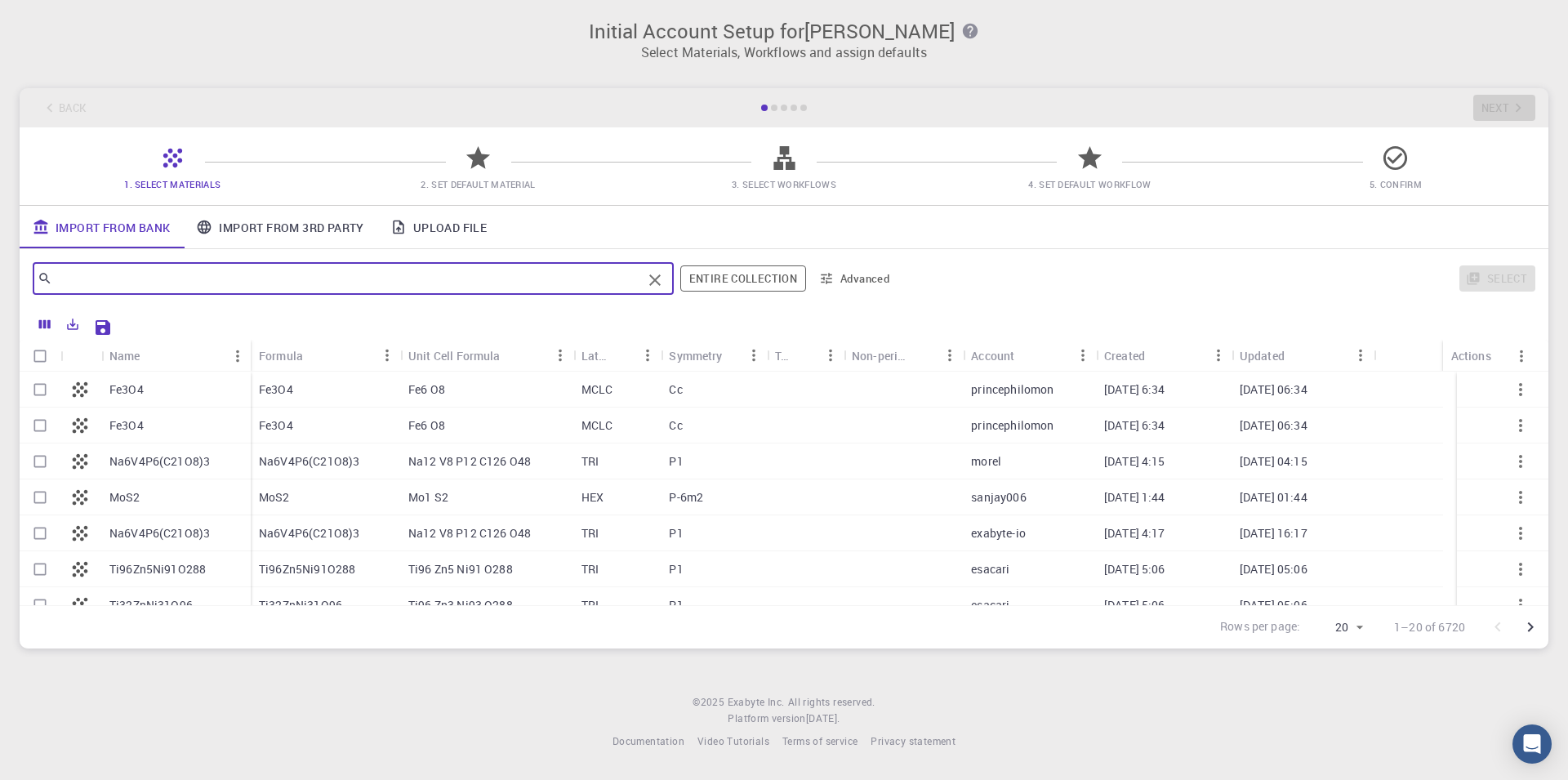
click at [319, 443] on div "Na6V4P6(C21O8)3" at bounding box center [326, 461] width 150 height 36
checkbox input "true"
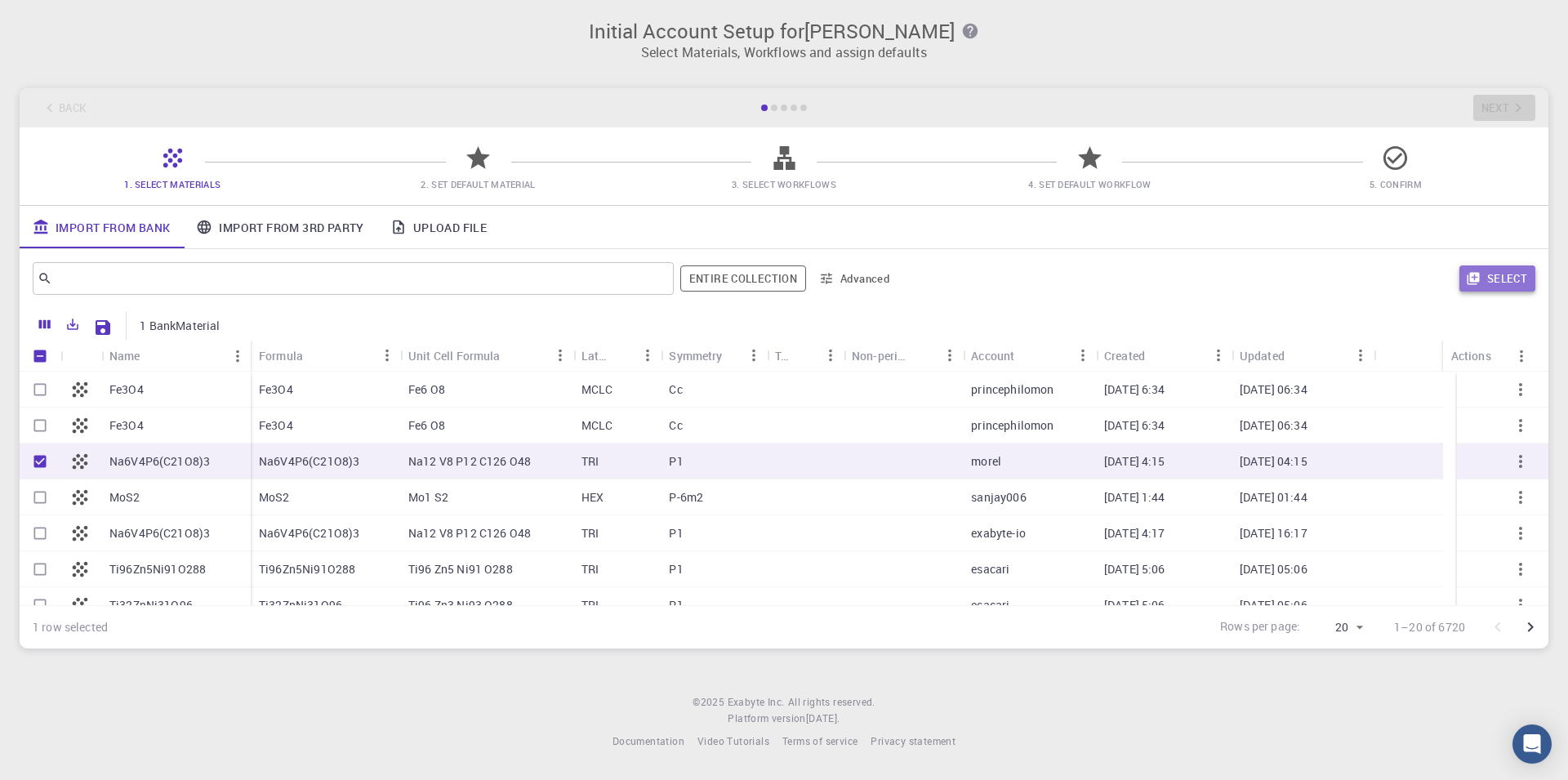
click at [1473, 279] on icon "button" at bounding box center [1473, 278] width 12 height 12
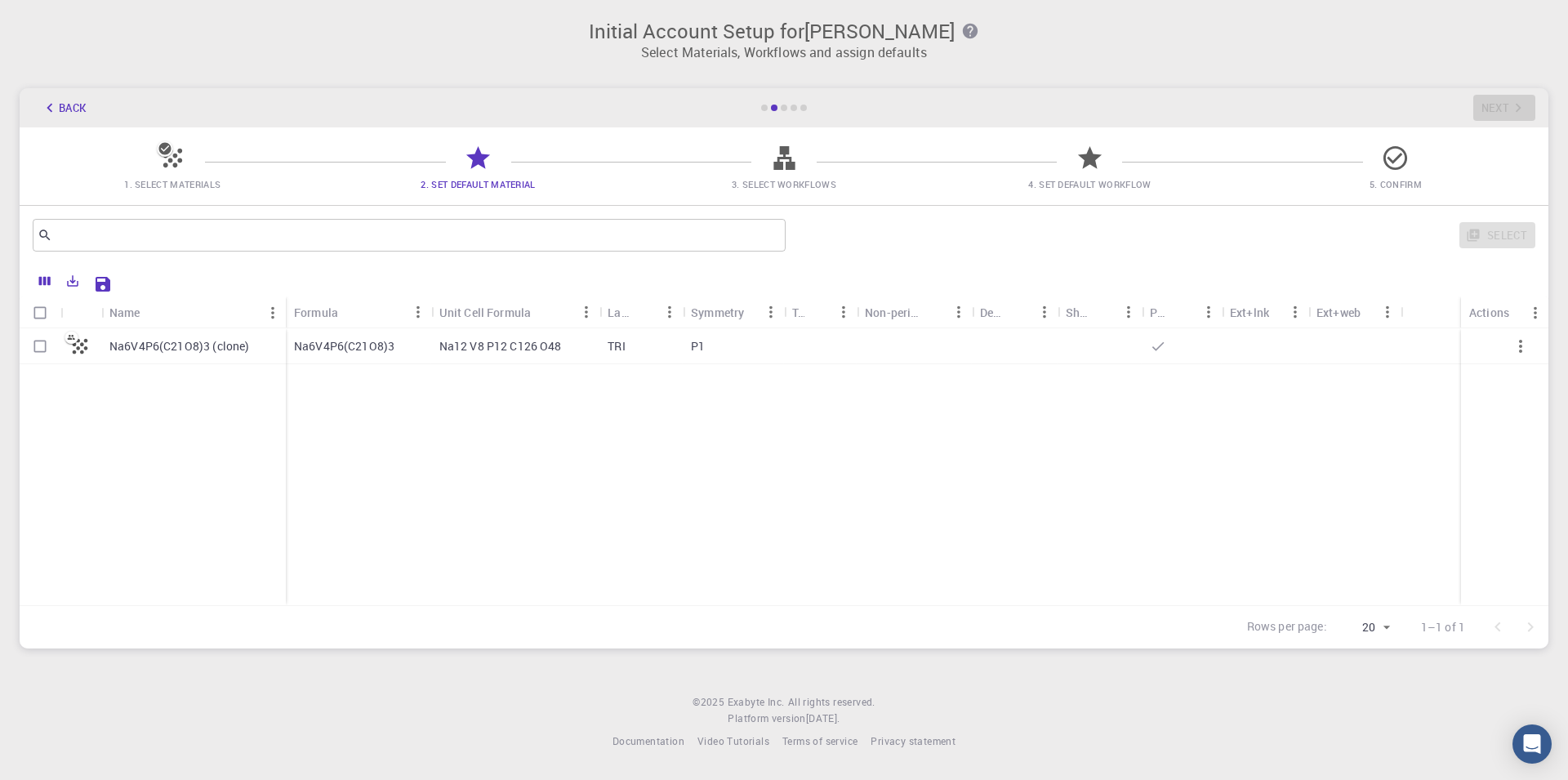
click at [223, 348] on p "Na6V4P6(C21O8)3 (clone)" at bounding box center [179, 347] width 140 height 17
checkbox input "true"
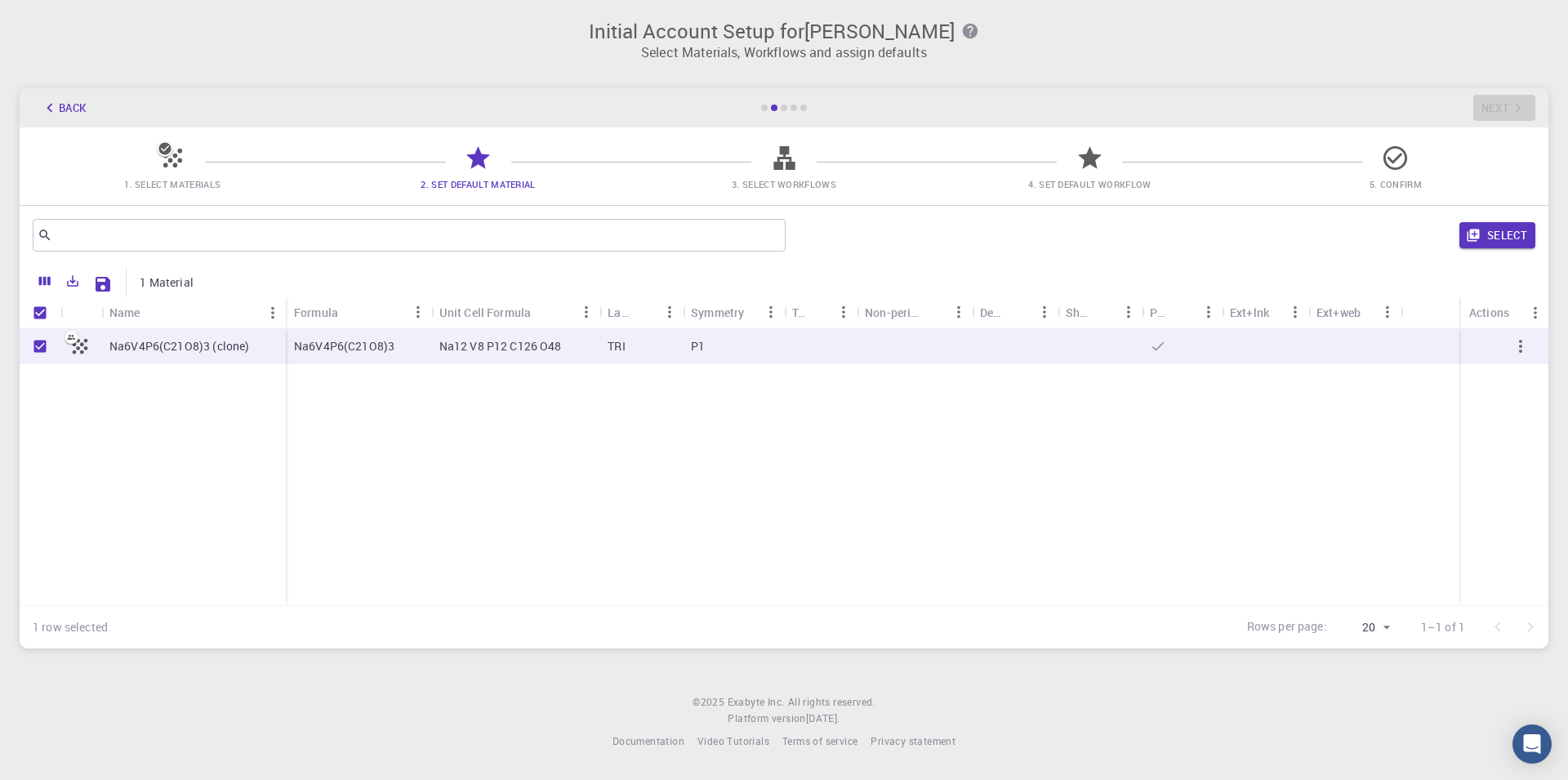
click at [1495, 215] on div "​ Select" at bounding box center [784, 234] width 1529 height 59
click at [1485, 226] on button "Select" at bounding box center [1498, 235] width 76 height 26
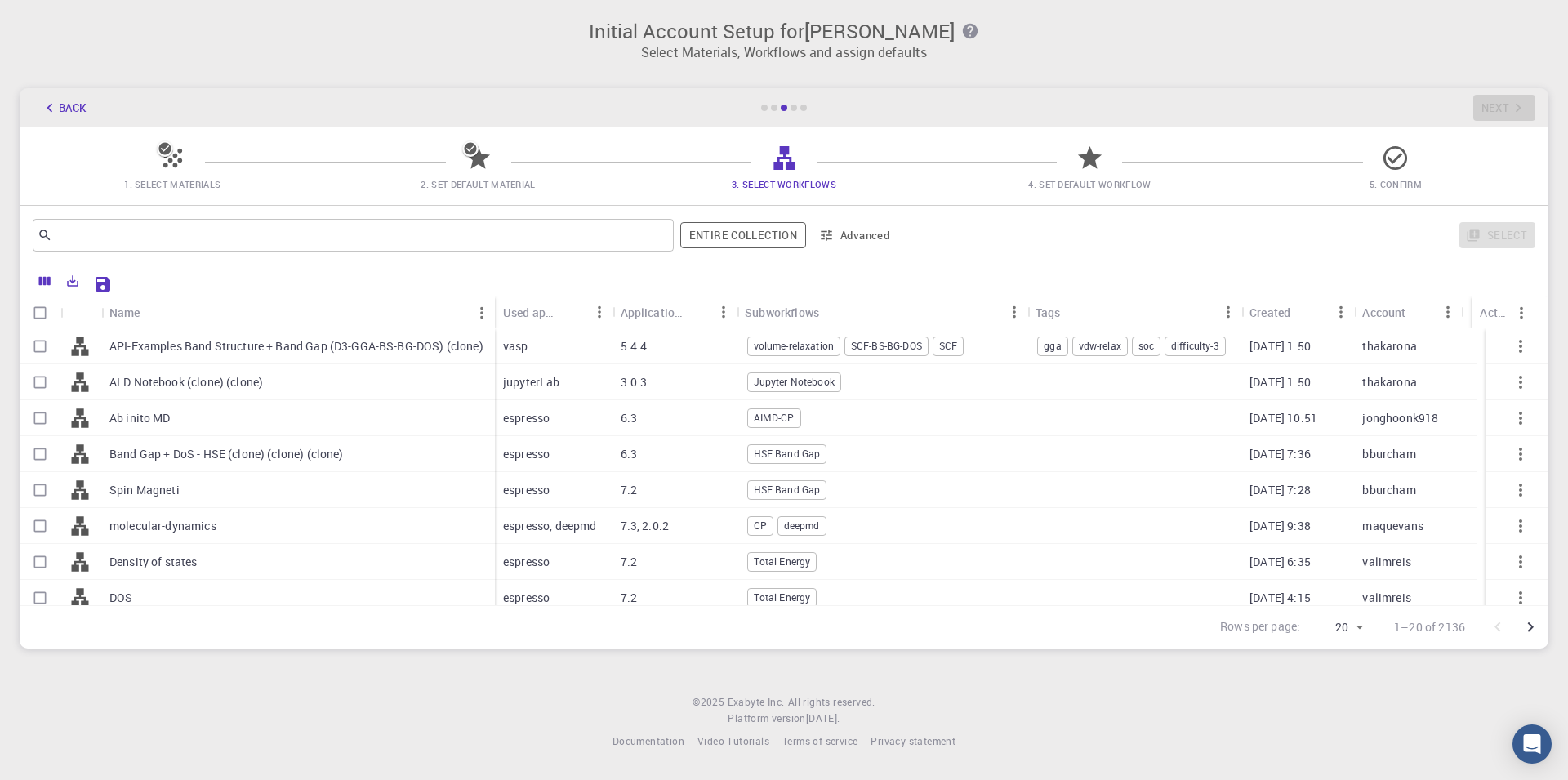
click at [246, 427] on div "Ab inito MD" at bounding box center [298, 417] width 393 height 36
checkbox input "true"
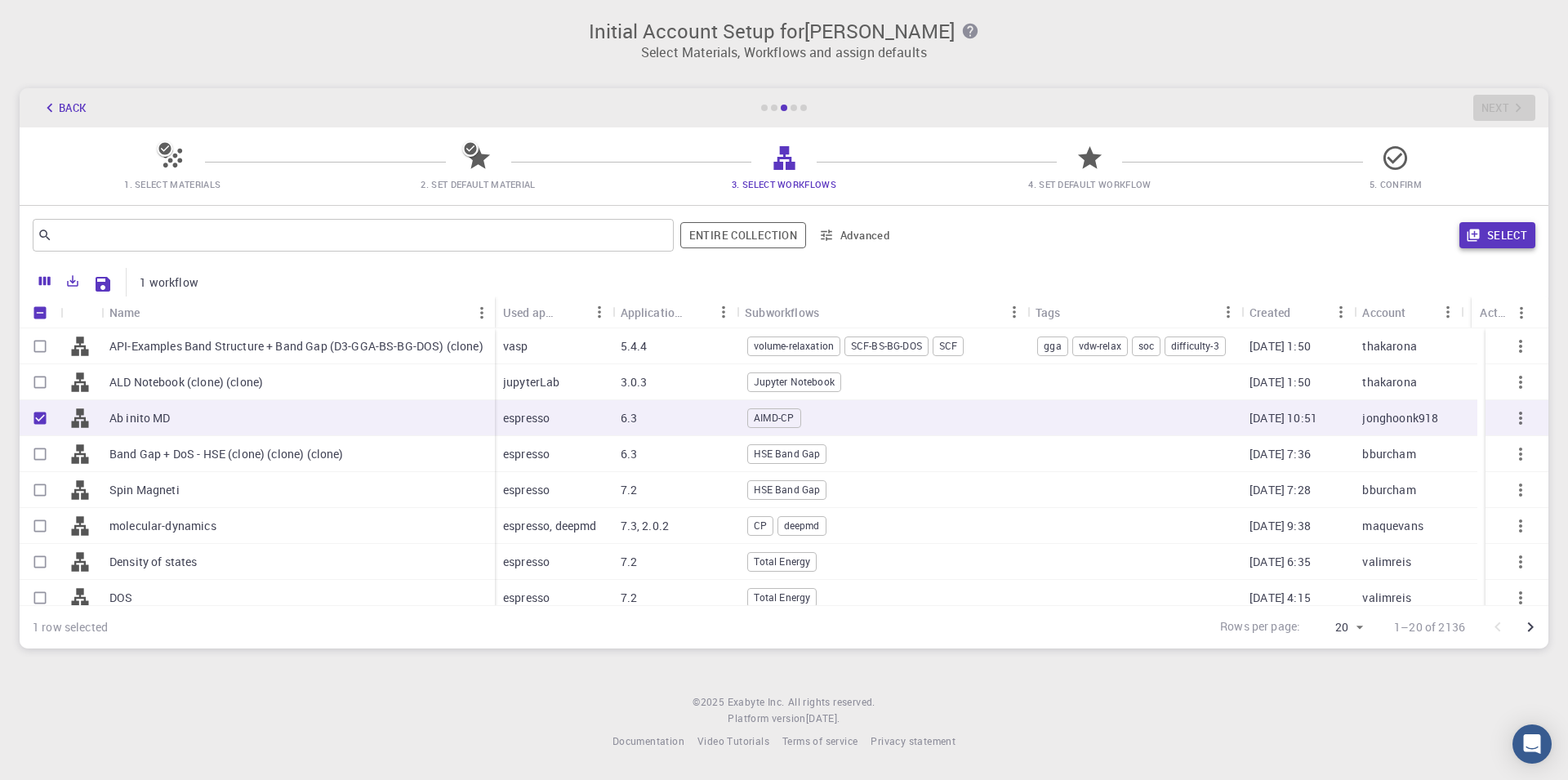
click at [1495, 245] on button "Select" at bounding box center [1498, 235] width 76 height 26
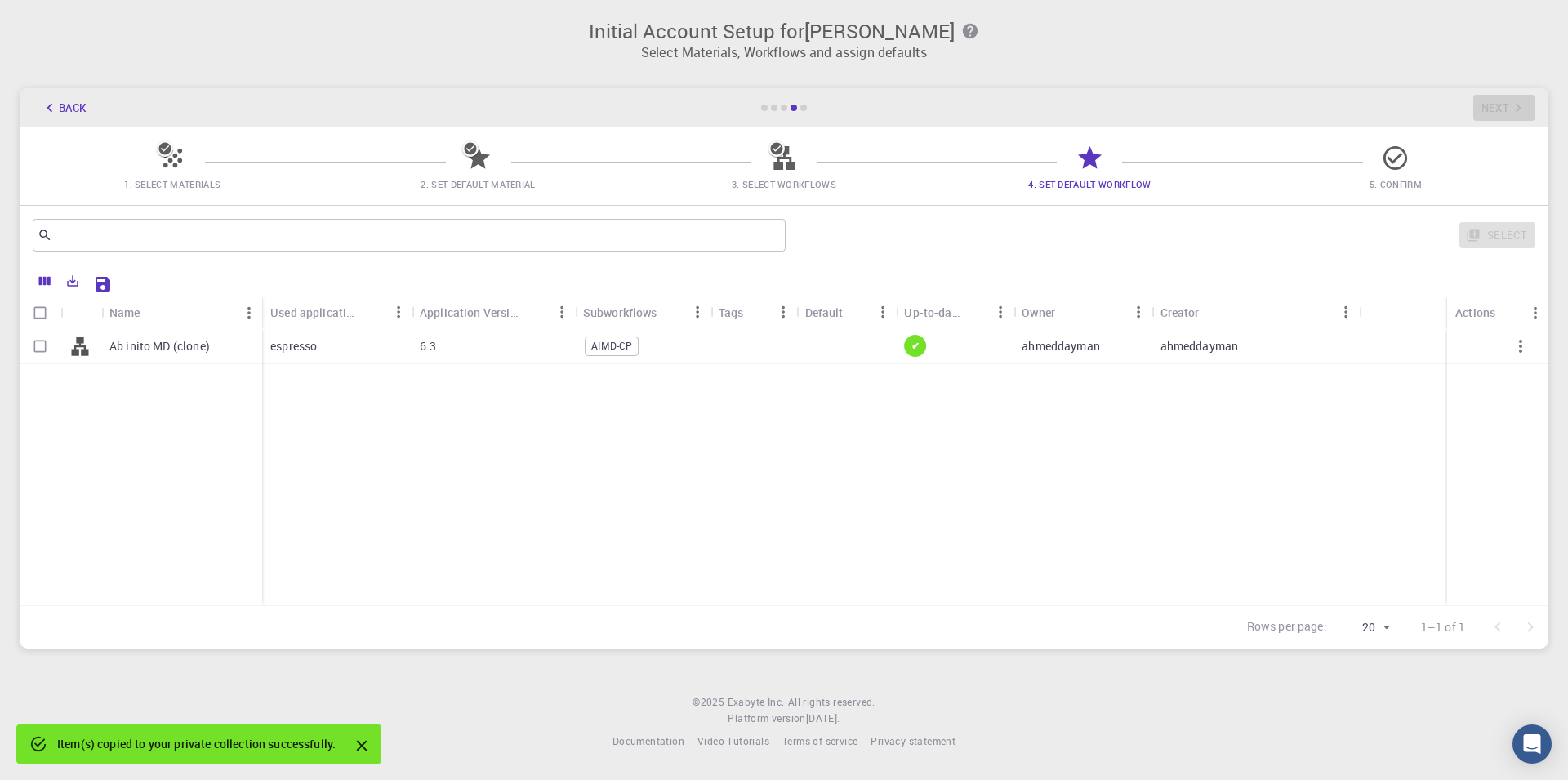
click at [312, 338] on p "espresso" at bounding box center [294, 347] width 47 height 17
checkbox input "true"
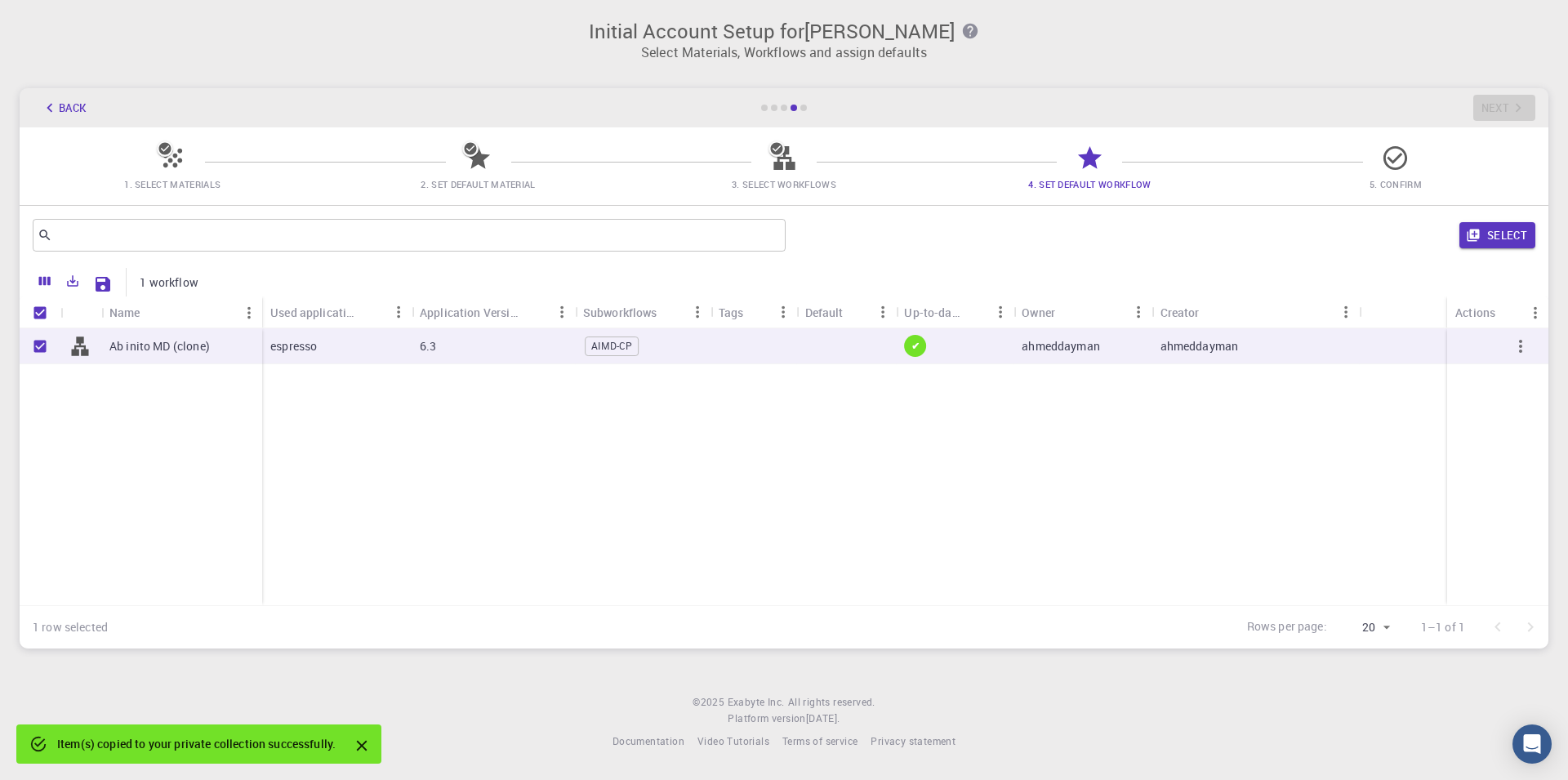
click at [1496, 245] on button "Select" at bounding box center [1498, 235] width 76 height 26
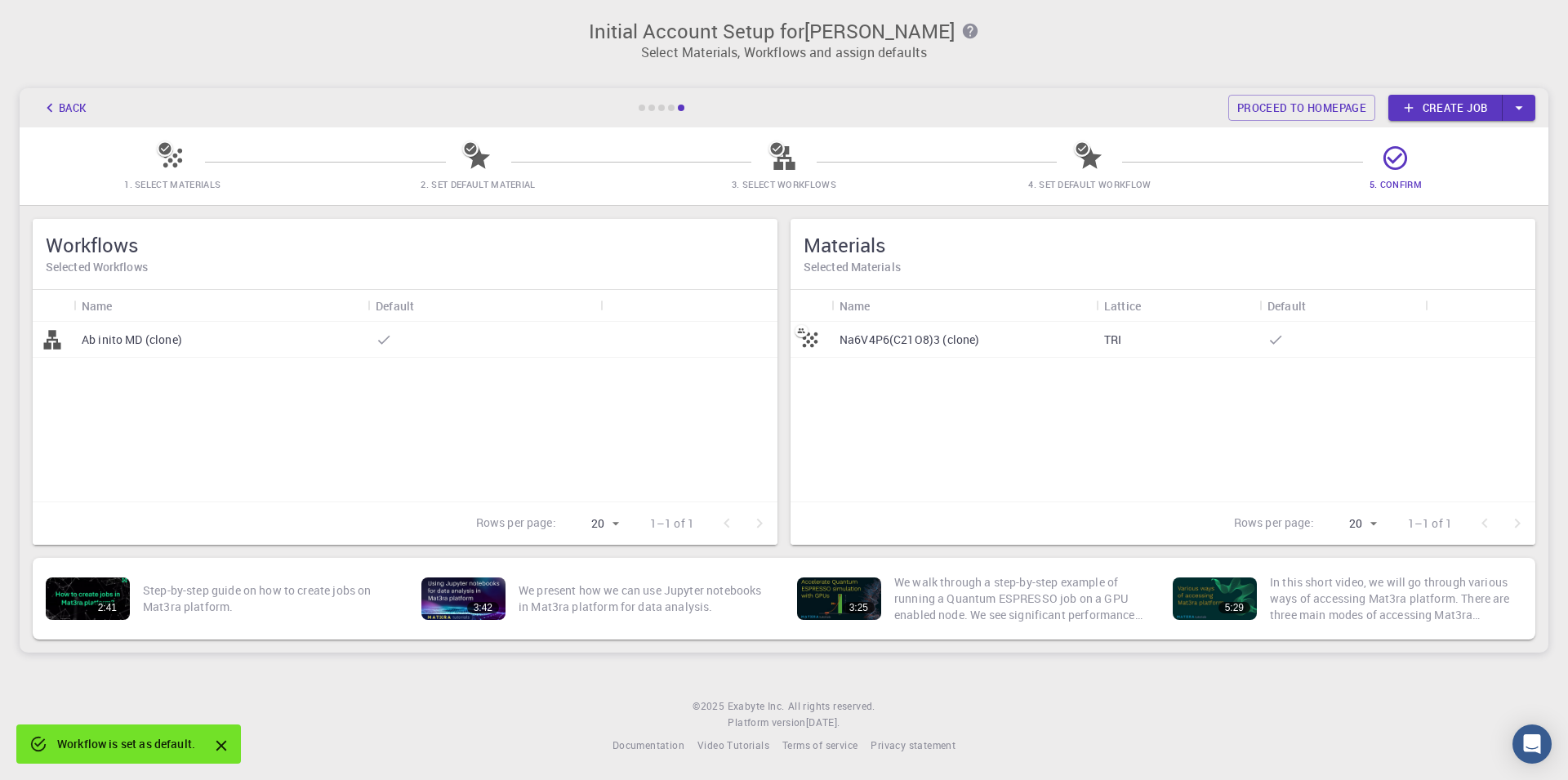
click at [1292, 330] on div at bounding box center [1342, 339] width 166 height 36
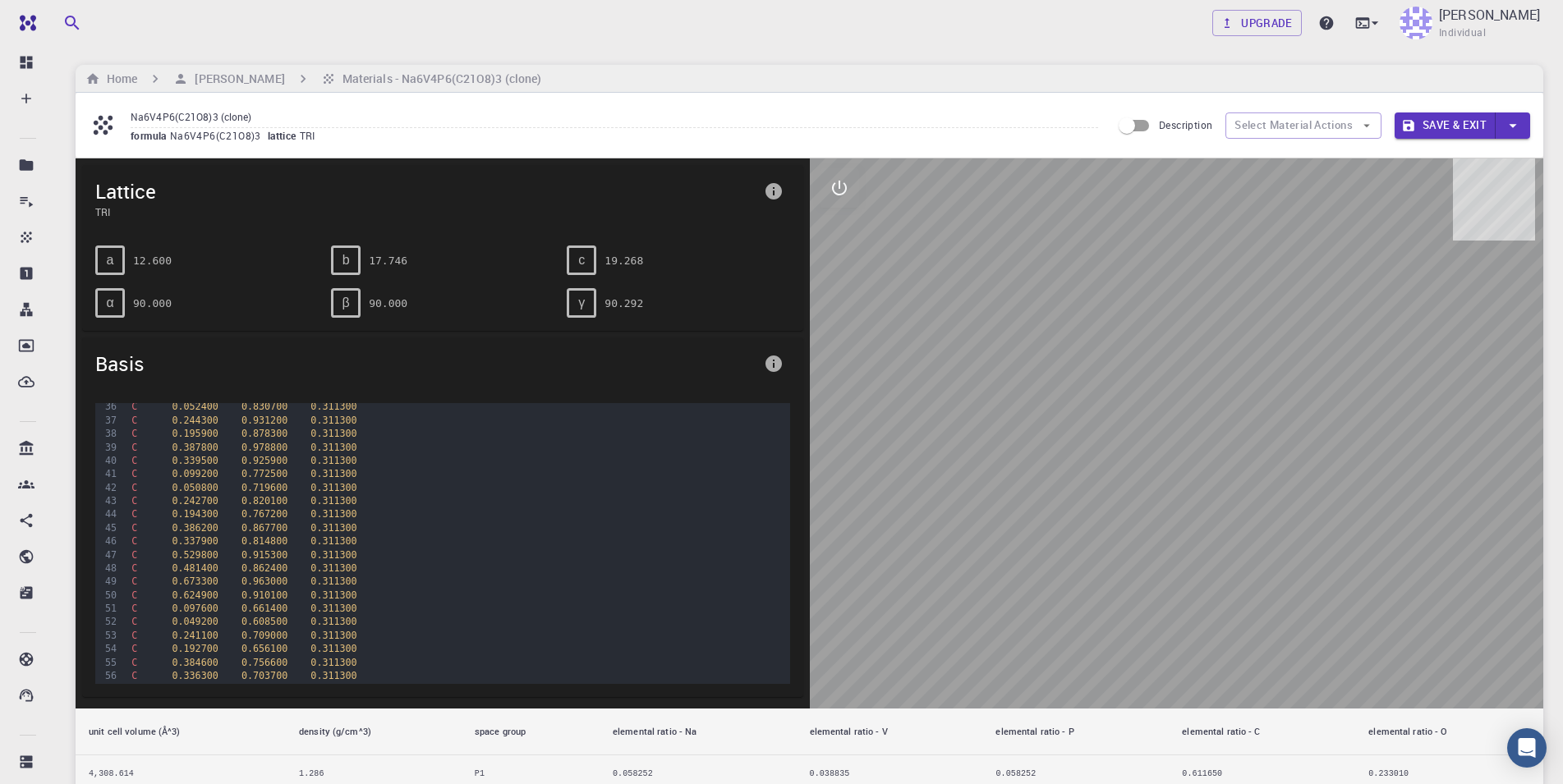
scroll to position [492, 0]
click at [241, 531] on span "0.814800" at bounding box center [264, 525] width 46 height 11
drag, startPoint x: 989, startPoint y: 543, endPoint x: 1031, endPoint y: 465, distance: 88.6
click at [1031, 465] on div at bounding box center [1176, 434] width 734 height 550
drag, startPoint x: 1034, startPoint y: 517, endPoint x: 1037, endPoint y: 536, distance: 19.2
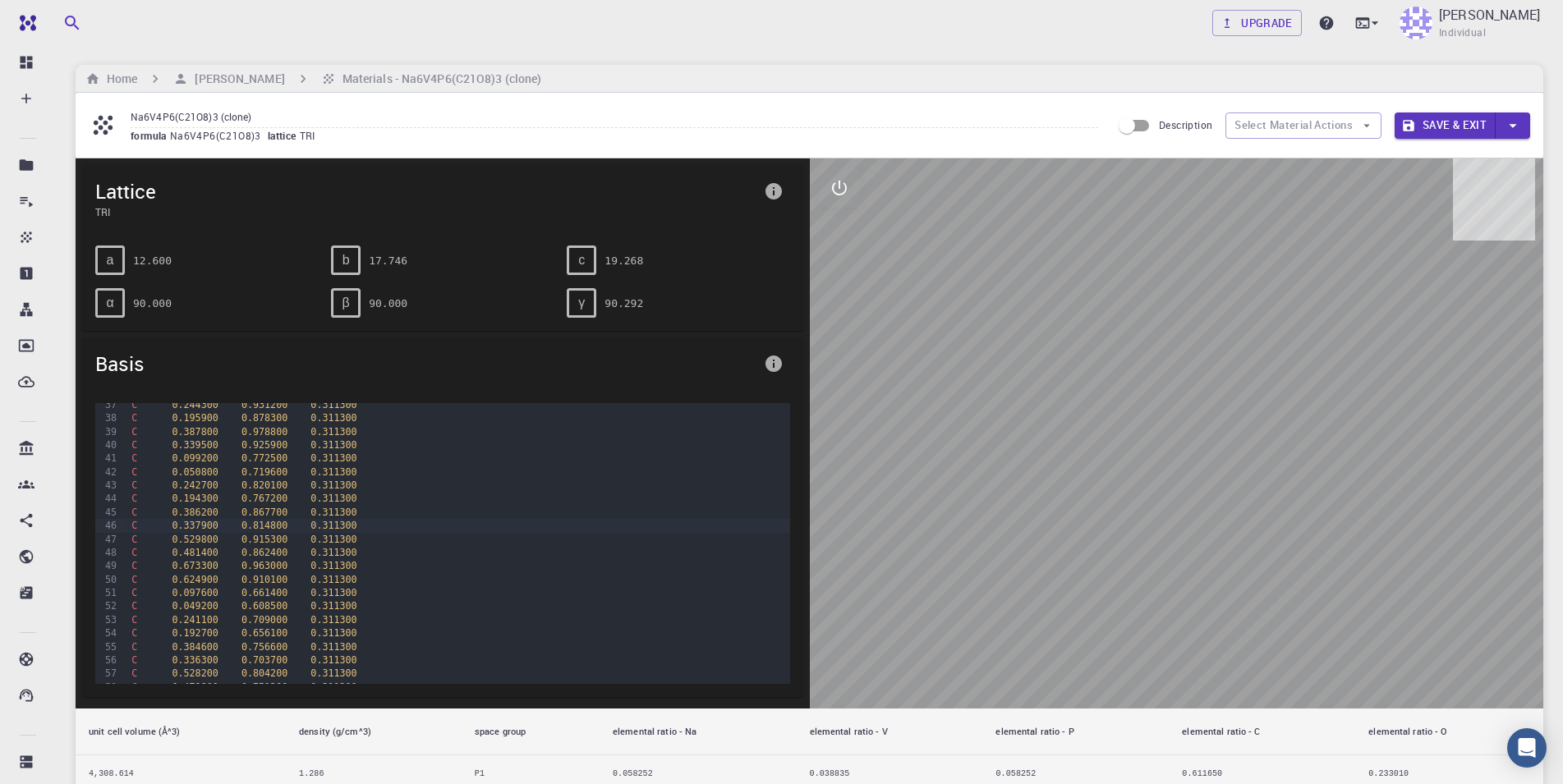
click at [1036, 535] on div at bounding box center [1176, 434] width 734 height 550
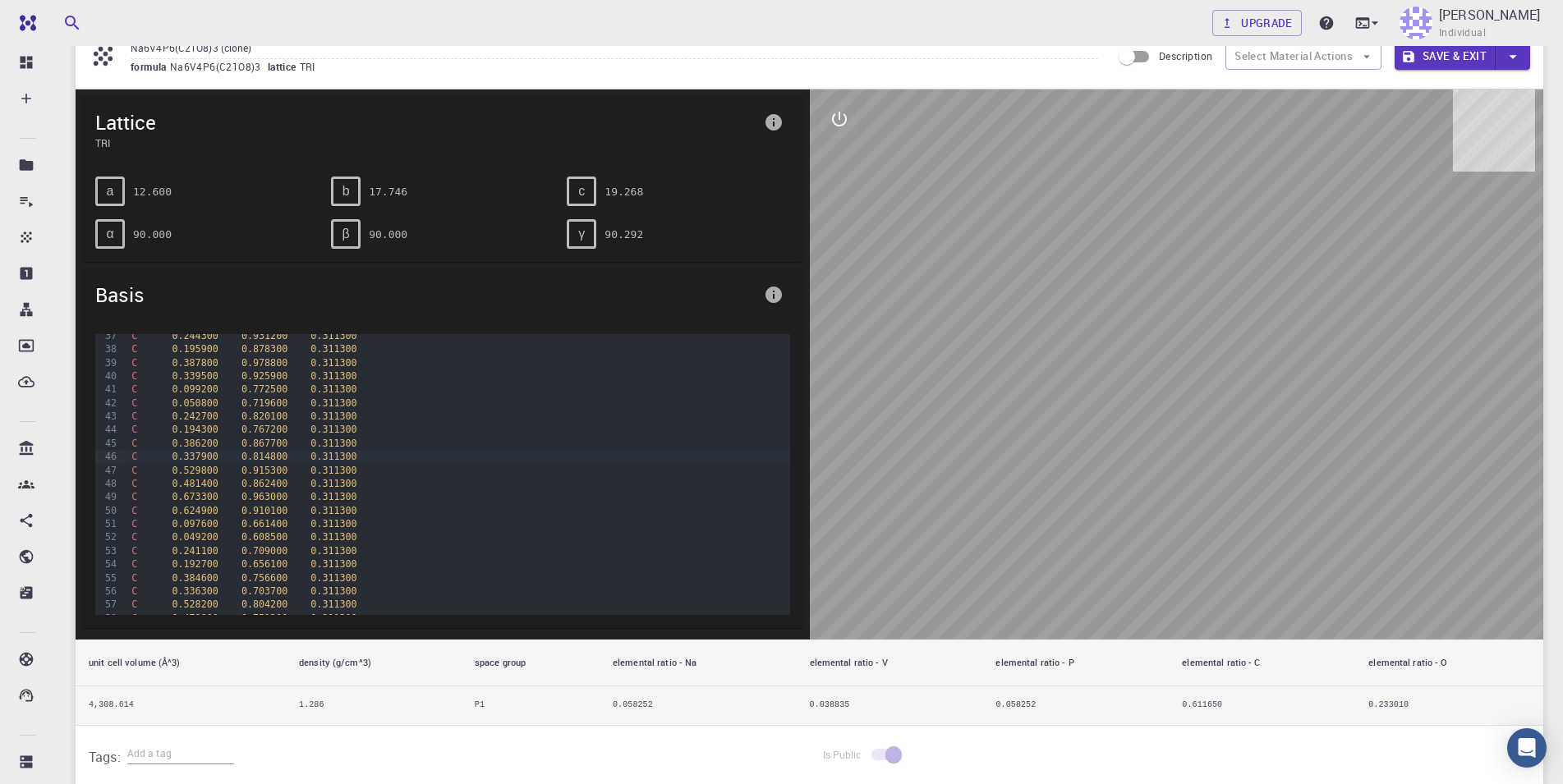
drag, startPoint x: 1070, startPoint y: 543, endPoint x: 1172, endPoint y: 477, distance: 121.5
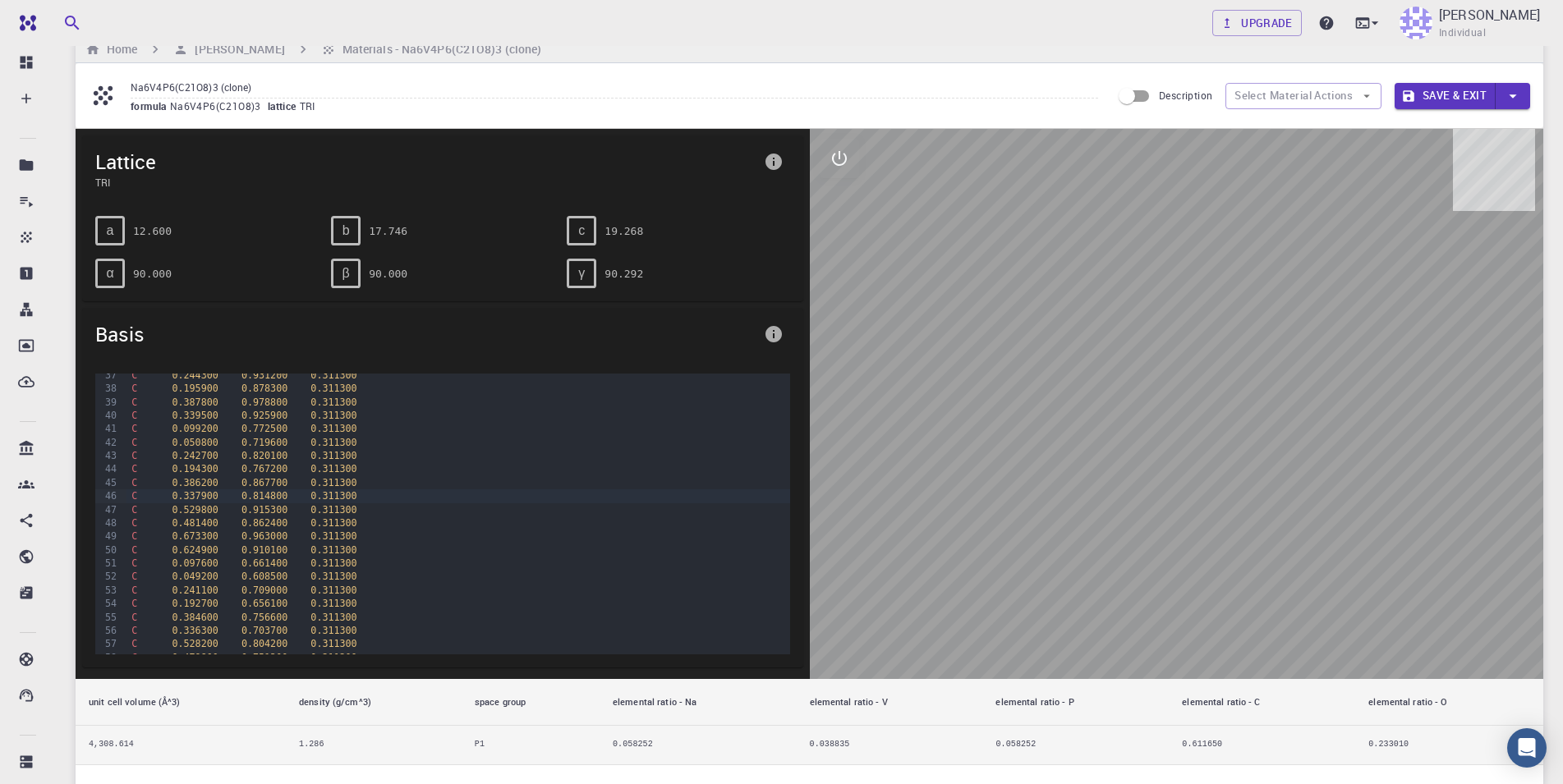
scroll to position [0, 0]
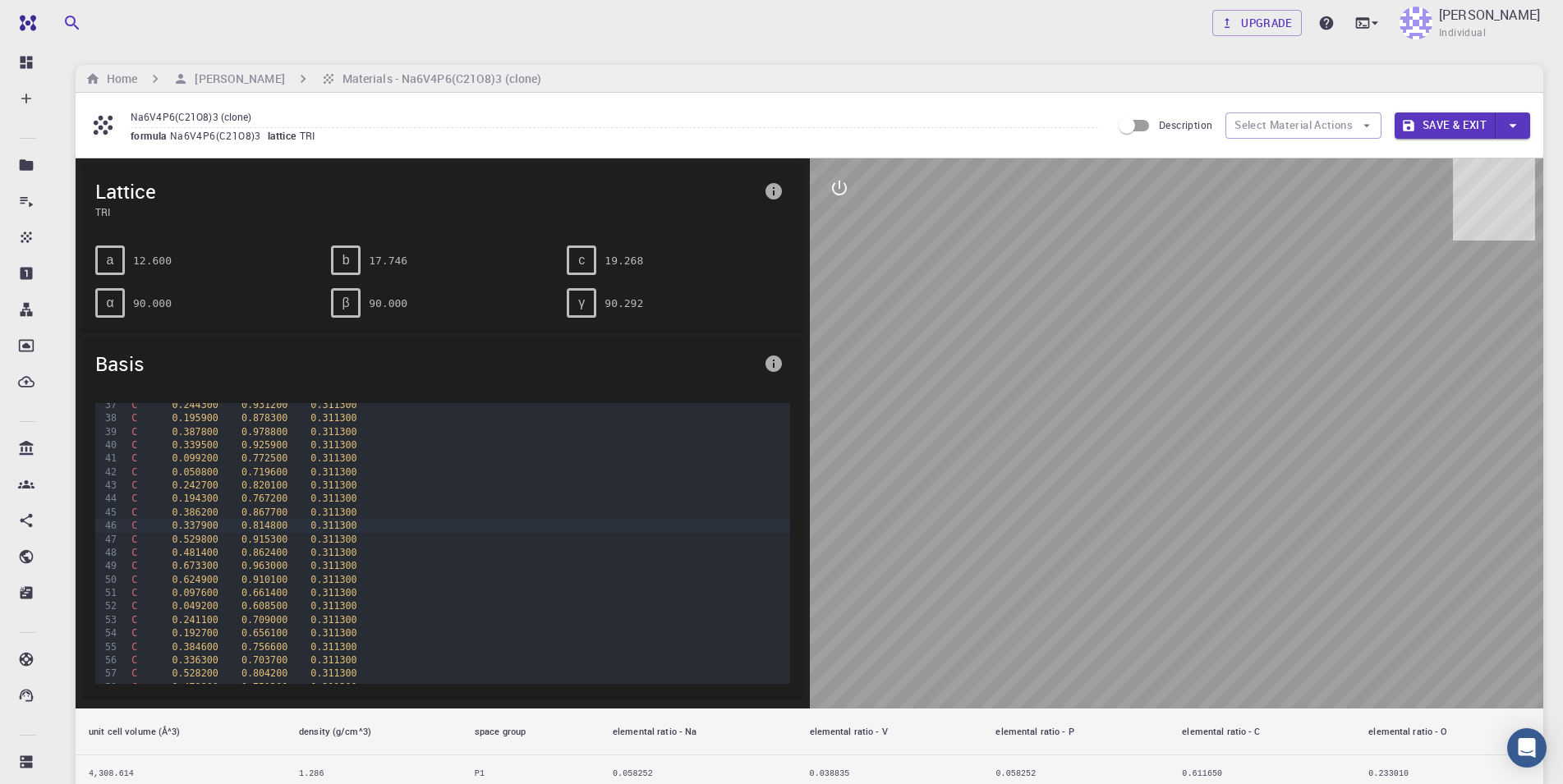
click at [580, 259] on span "c" at bounding box center [581, 261] width 7 height 15
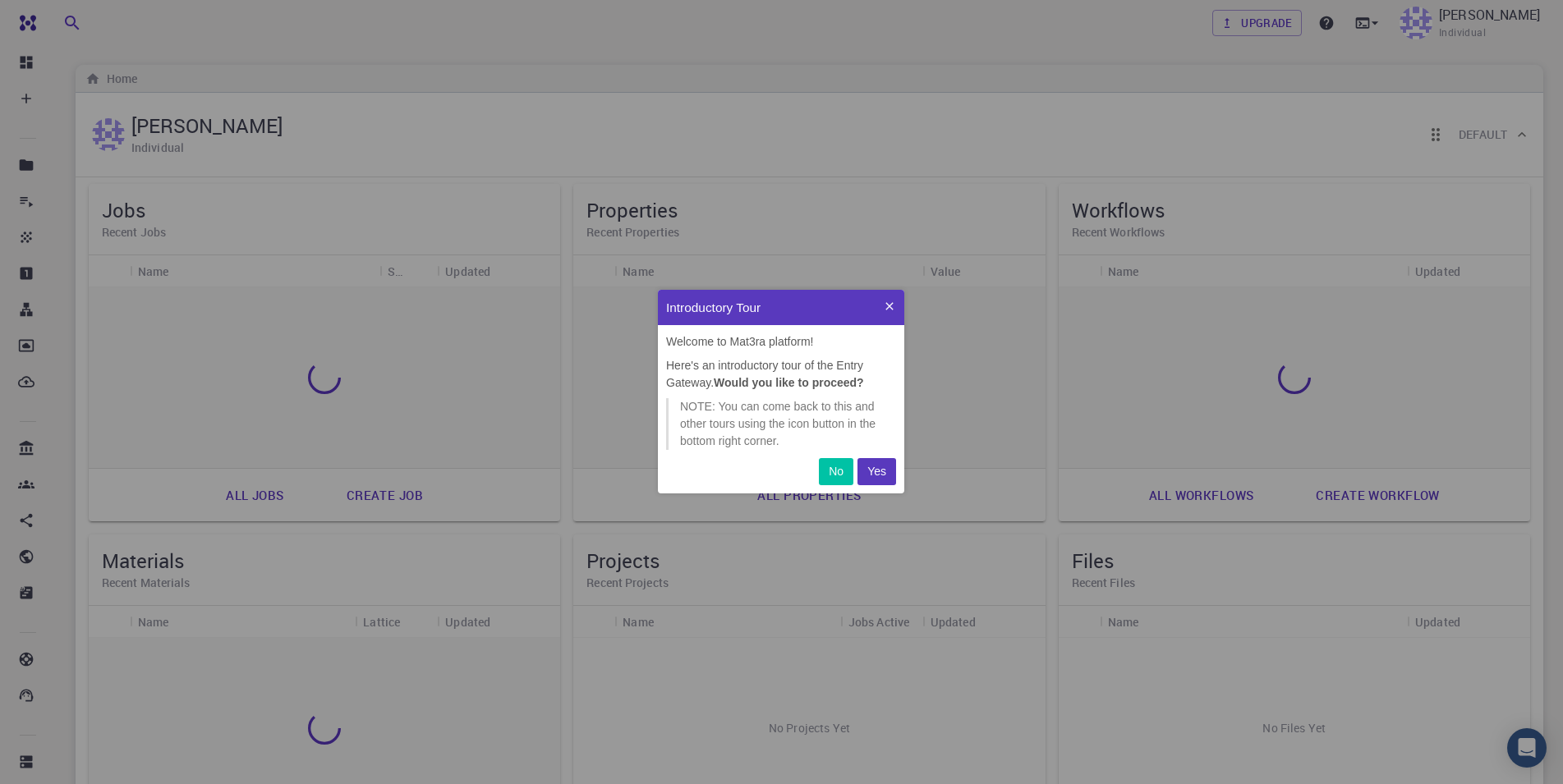
scroll to position [190, 233]
